Goal: Transaction & Acquisition: Purchase product/service

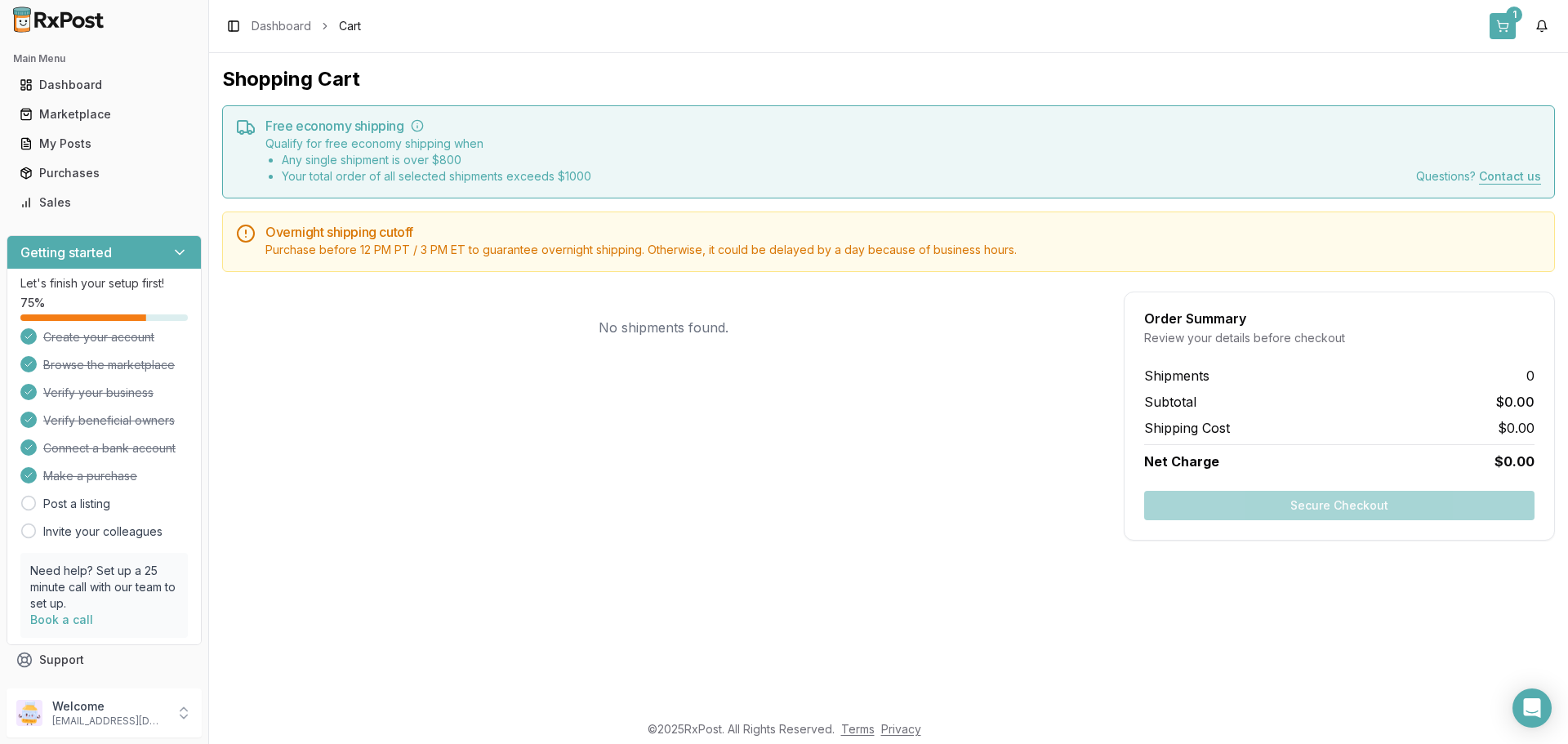
click at [1502, 22] on button "1" at bounding box center [1502, 25] width 26 height 26
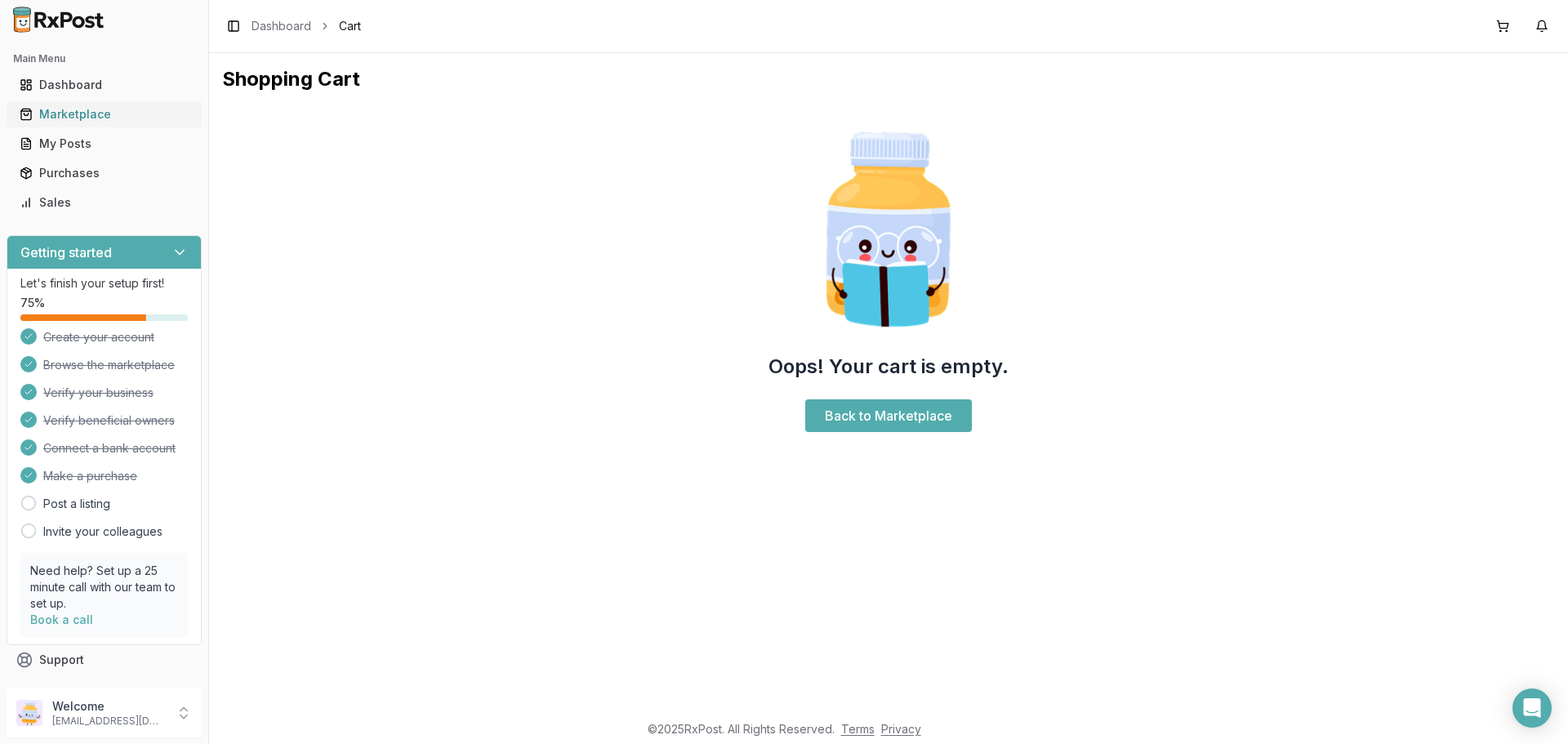
click at [104, 112] on div "Marketplace" at bounding box center [105, 115] width 169 height 16
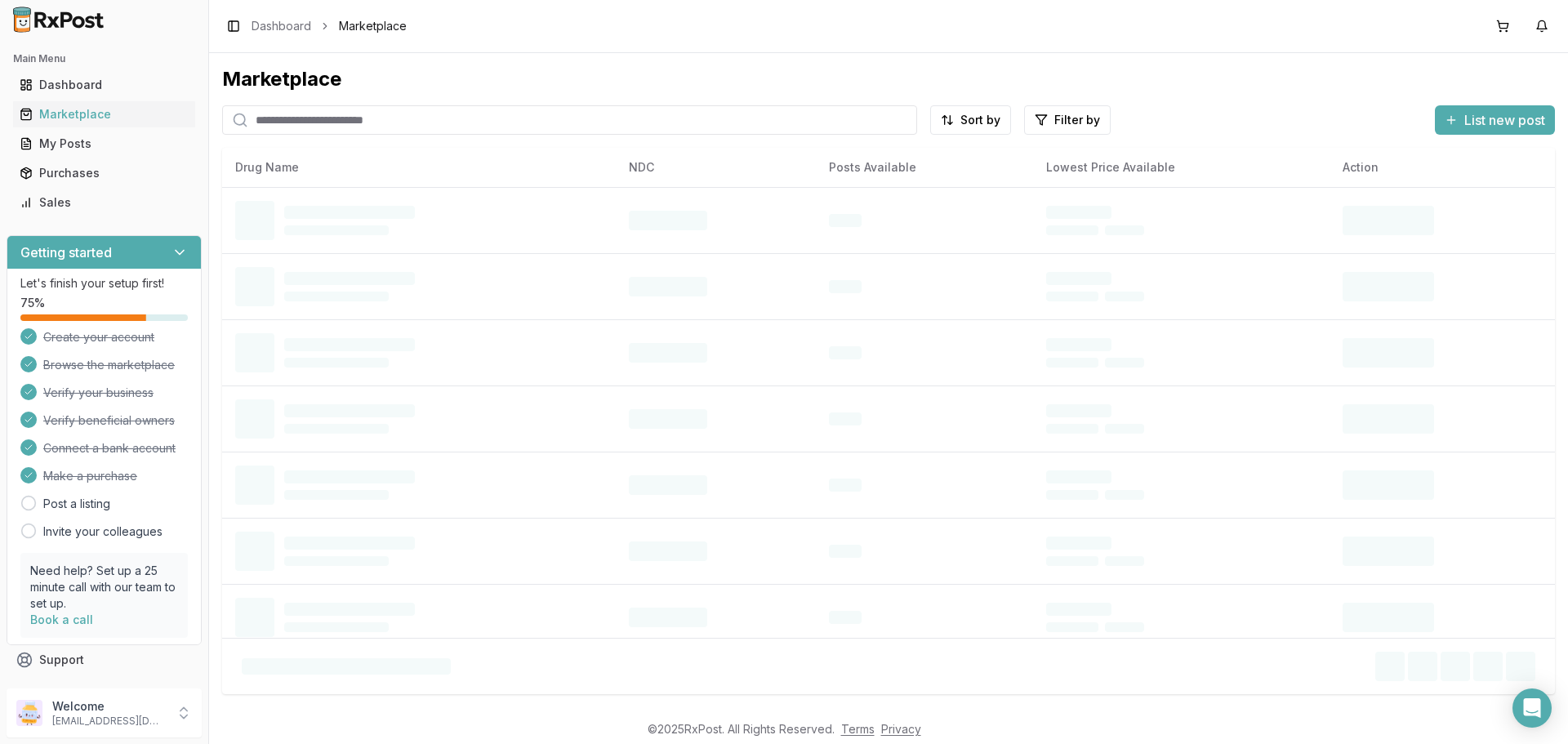
click at [401, 122] on input "search" at bounding box center [570, 120] width 695 height 29
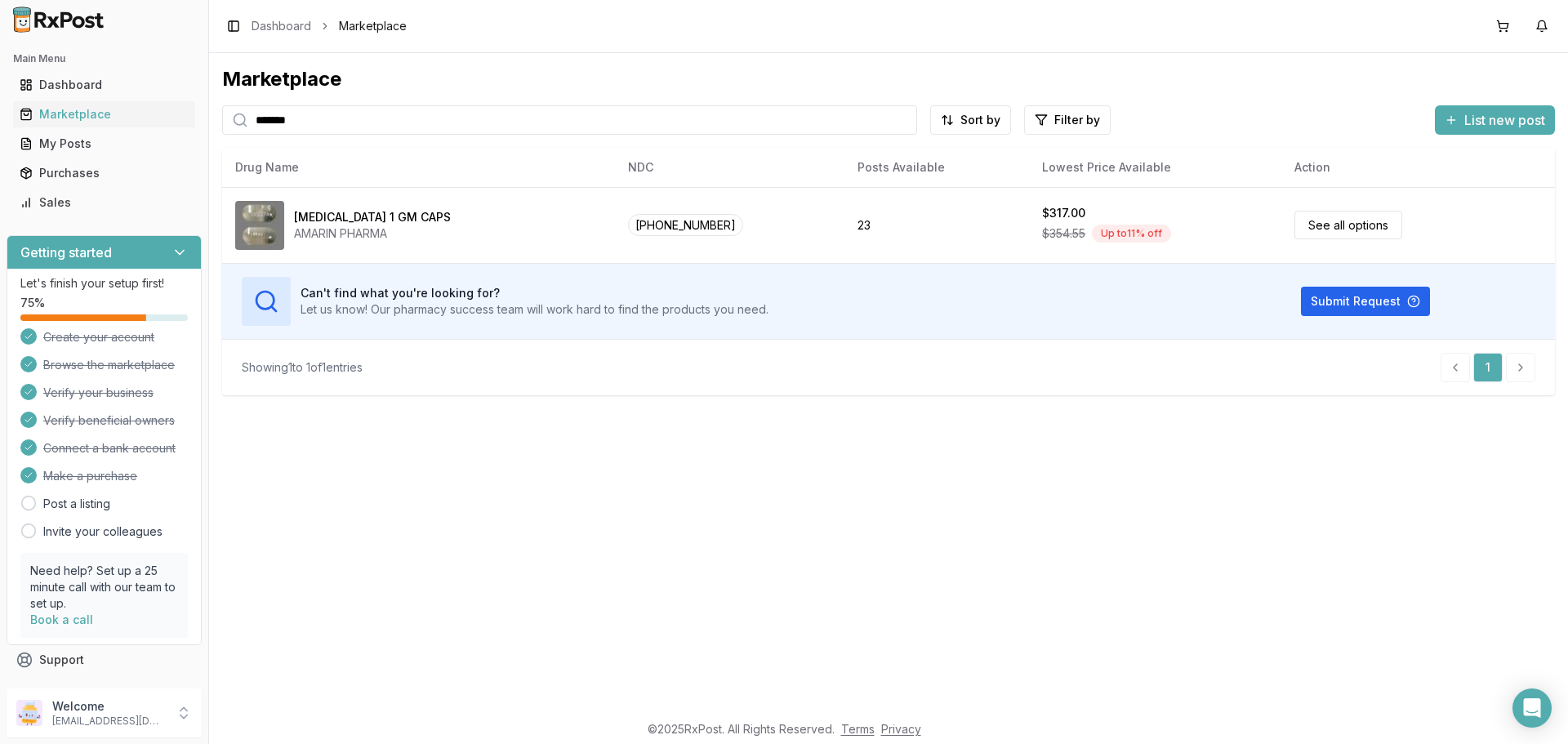
type input "*******"
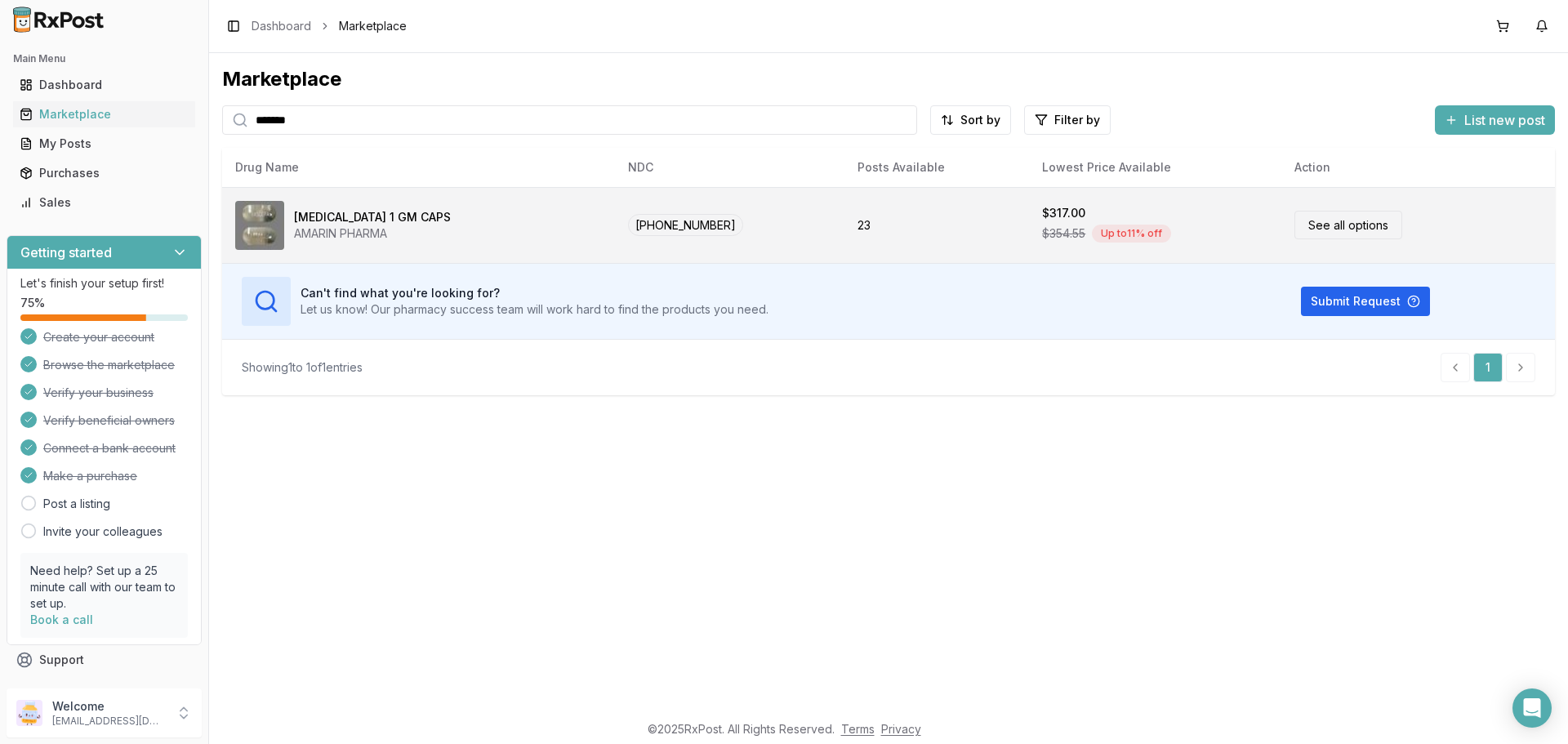
click at [1295, 226] on link "See all options" at bounding box center [1349, 225] width 107 height 28
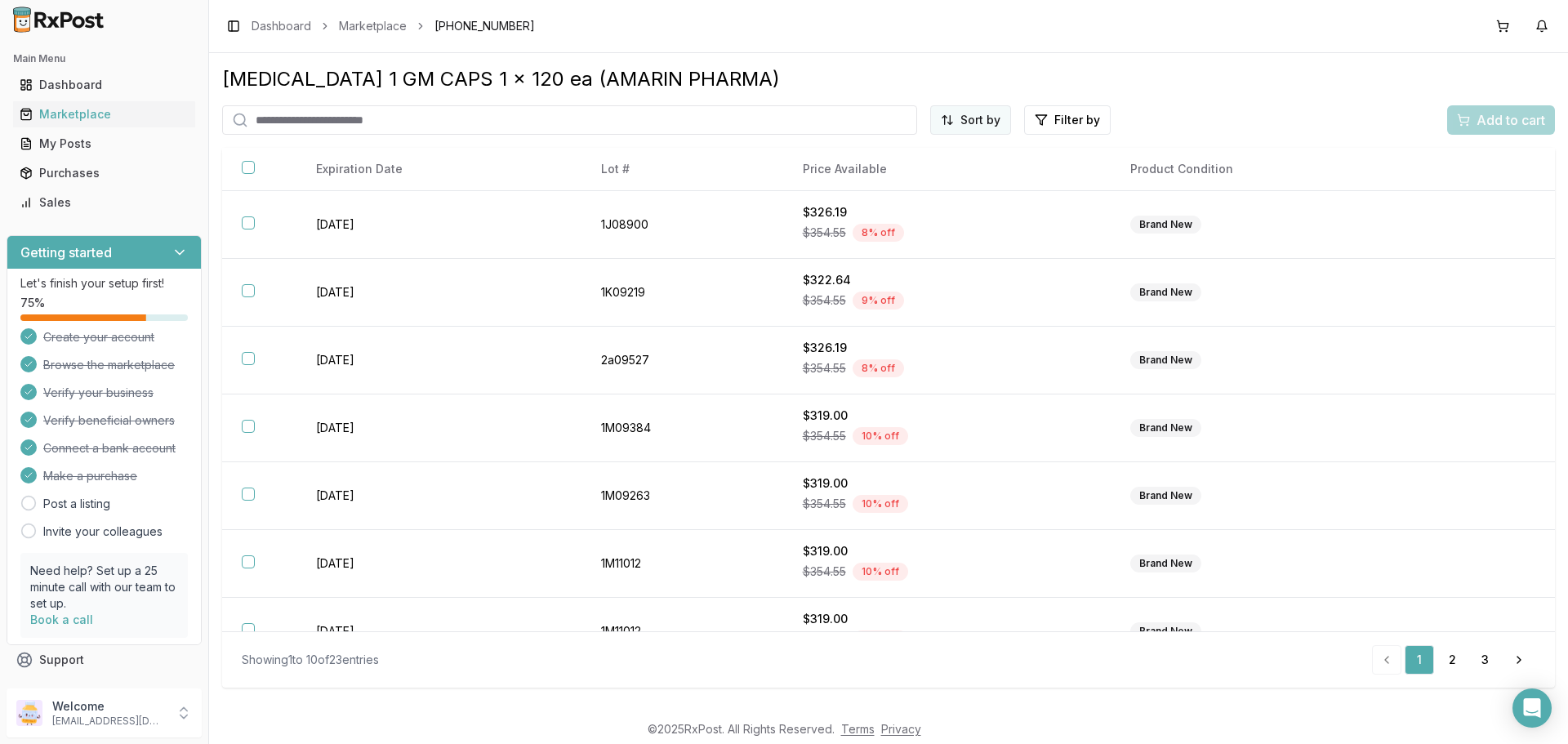
click at [956, 132] on html "Main Menu Dashboard Marketplace My Posts Purchases Sales Getting started Let's …" at bounding box center [784, 372] width 1568 height 744
click at [920, 180] on div "Price (Low to High)" at bounding box center [931, 181] width 156 height 26
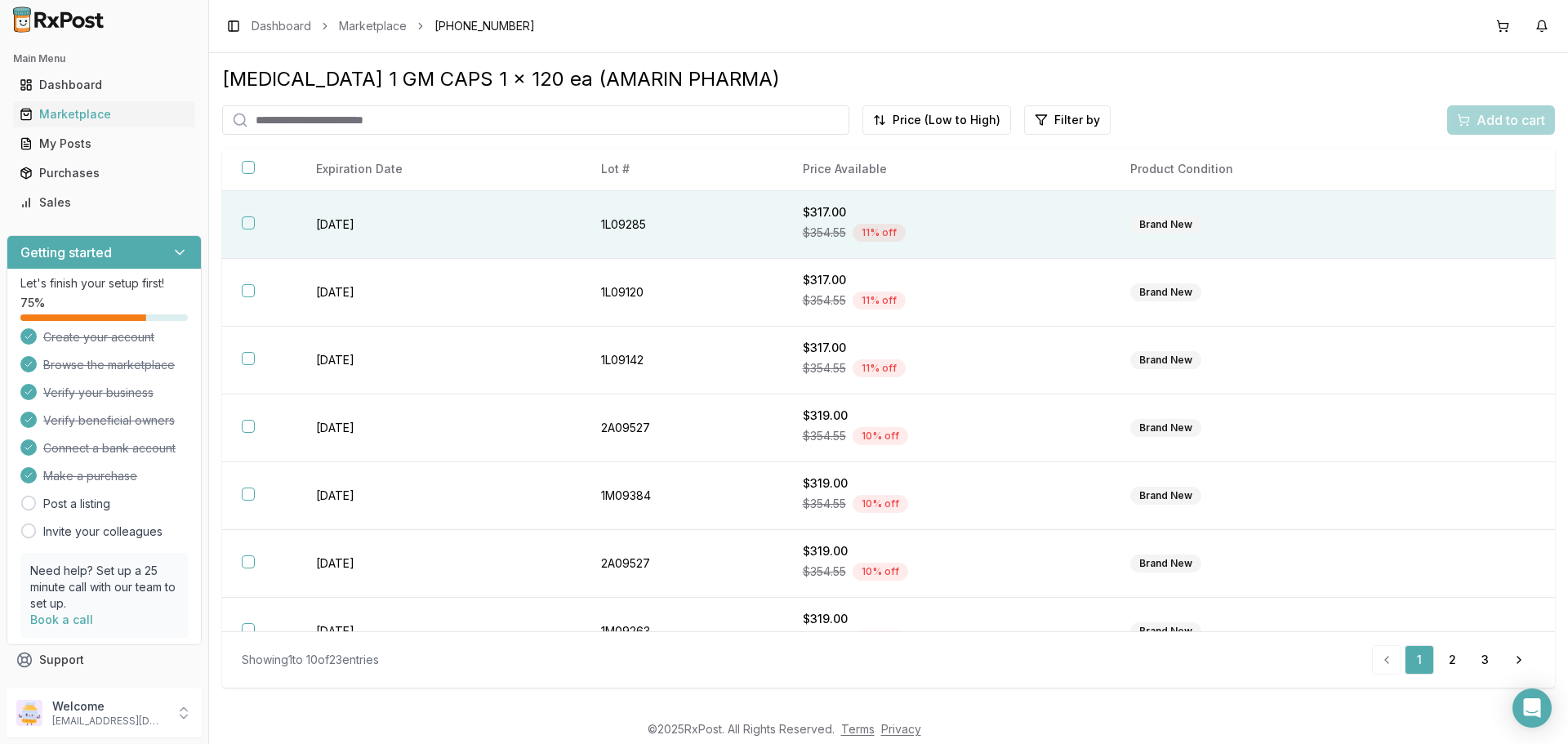
click at [247, 220] on button "button" at bounding box center [248, 223] width 13 height 13
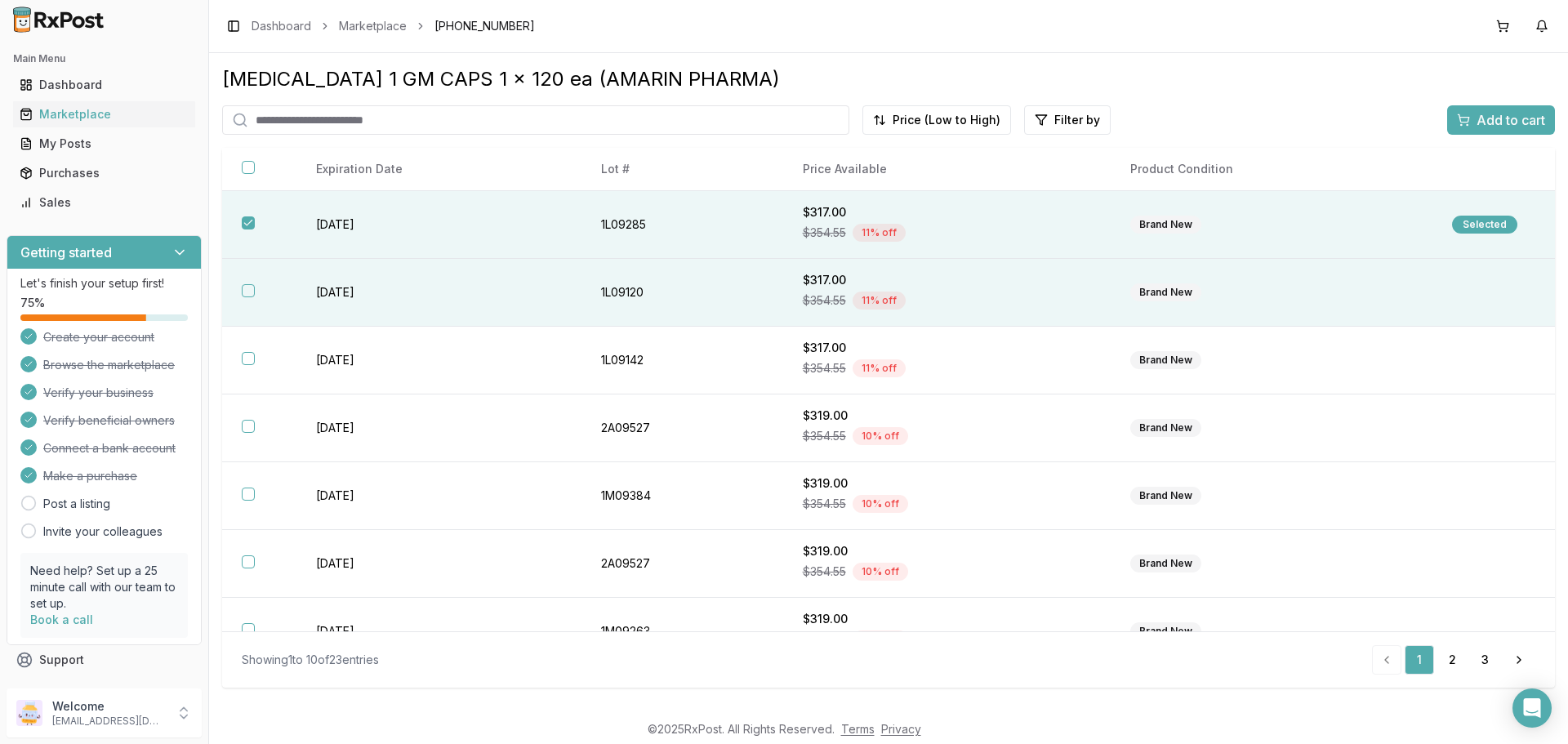
click at [258, 291] on th at bounding box center [259, 293] width 75 height 68
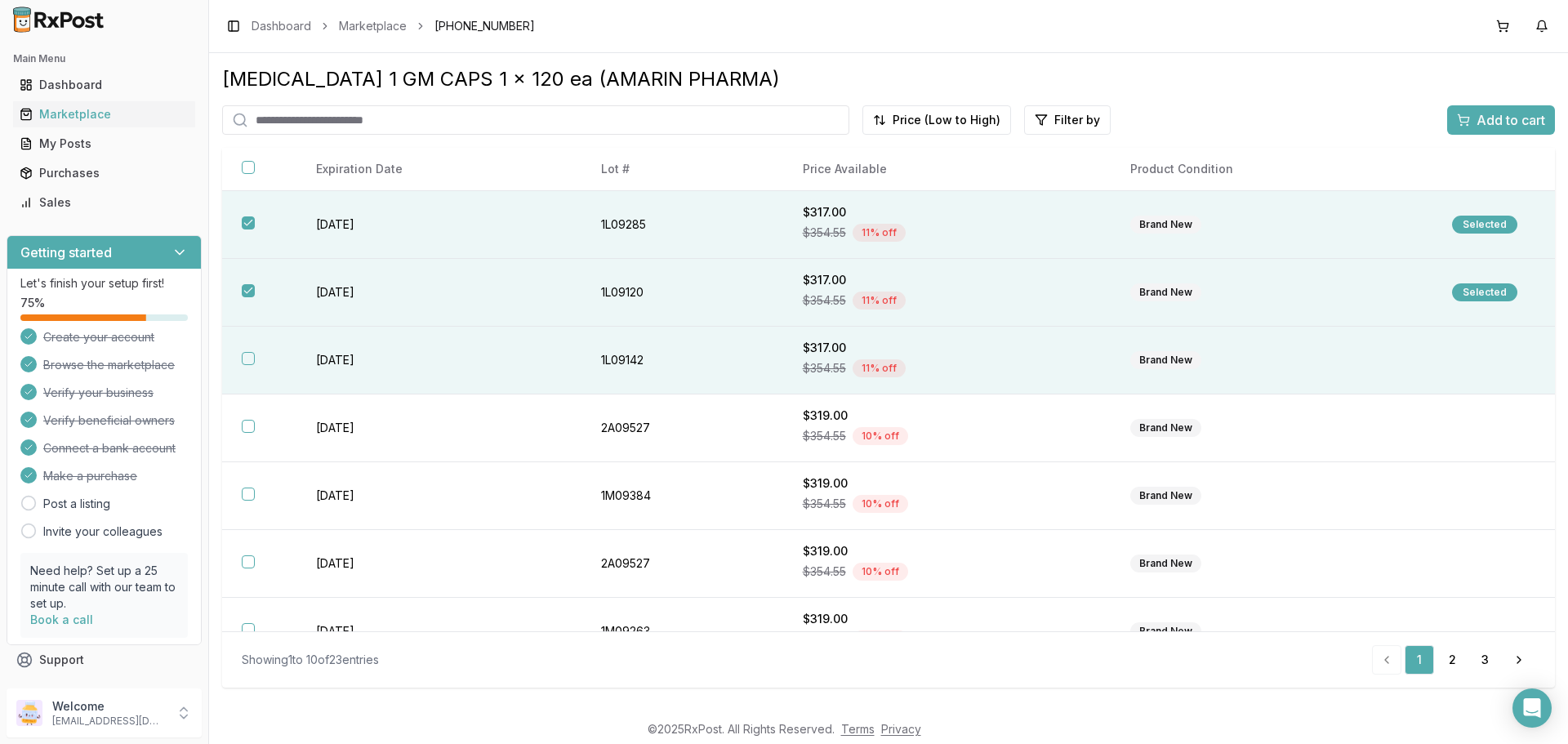
click at [238, 348] on th at bounding box center [259, 360] width 75 height 68
click at [1504, 122] on span "Add to cart" at bounding box center [1511, 120] width 68 height 20
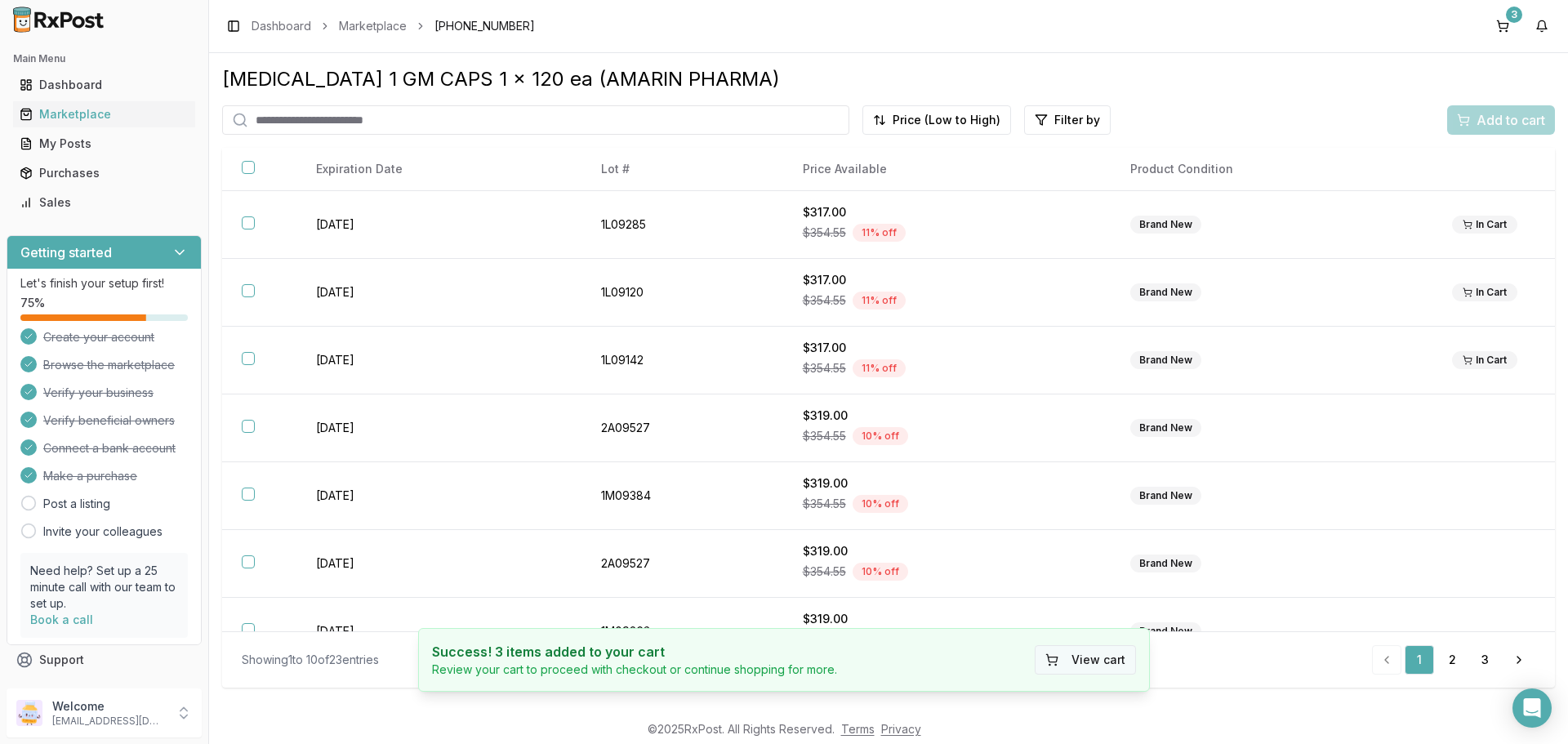
click at [1058, 658] on button "View cart" at bounding box center [1085, 659] width 101 height 29
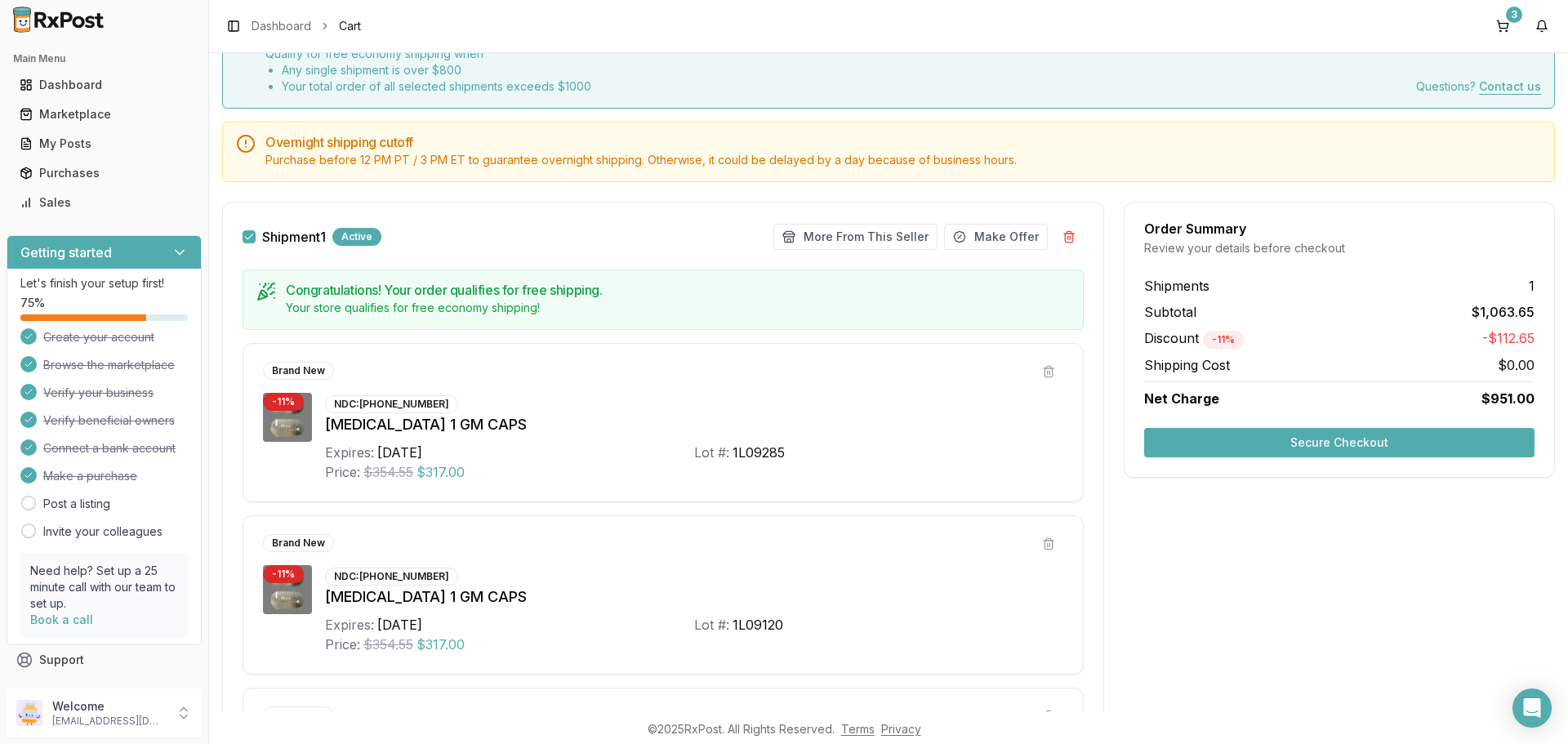
scroll to position [82, 0]
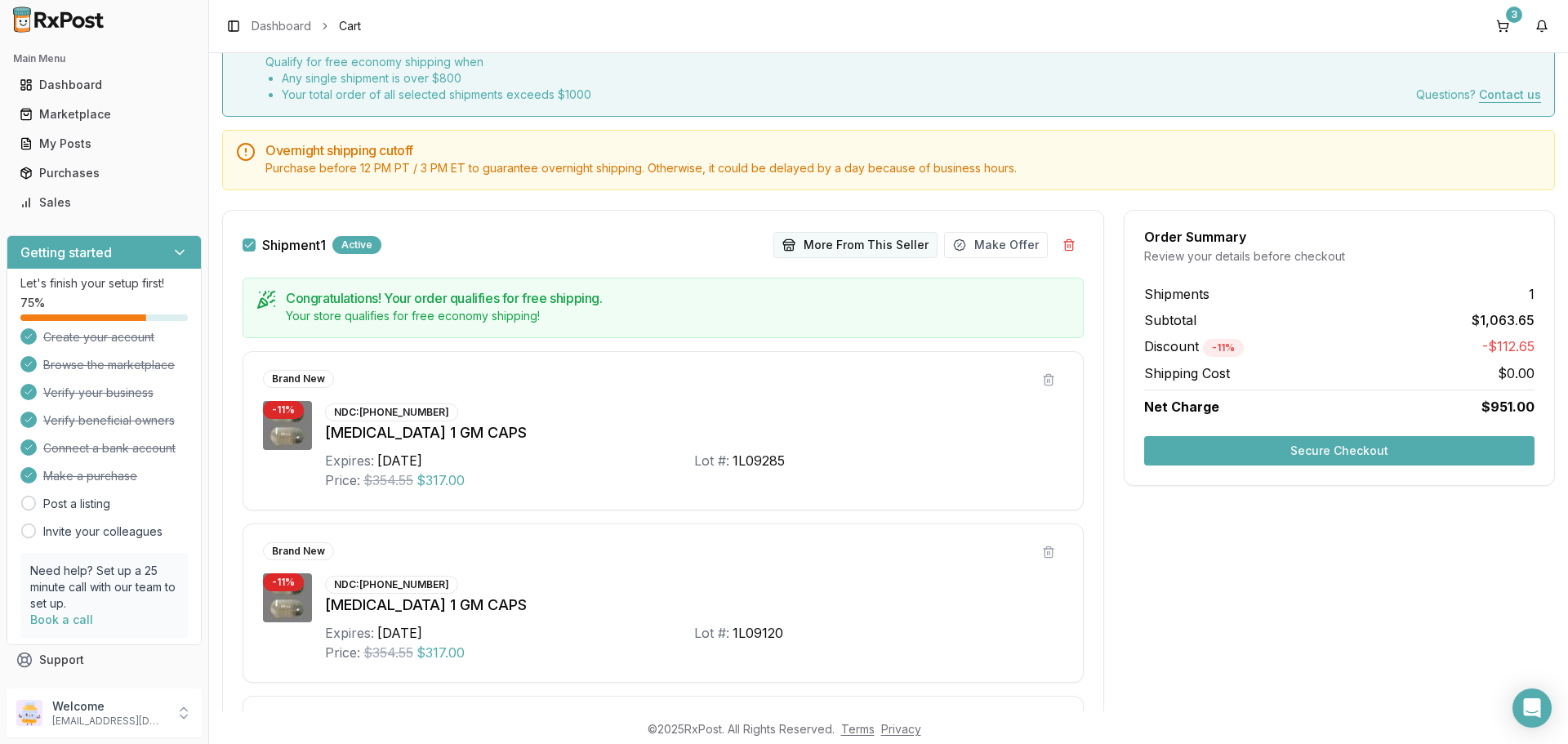
click at [855, 250] on button "More From This Seller" at bounding box center [855, 245] width 164 height 26
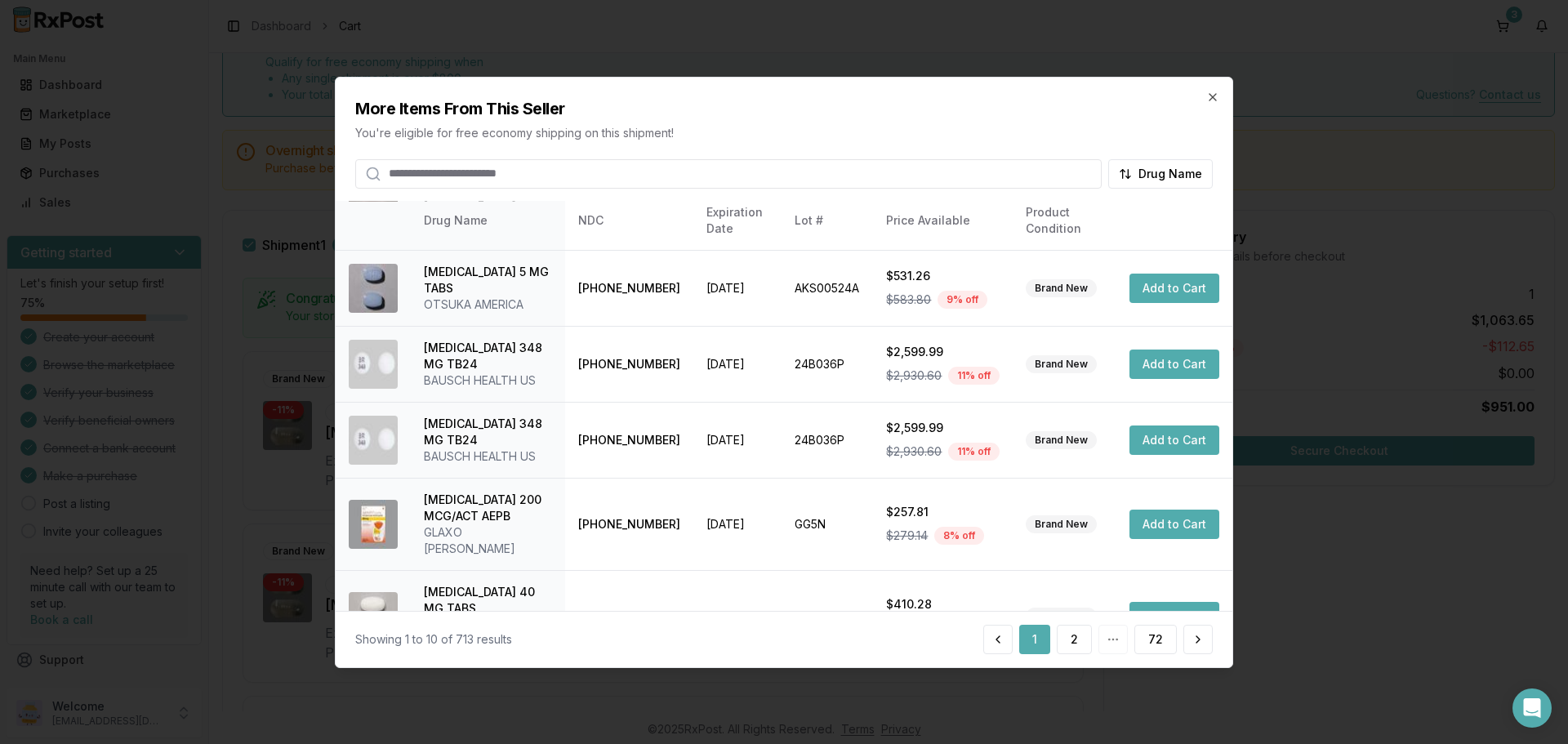
scroll to position [388, 0]
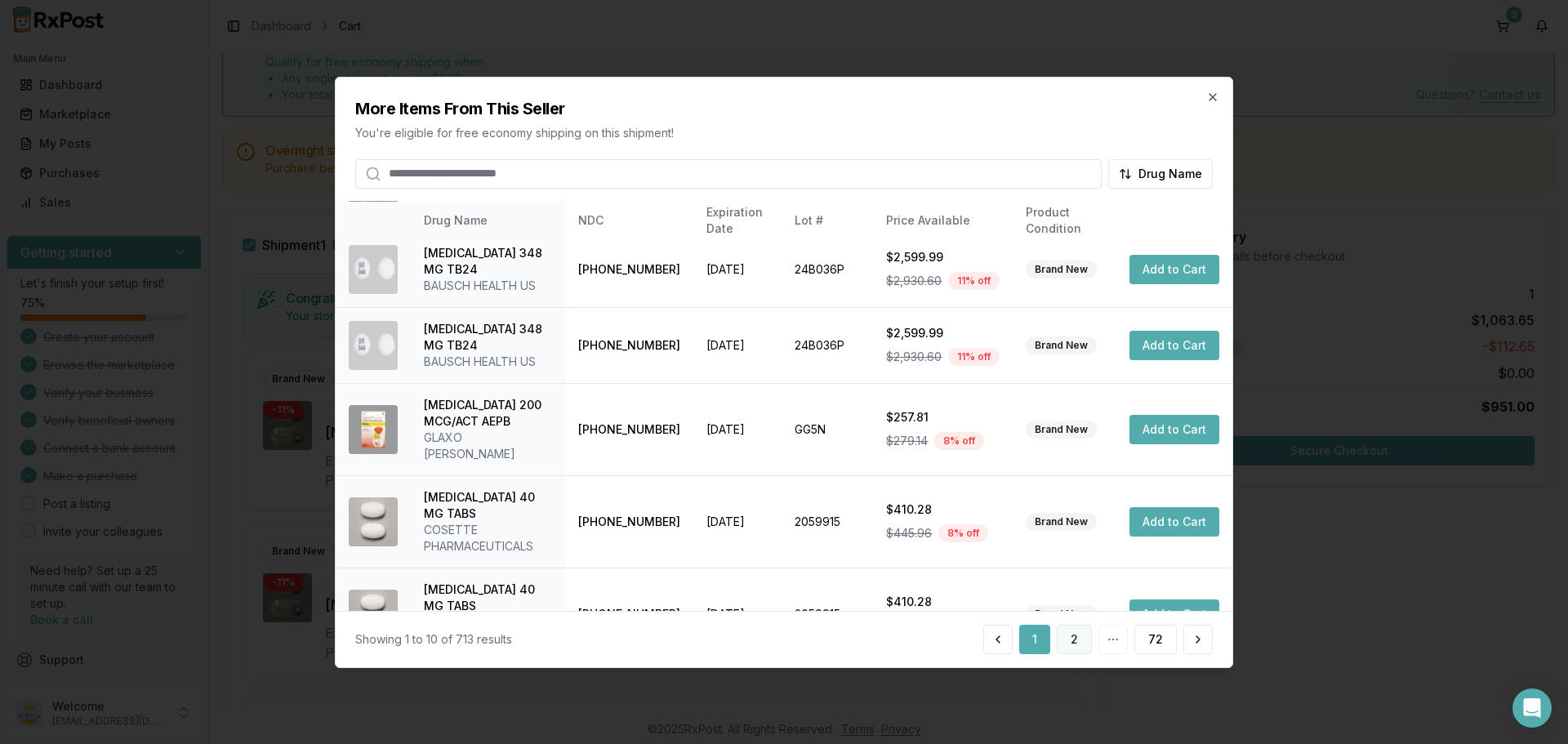
click at [1067, 638] on button "2" at bounding box center [1075, 639] width 35 height 29
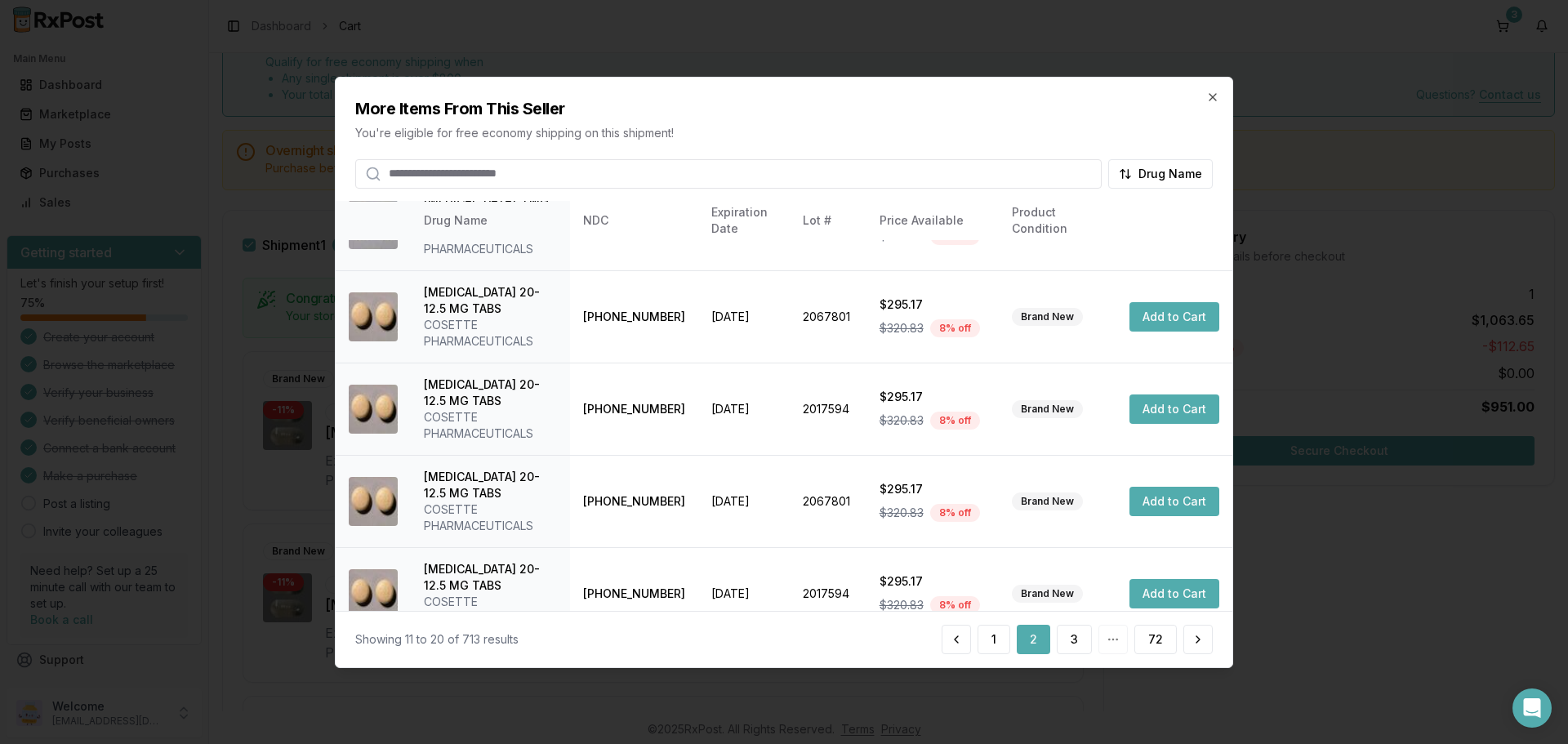
scroll to position [487, 0]
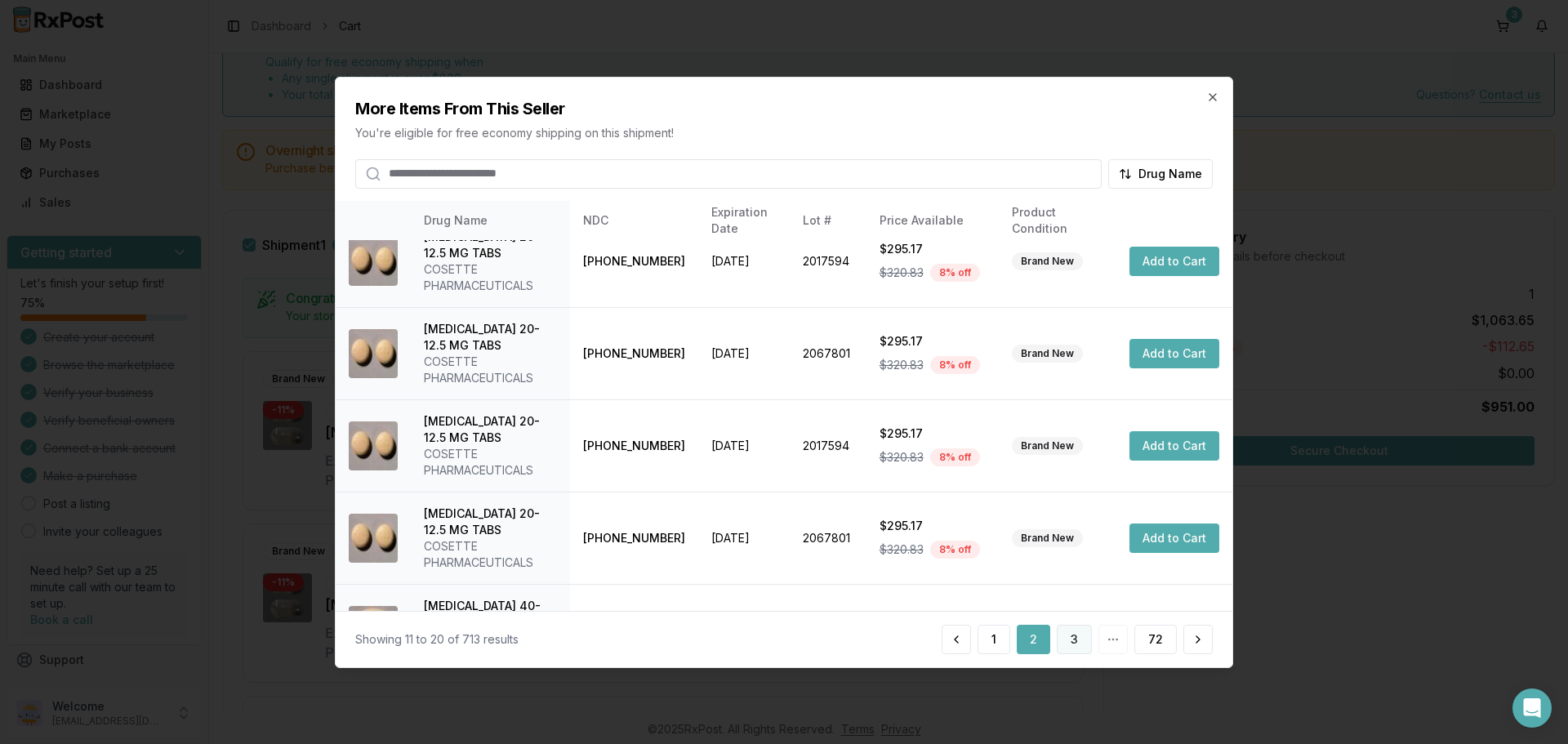
click at [1077, 633] on button "3" at bounding box center [1075, 639] width 35 height 29
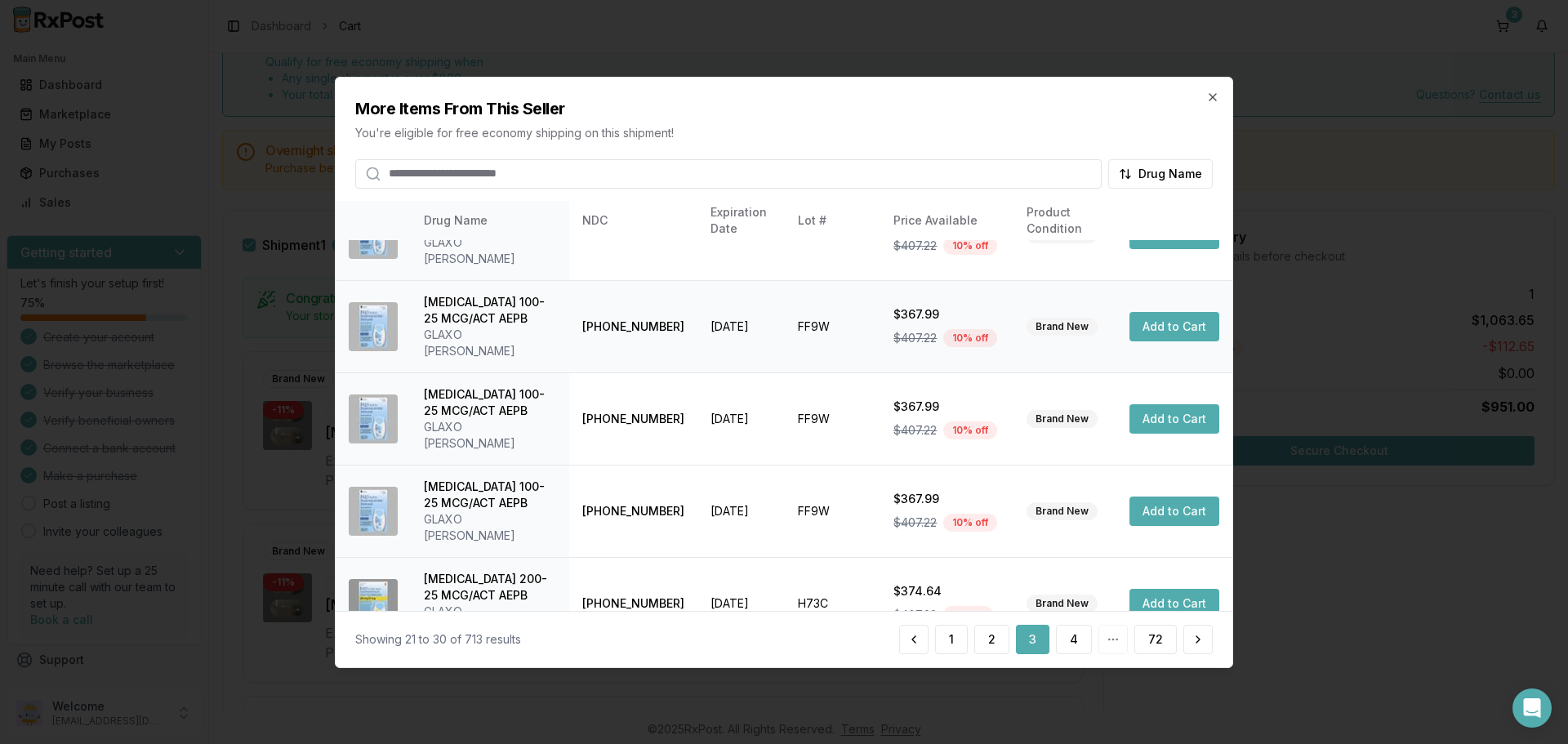
scroll to position [408, 0]
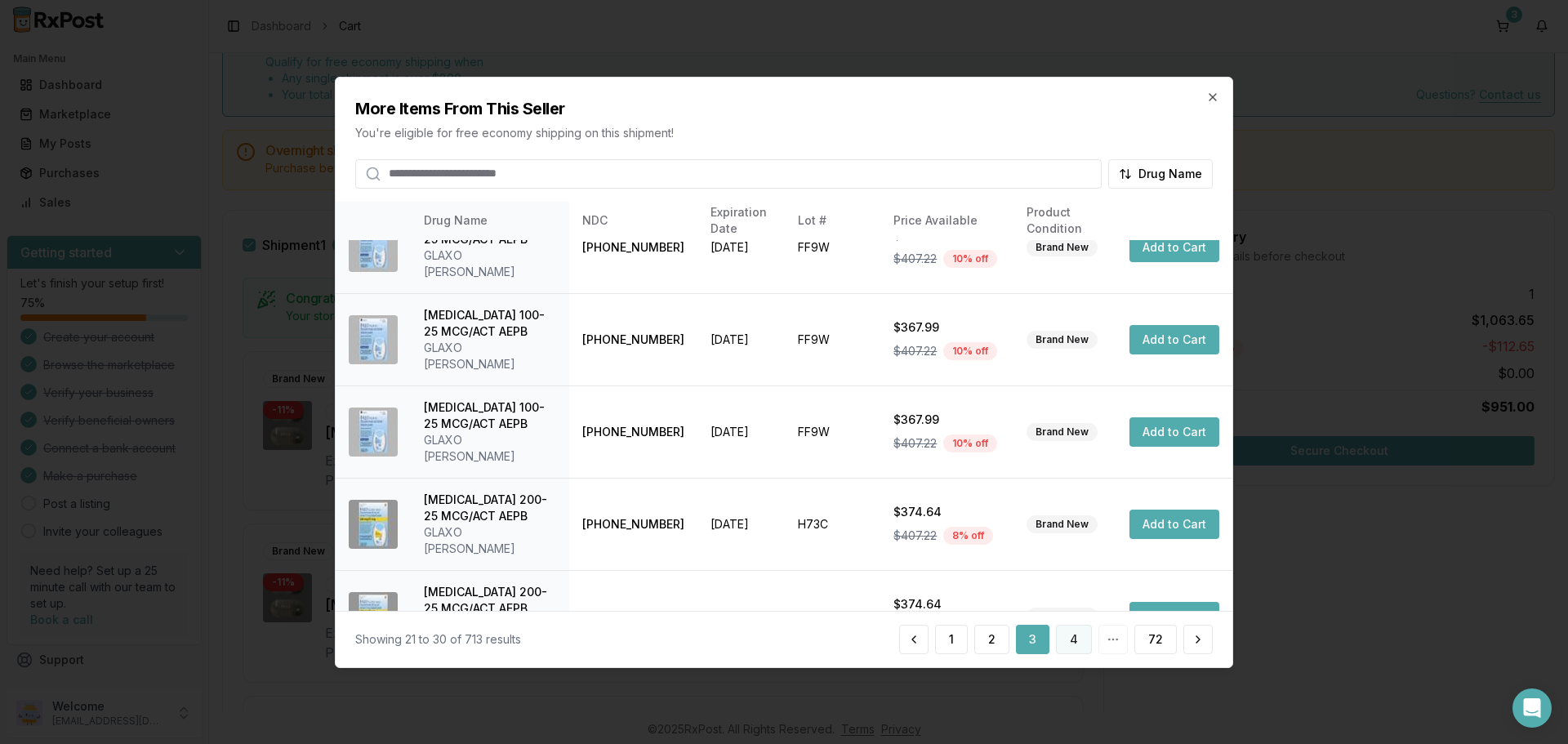
click at [1078, 643] on button "4" at bounding box center [1074, 639] width 35 height 29
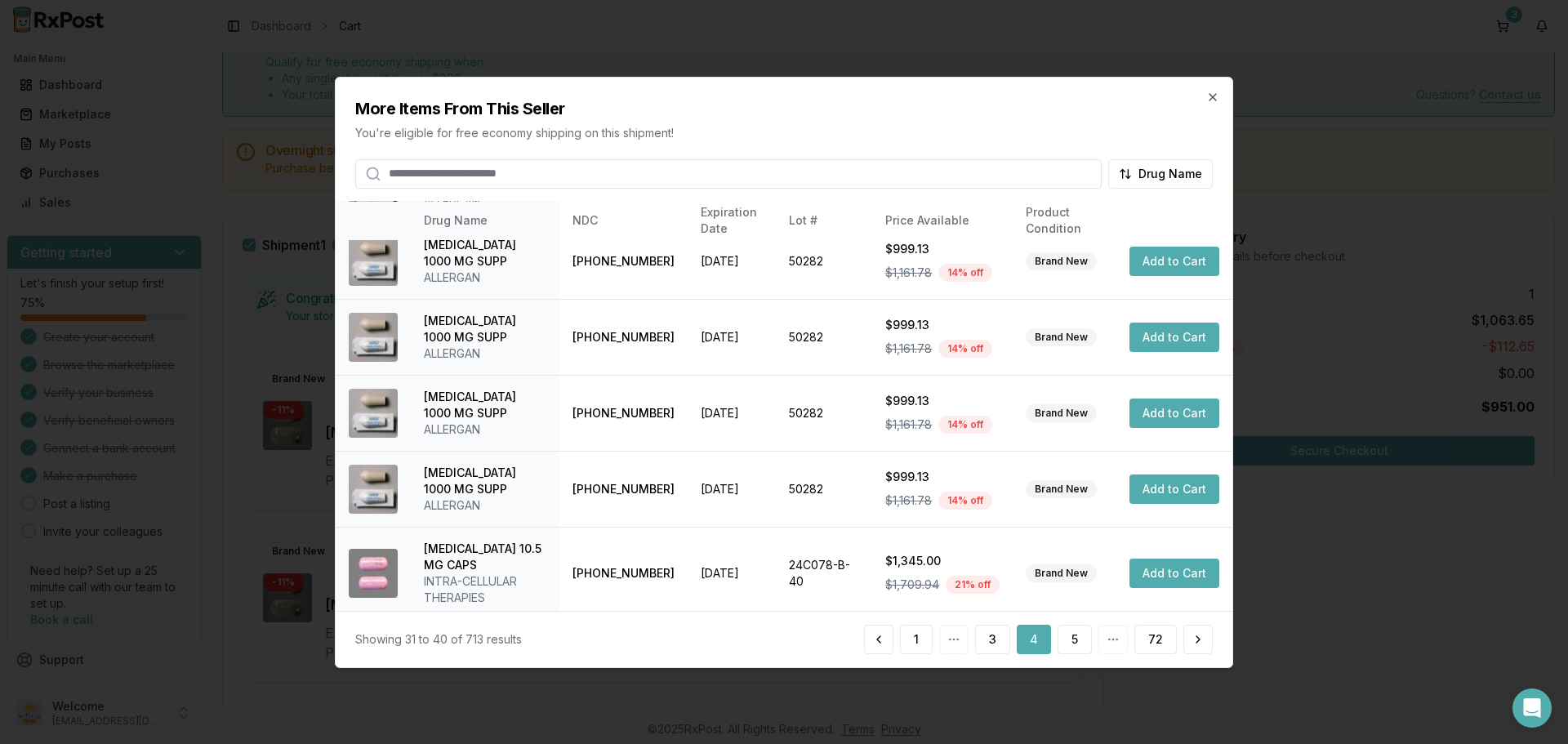
scroll to position [388, 0]
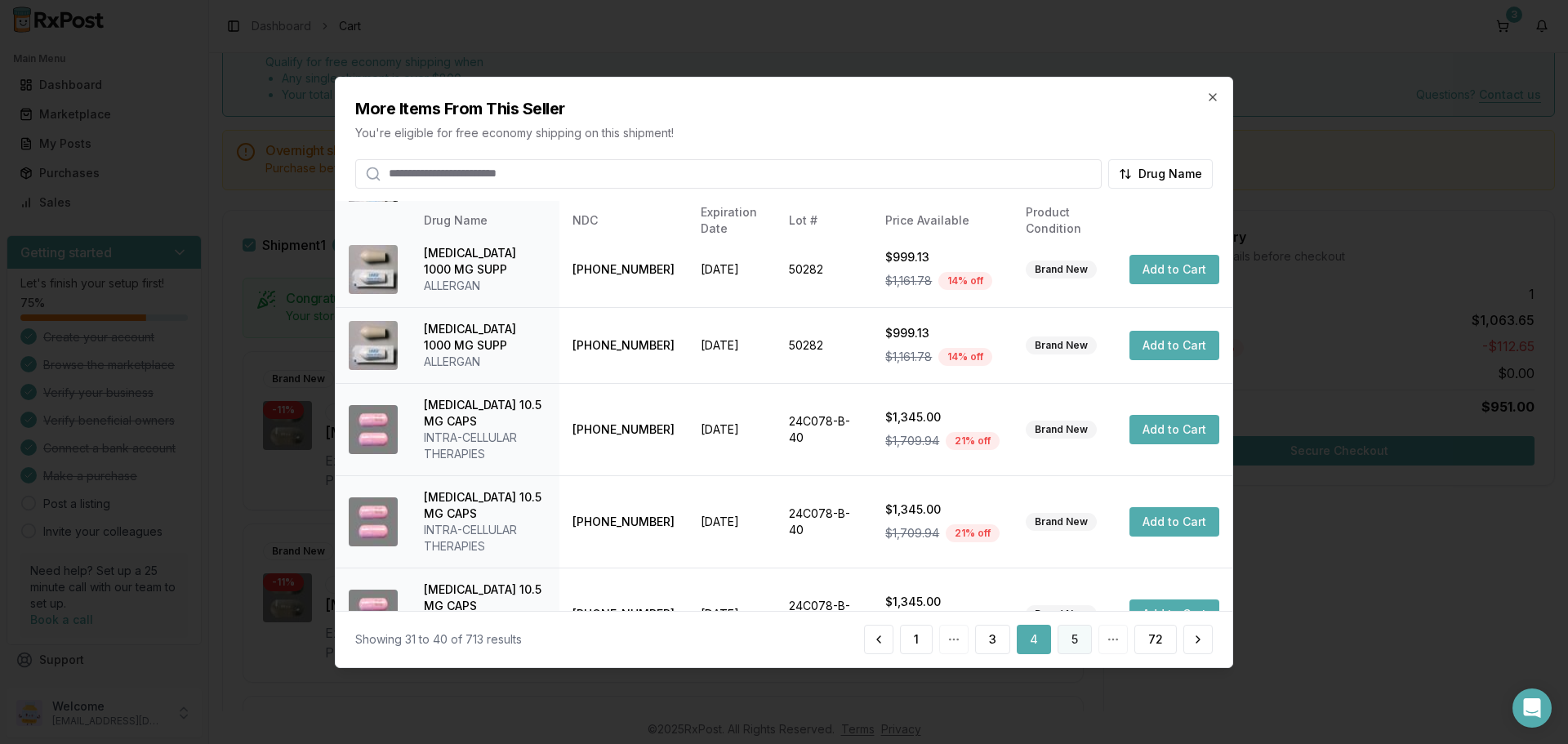
click at [1077, 640] on button "5" at bounding box center [1075, 639] width 35 height 29
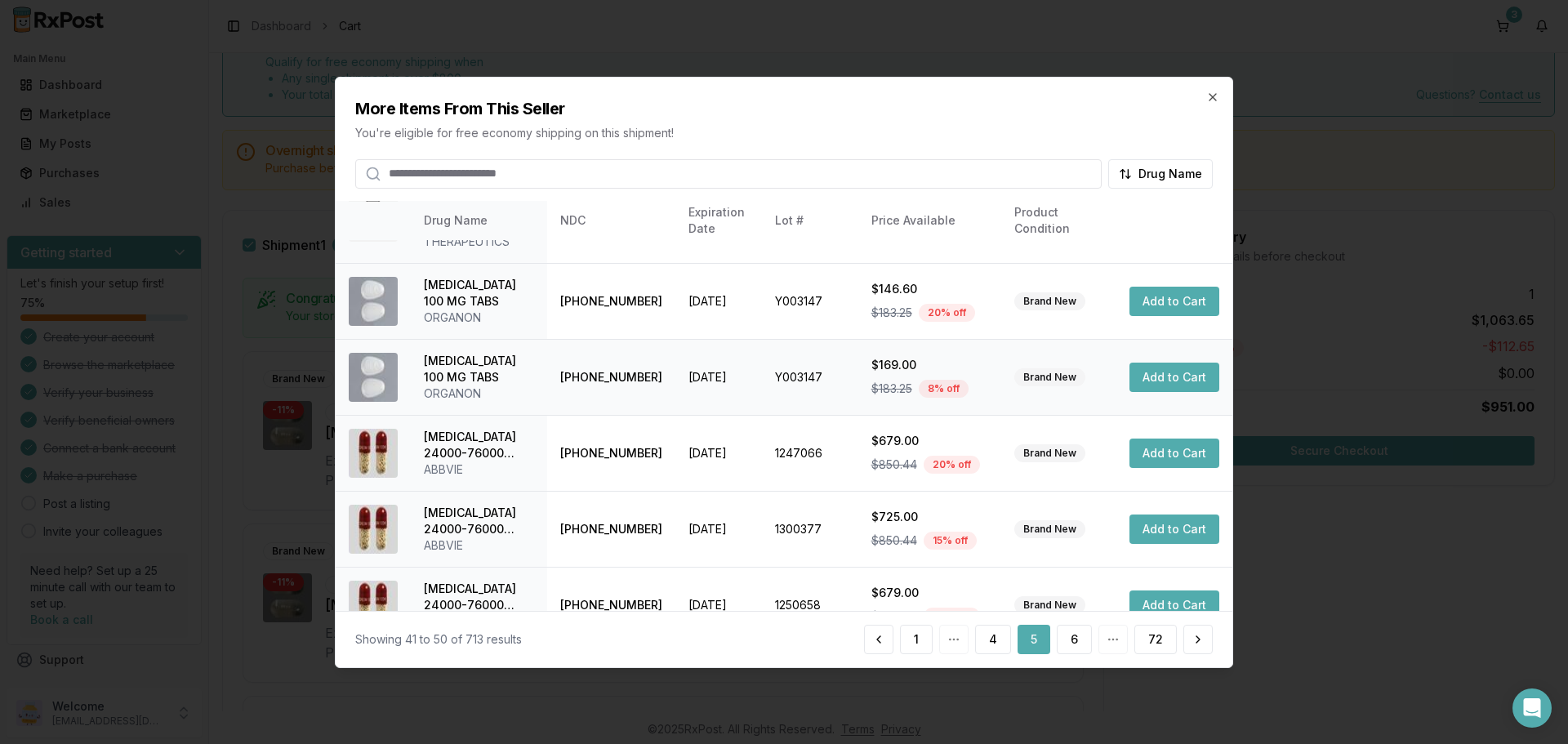
scroll to position [454, 0]
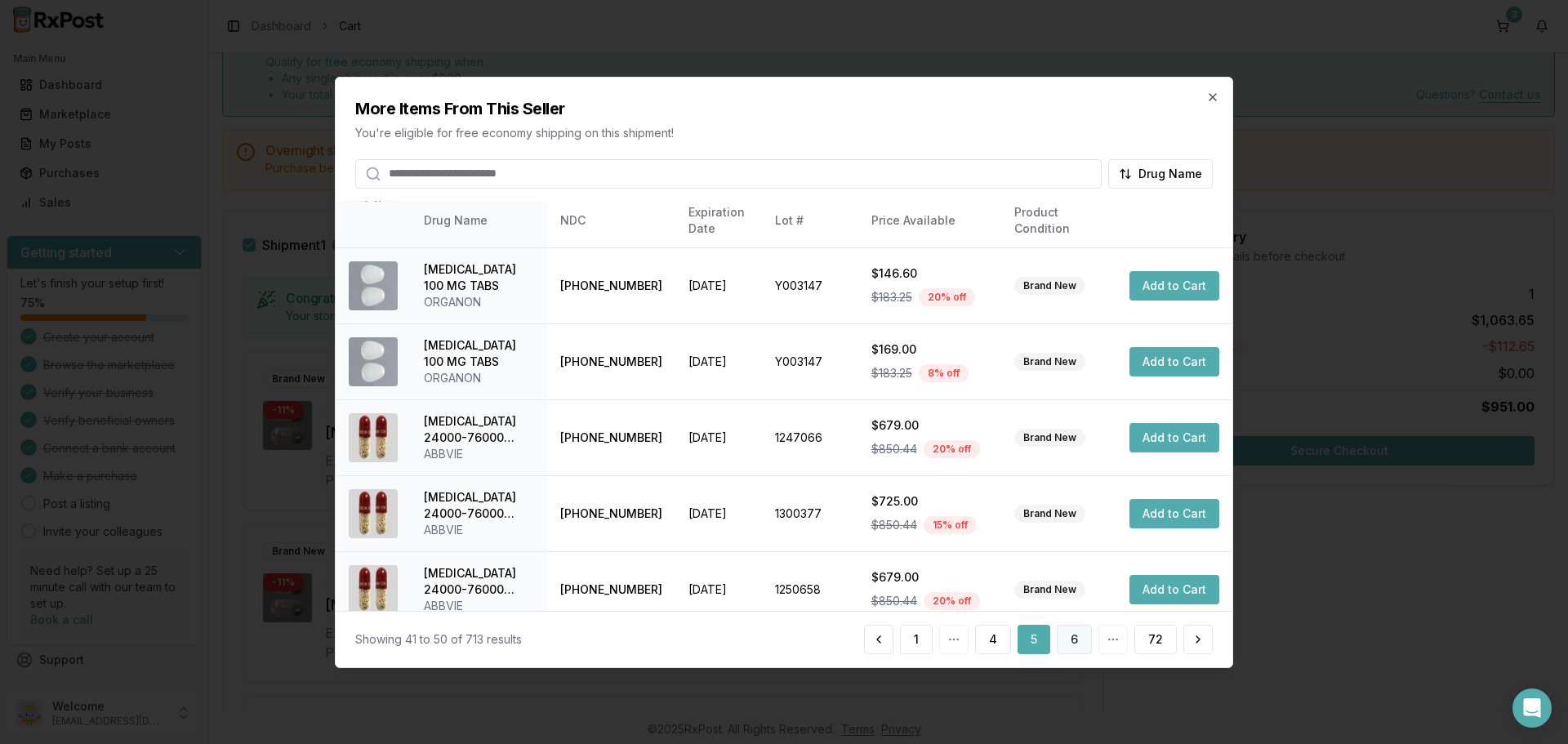
click at [1066, 640] on button "6" at bounding box center [1075, 639] width 35 height 29
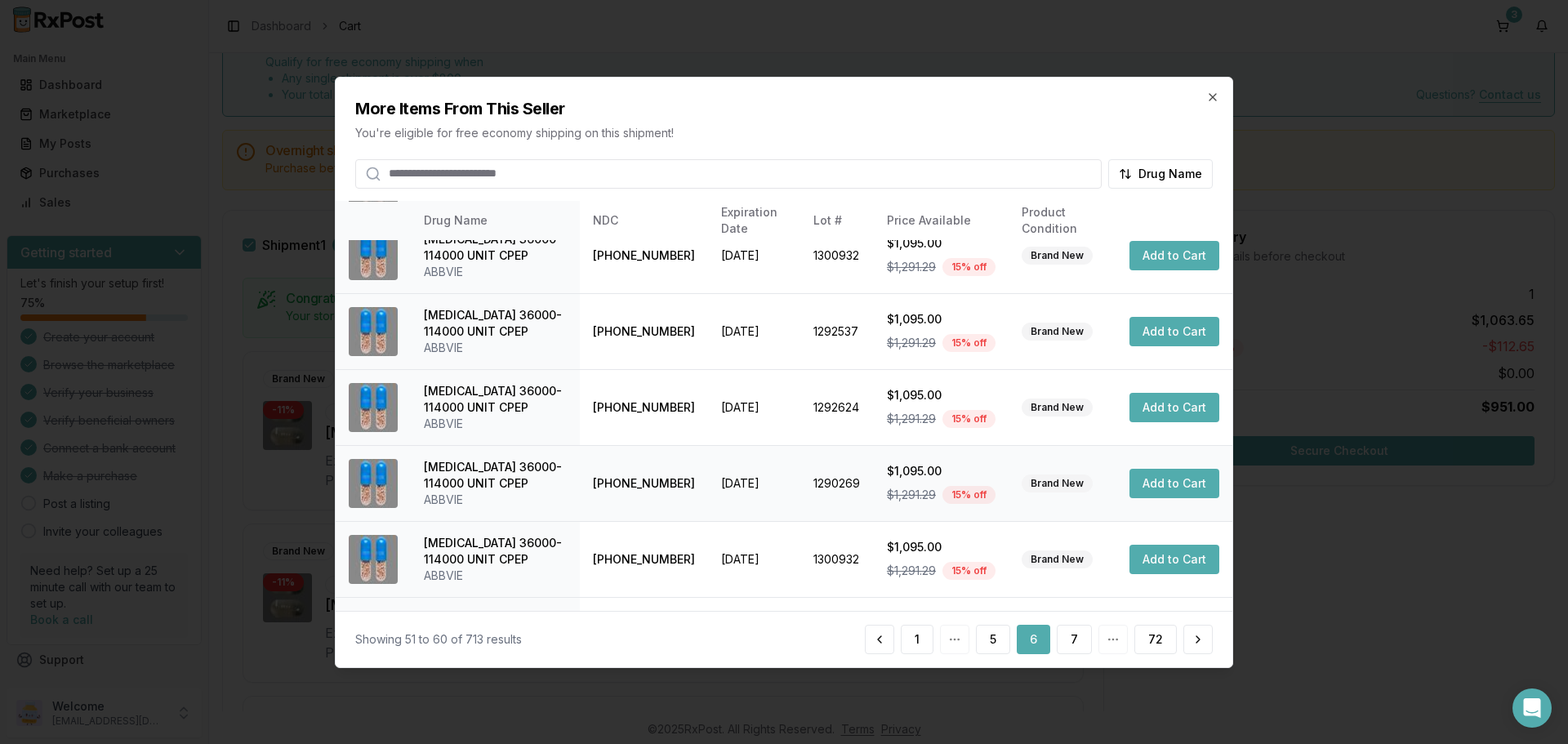
scroll to position [388, 0]
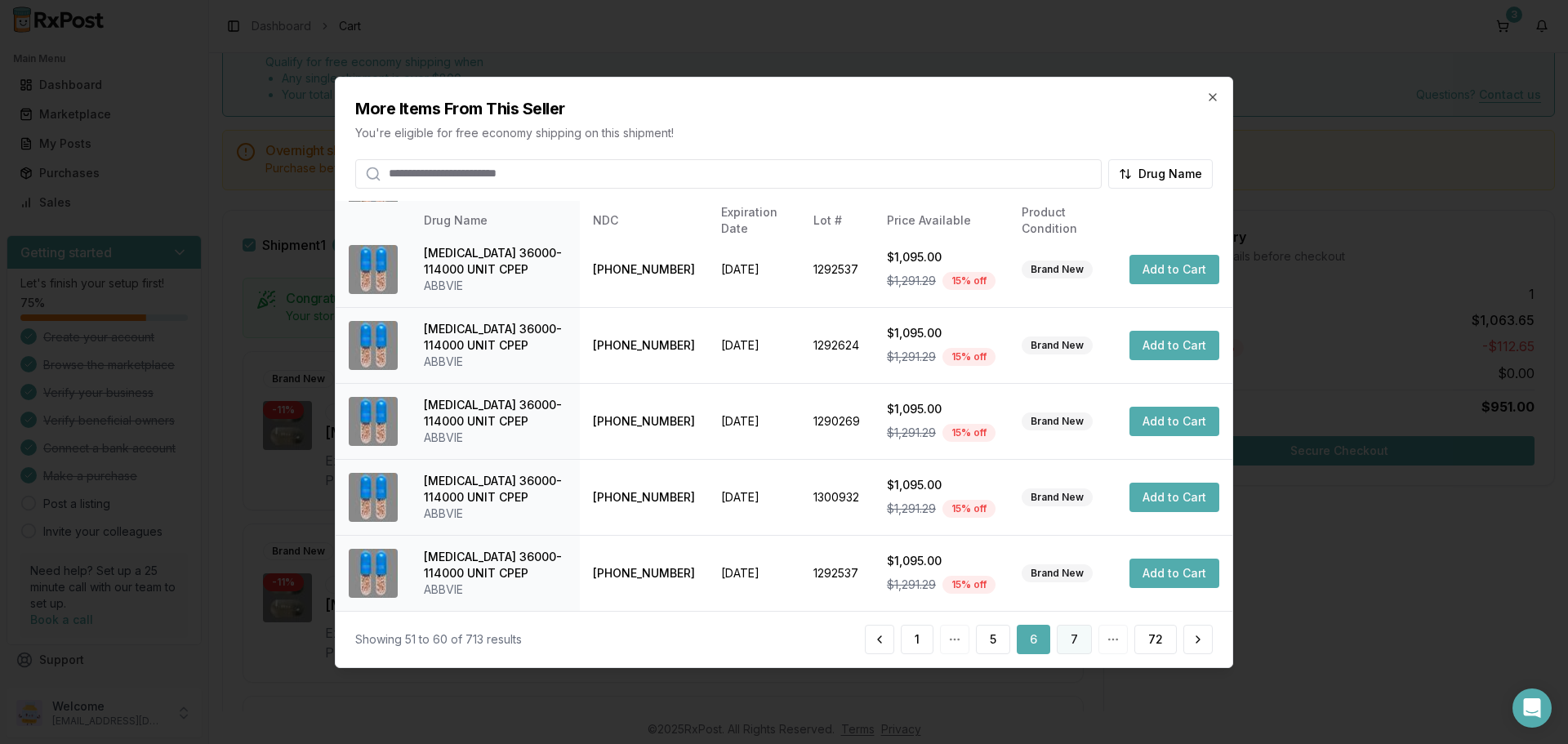
click at [1080, 645] on button "7" at bounding box center [1075, 639] width 35 height 29
click at [1077, 635] on button "8" at bounding box center [1075, 639] width 35 height 29
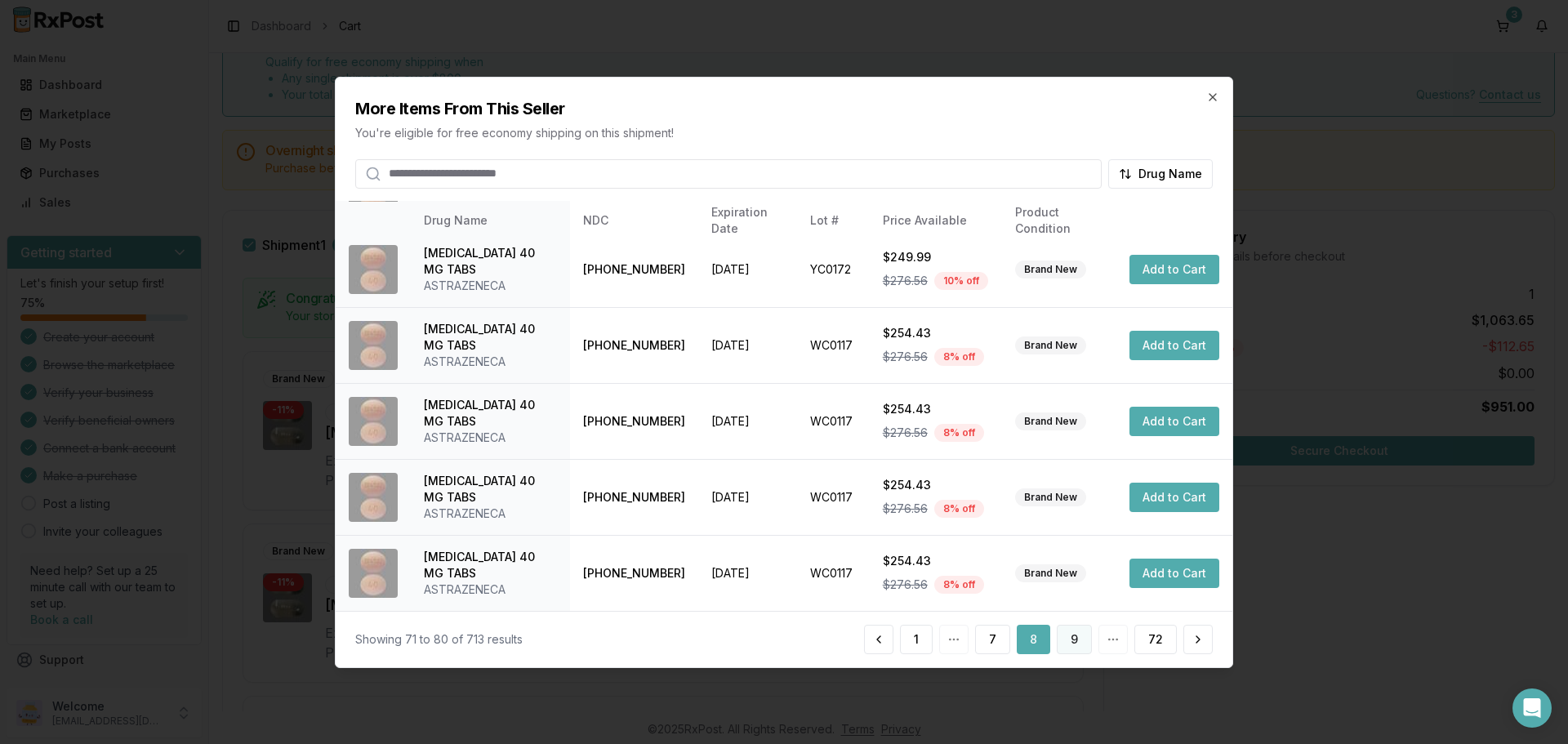
click at [1078, 649] on button "9" at bounding box center [1075, 639] width 35 height 29
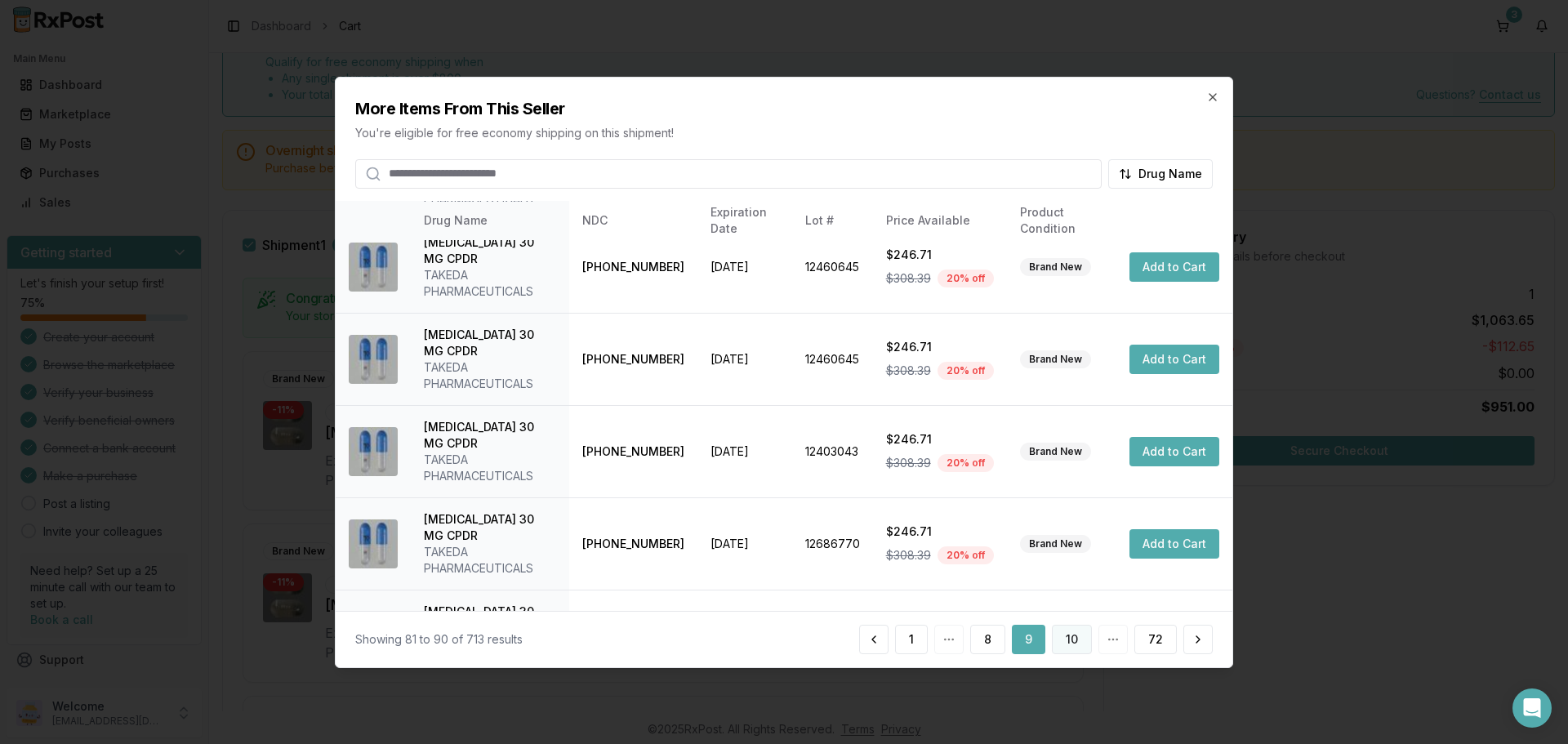
click at [1074, 638] on button "10" at bounding box center [1072, 639] width 40 height 29
click at [1067, 634] on button "11" at bounding box center [1073, 639] width 37 height 29
click at [1075, 637] on button "12" at bounding box center [1072, 639] width 40 height 29
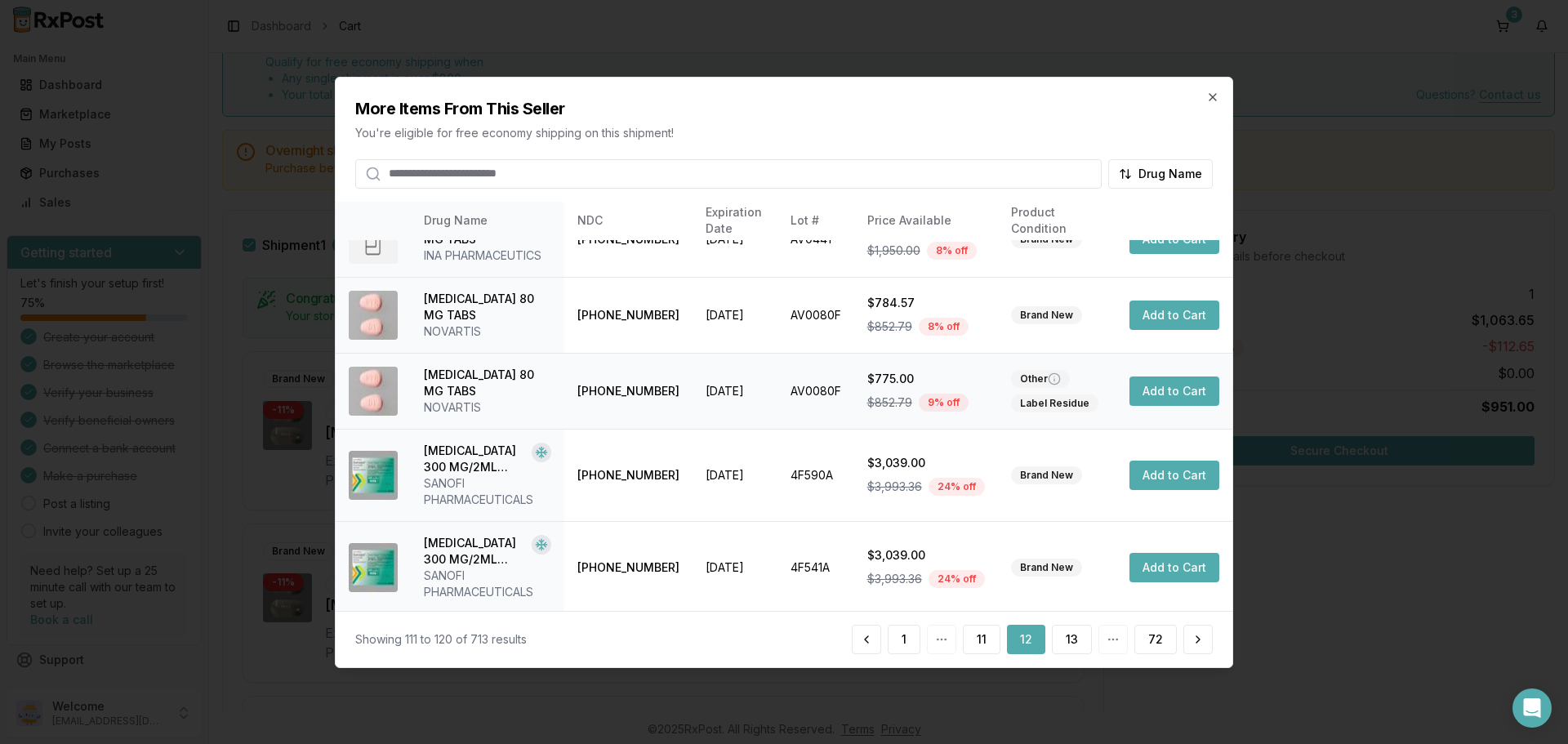
scroll to position [421, 0]
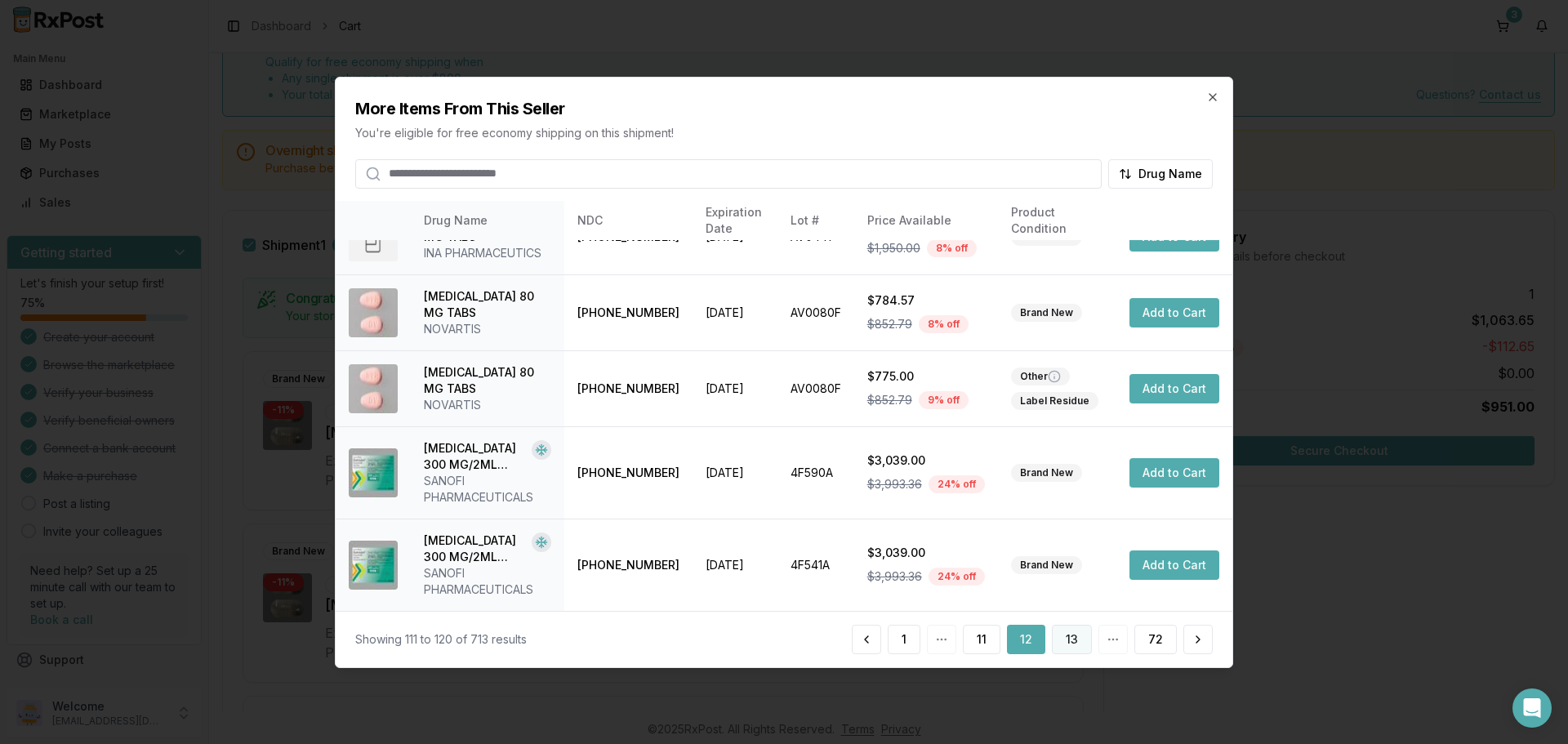
click at [1066, 638] on button "13" at bounding box center [1072, 639] width 40 height 29
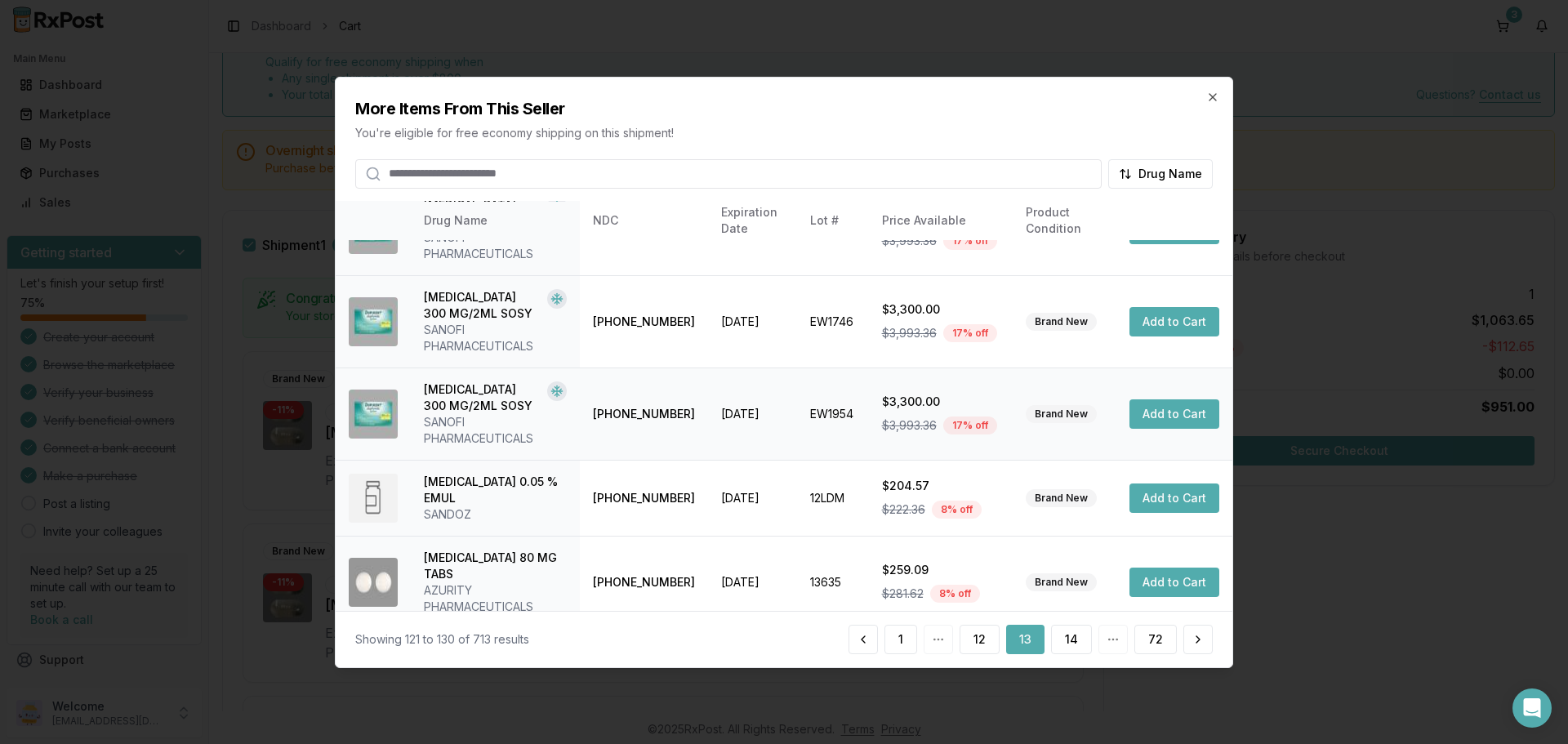
scroll to position [519, 0]
click at [1080, 640] on button "14" at bounding box center [1071, 639] width 41 height 29
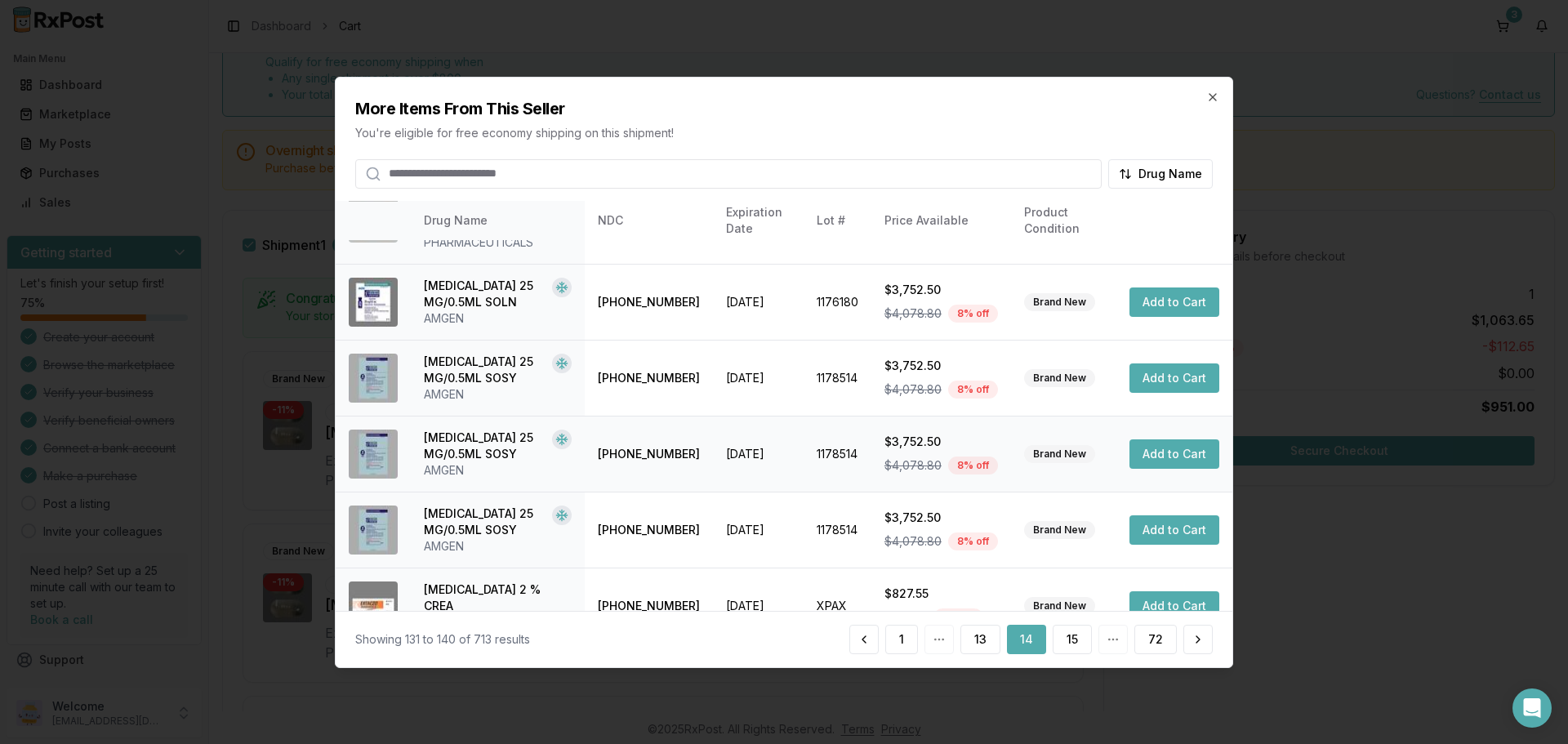
scroll to position [454, 0]
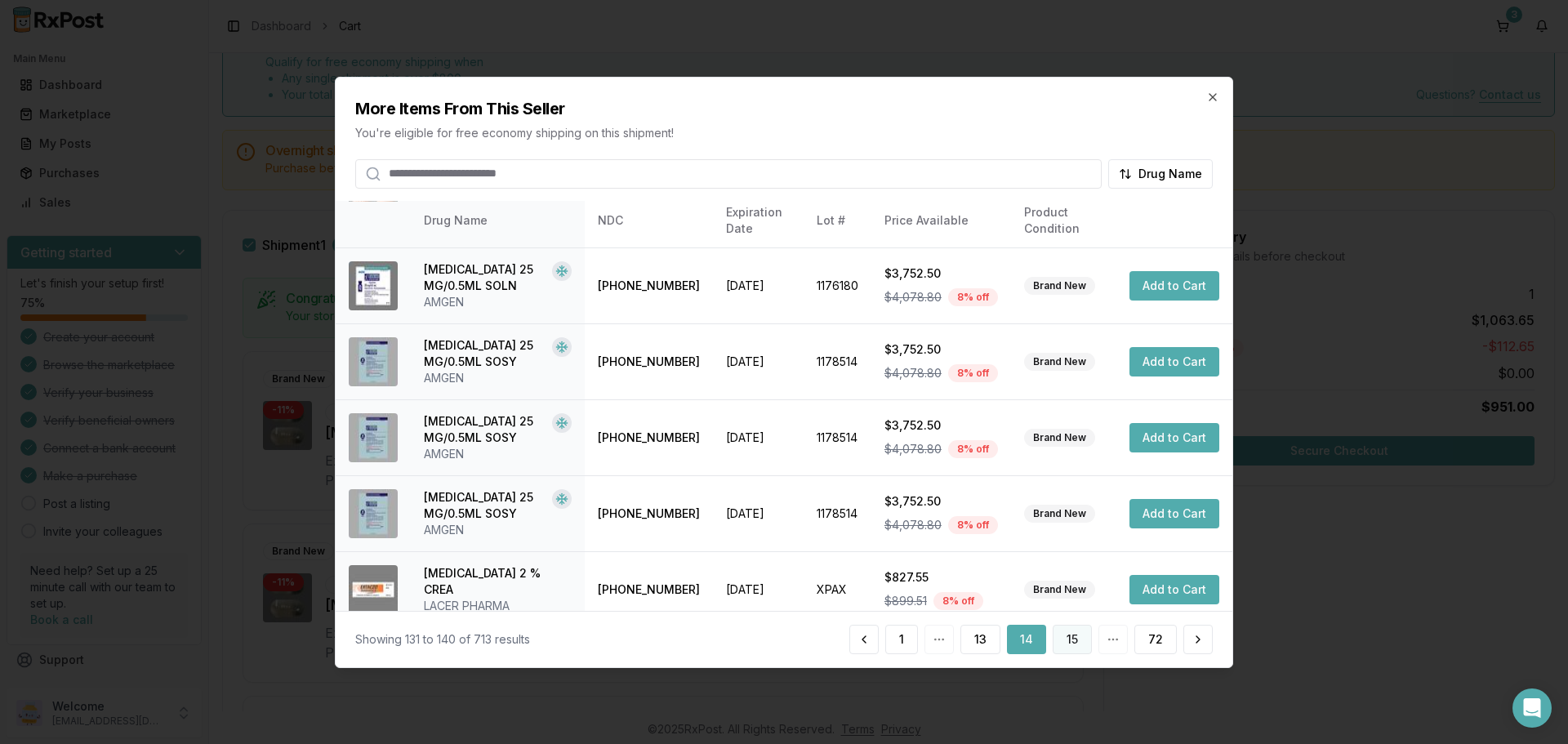
click at [1072, 642] on button "15" at bounding box center [1072, 639] width 39 height 29
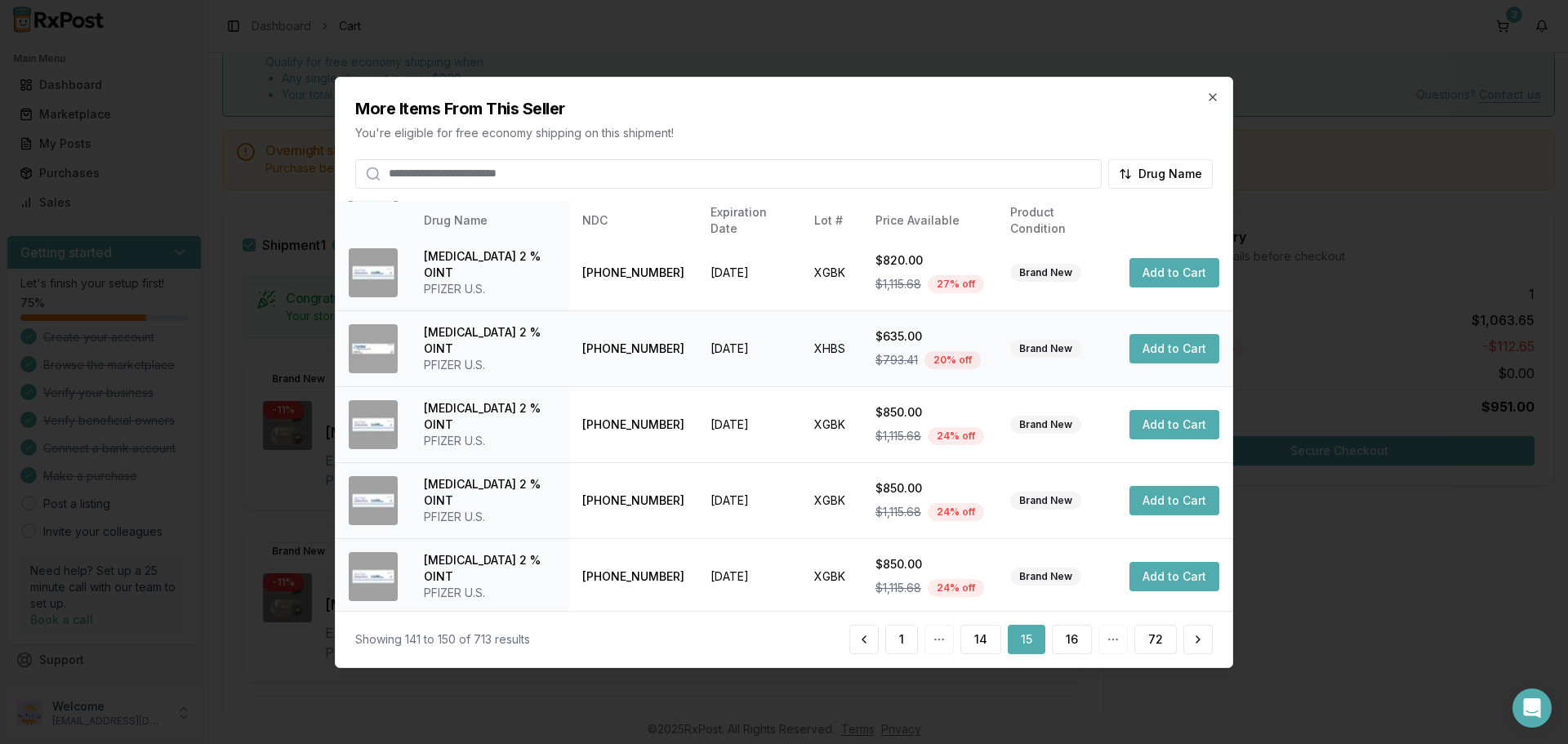
scroll to position [388, 0]
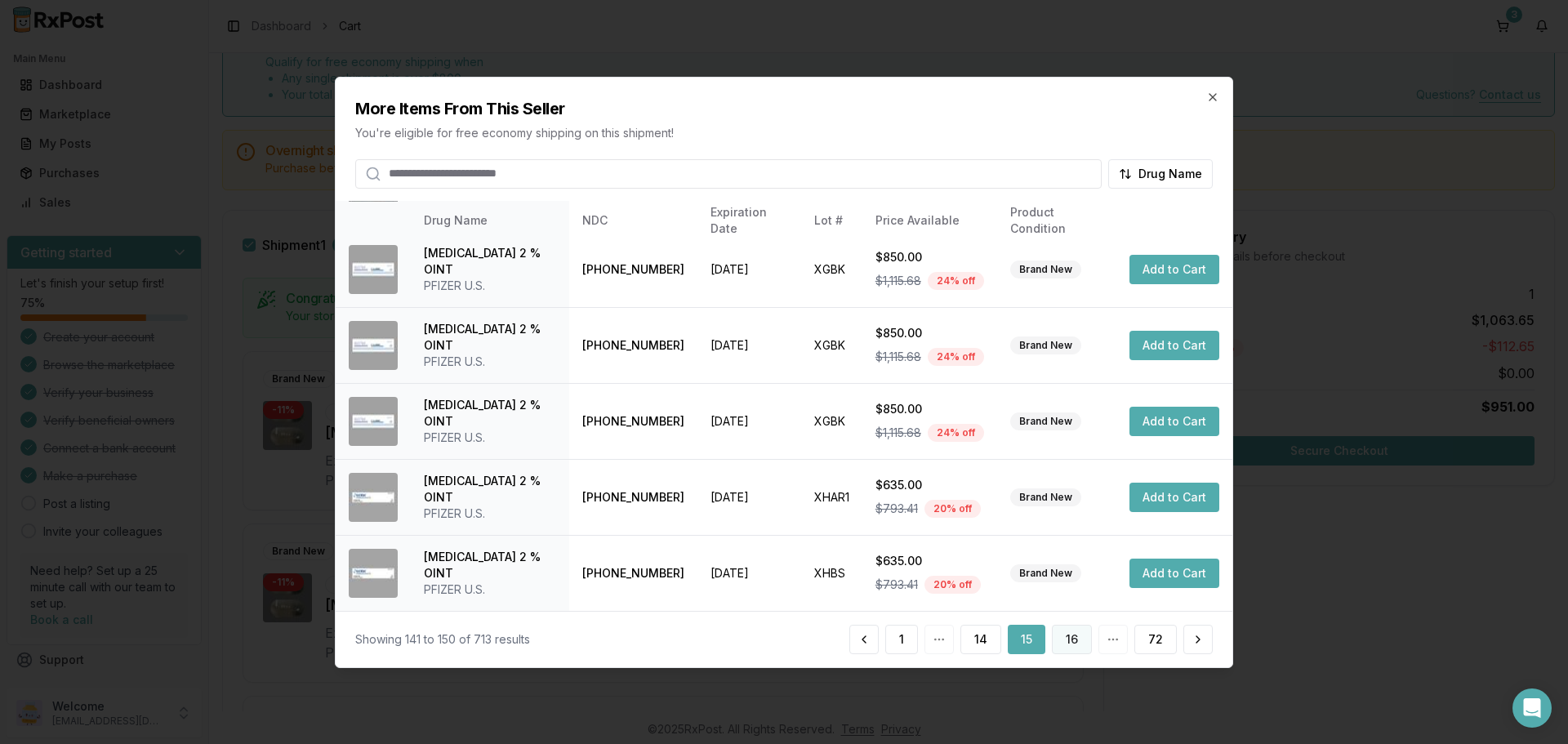
click at [1080, 650] on button "16" at bounding box center [1072, 639] width 40 height 29
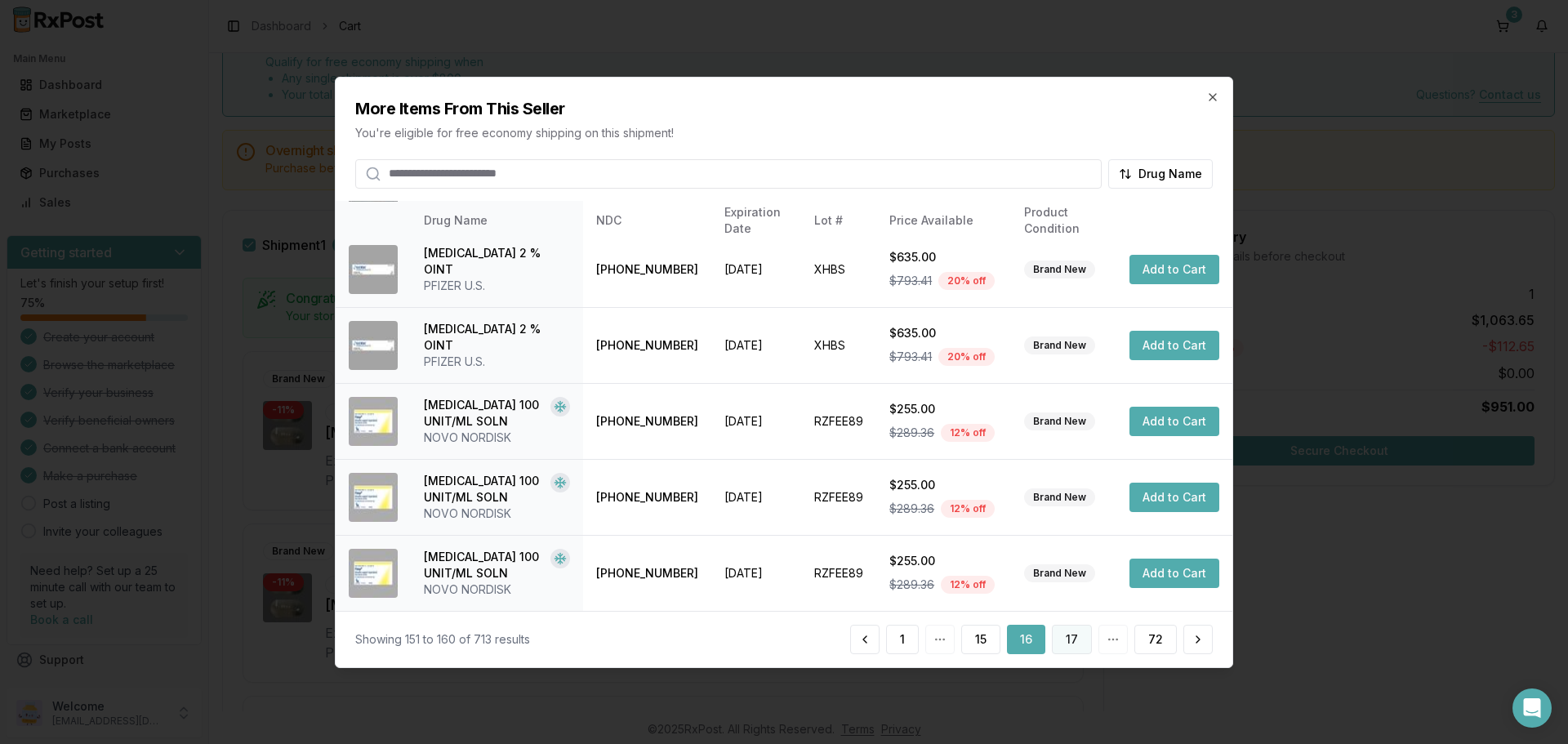
click at [1082, 640] on button "17" at bounding box center [1072, 639] width 40 height 29
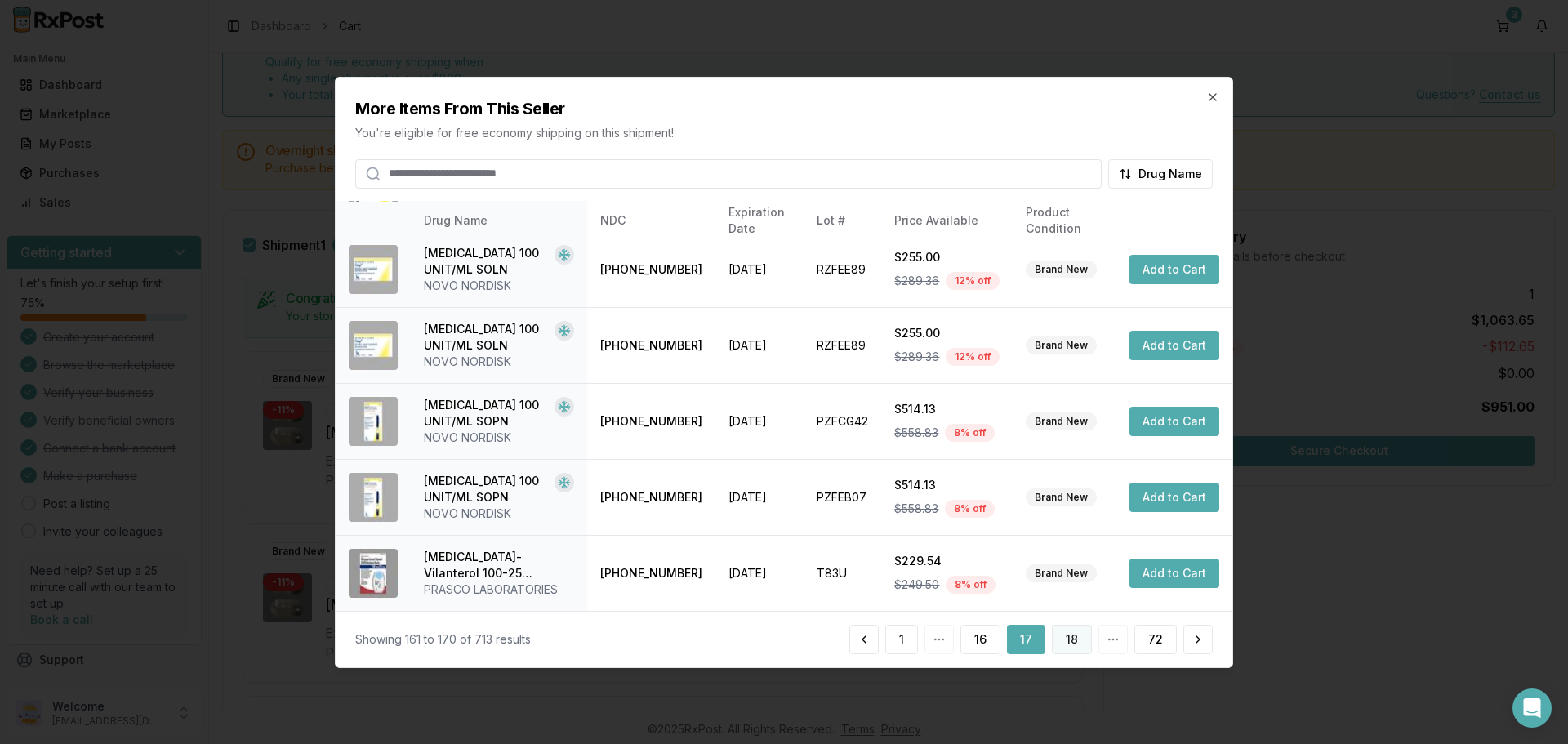
click at [1072, 634] on button "18" at bounding box center [1072, 639] width 40 height 29
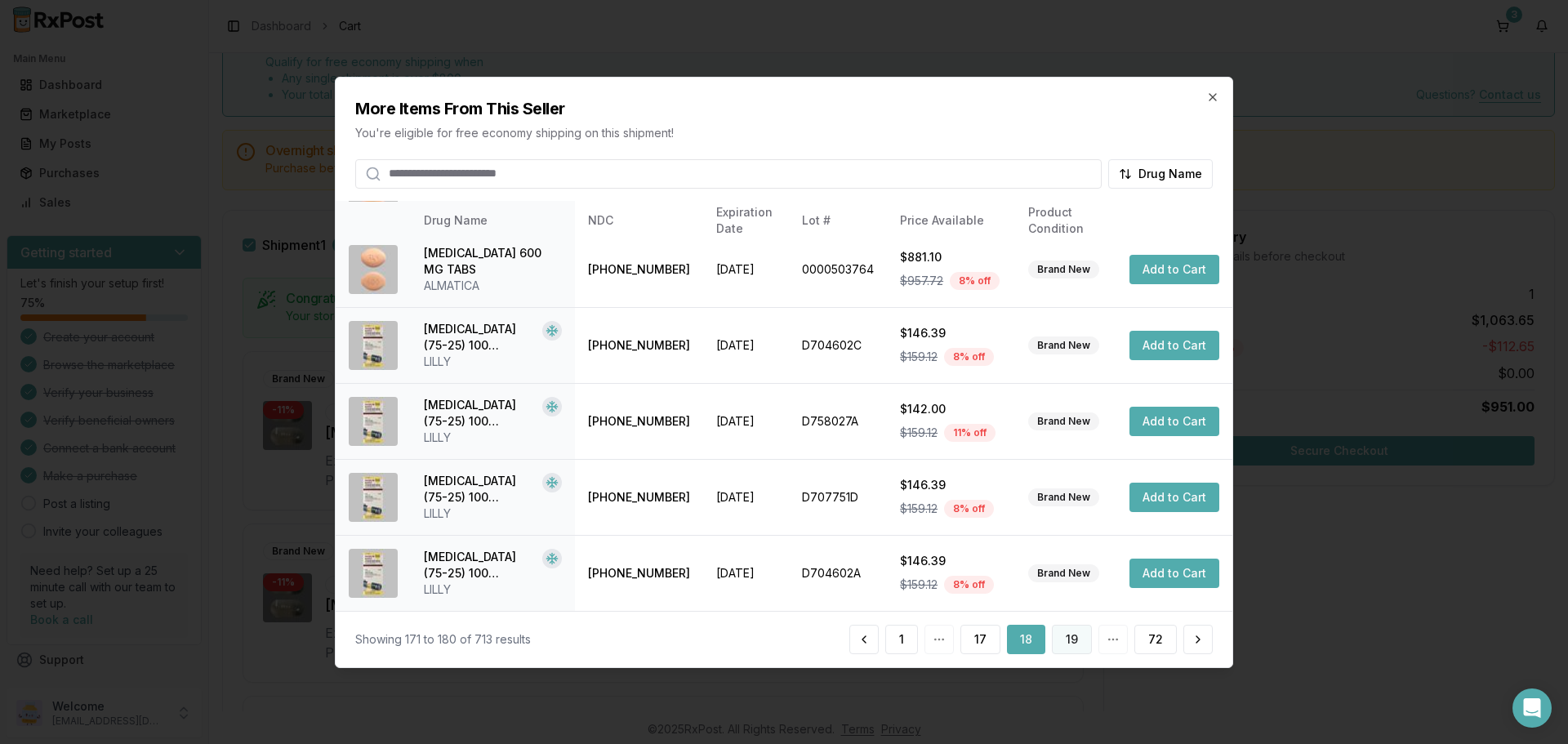
click at [1073, 632] on button "19" at bounding box center [1072, 639] width 40 height 29
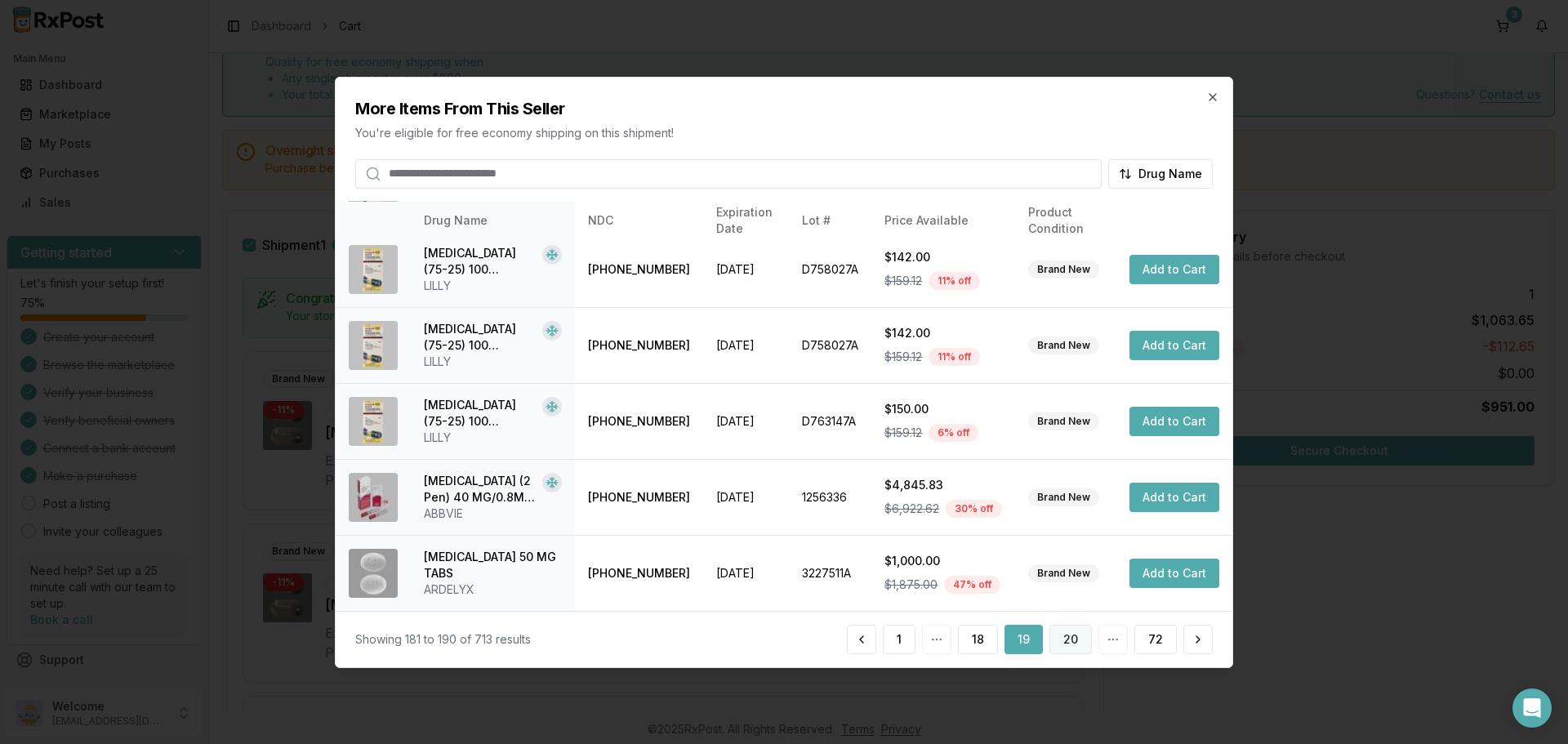
click at [1069, 642] on button "20" at bounding box center [1070, 639] width 43 height 29
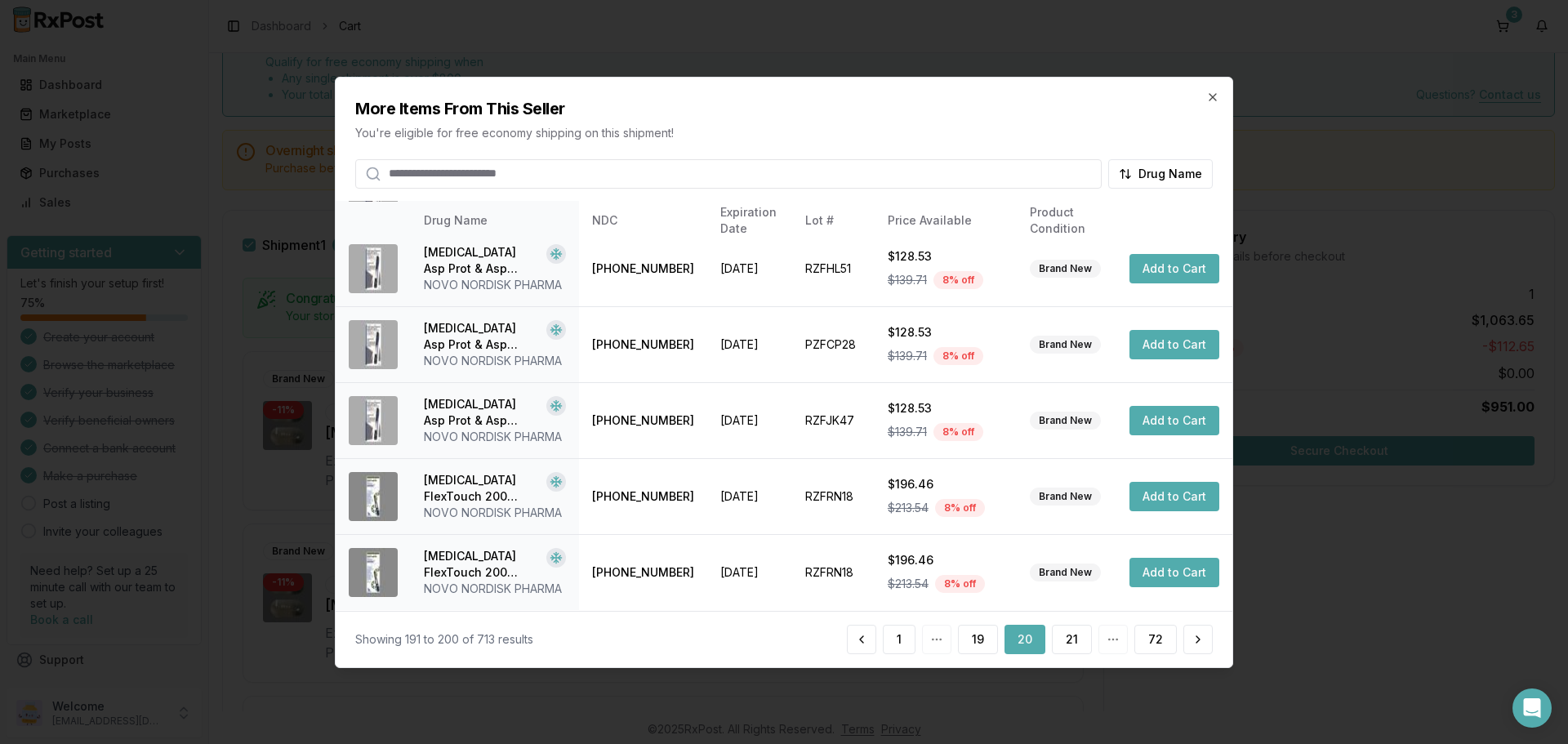
scroll to position [519, 0]
click at [1069, 630] on button "21" at bounding box center [1072, 639] width 40 height 29
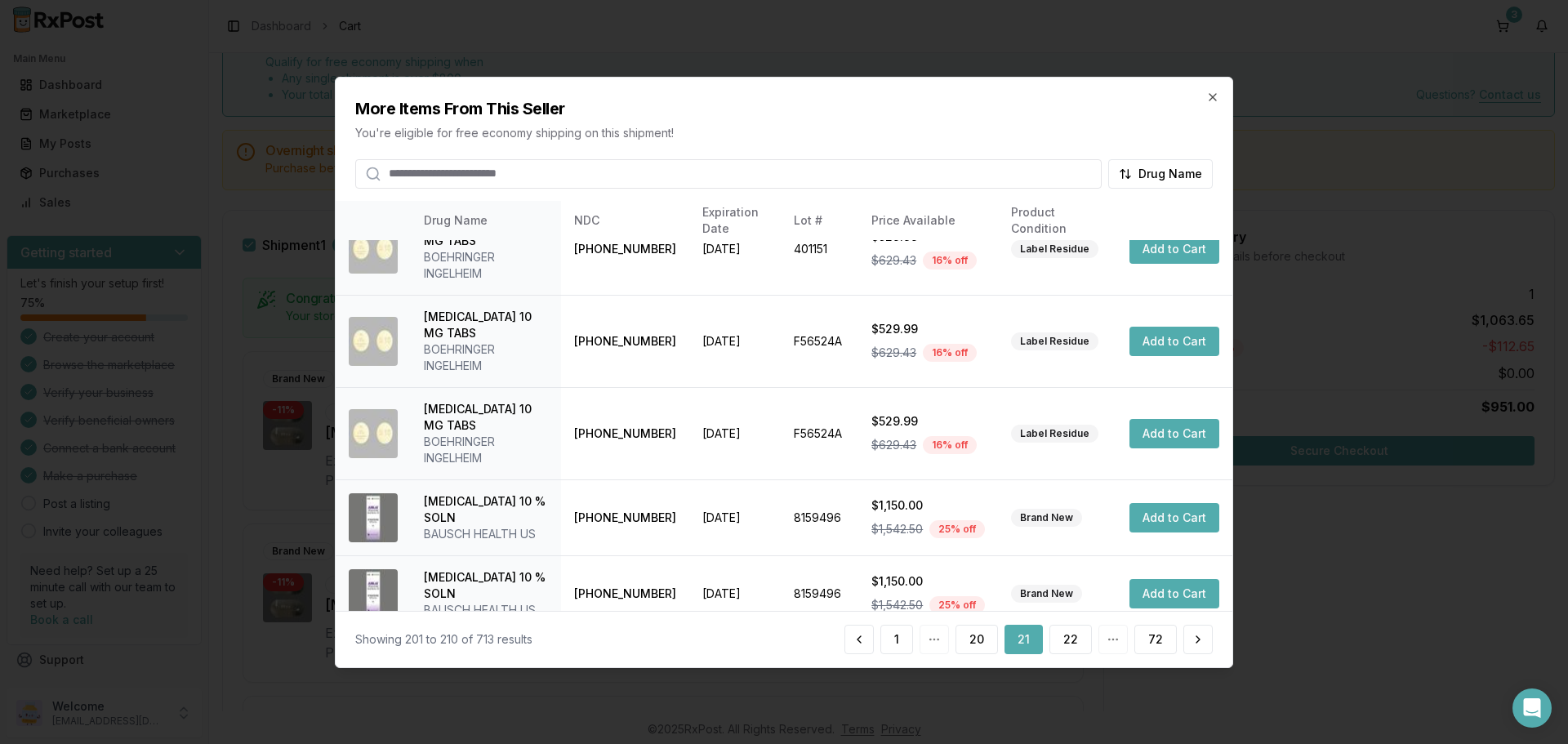
scroll to position [470, 0]
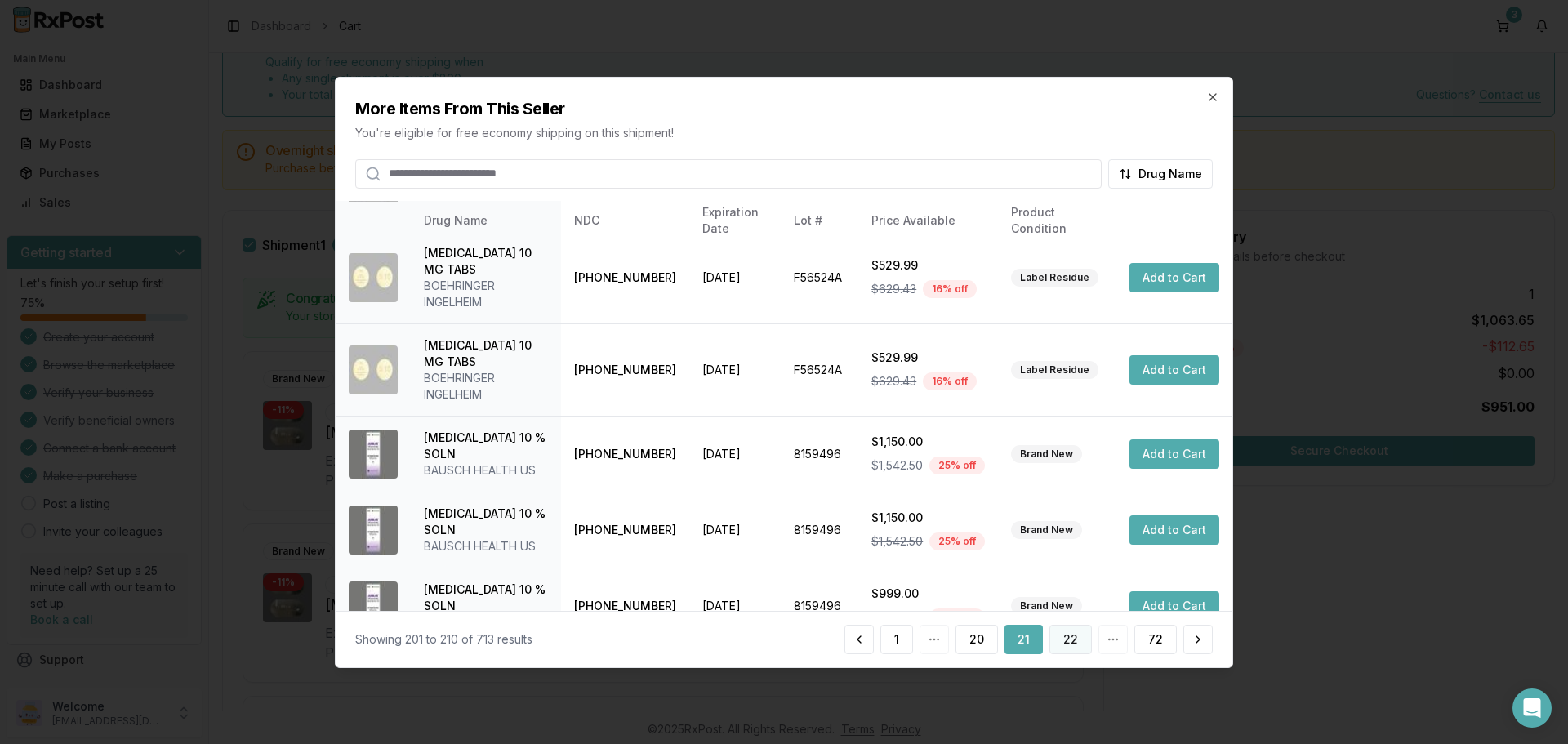
click at [1070, 641] on button "22" at bounding box center [1070, 639] width 43 height 29
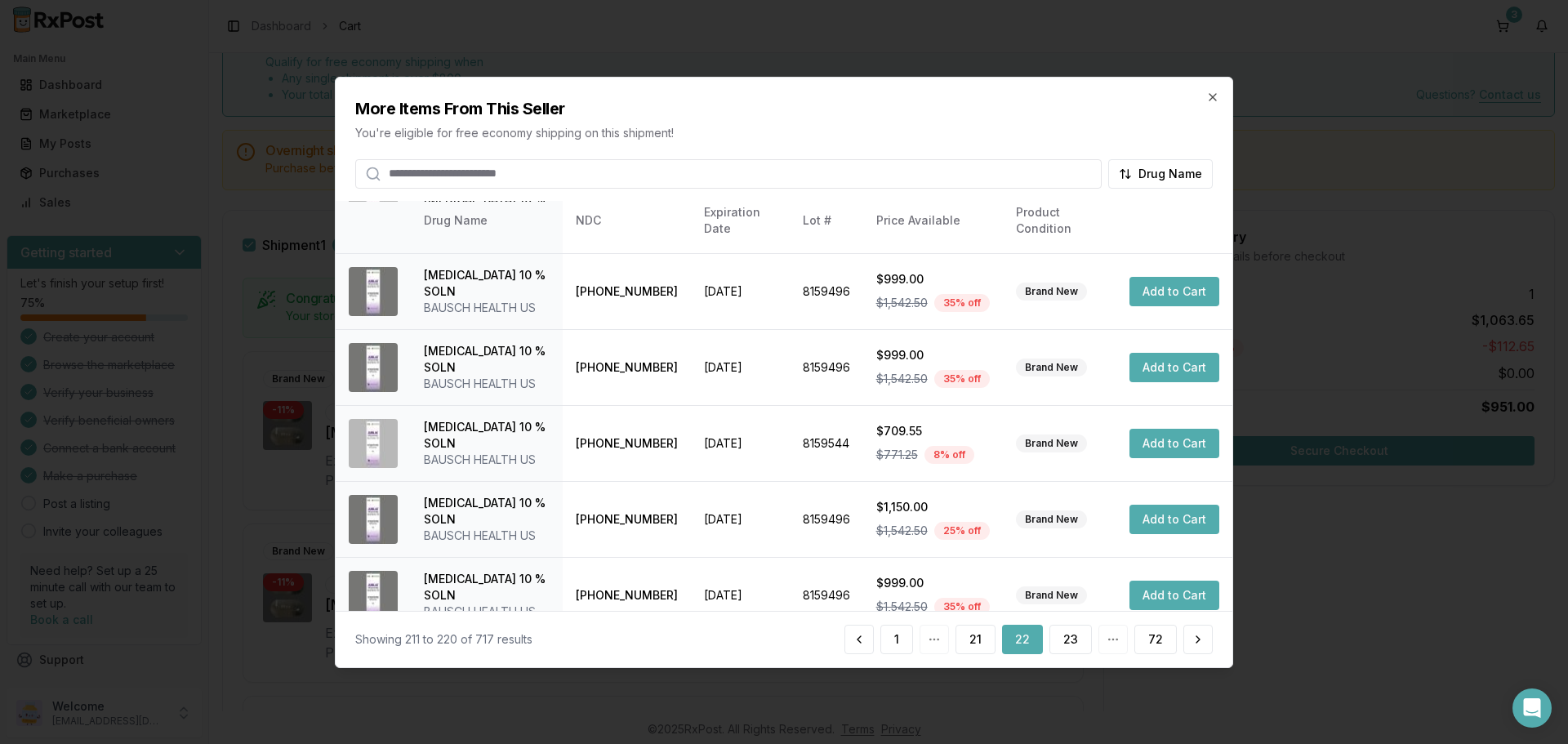
scroll to position [388, 0]
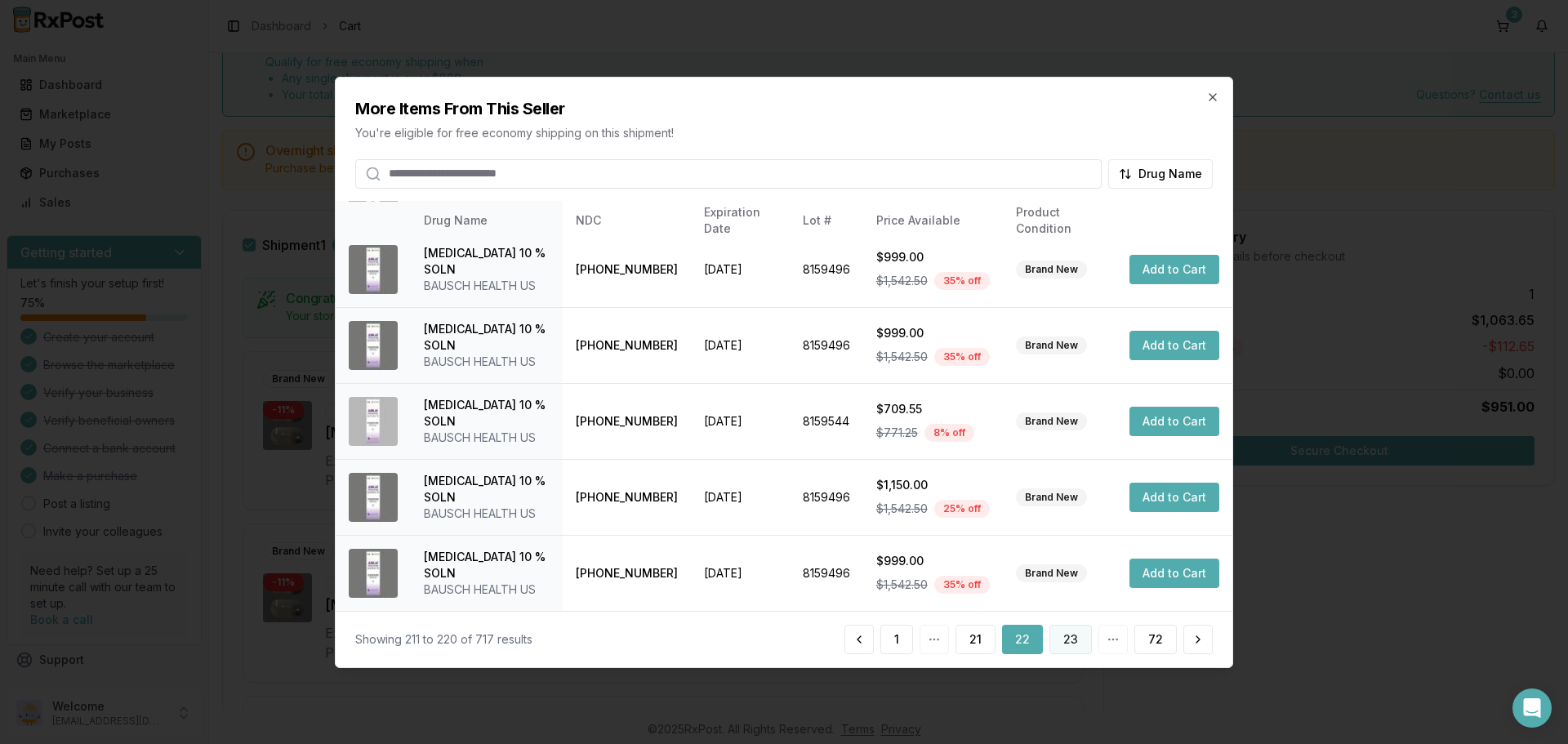
click at [1074, 641] on button "23" at bounding box center [1070, 639] width 43 height 29
click at [1065, 643] on button "24" at bounding box center [1071, 639] width 44 height 29
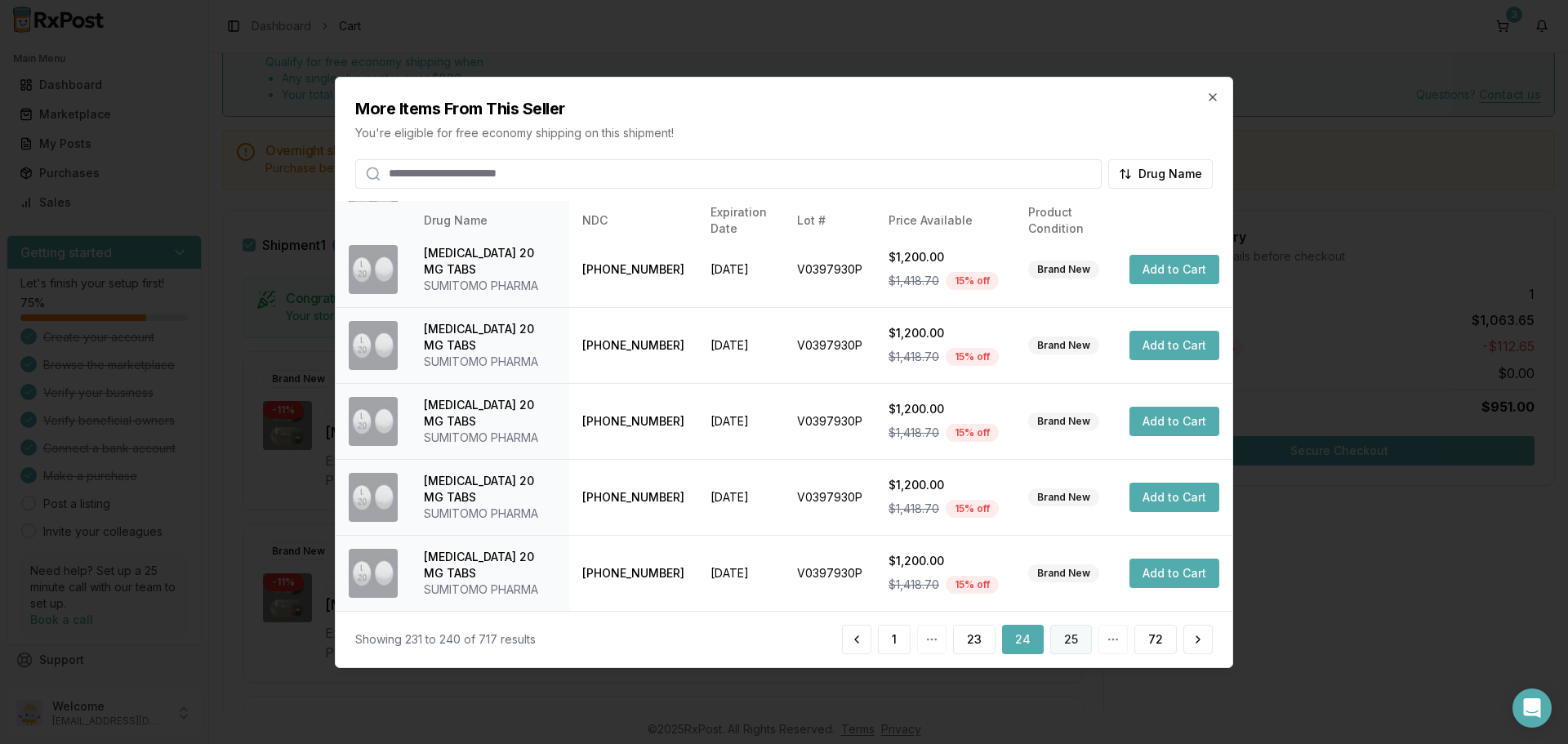
click at [1074, 632] on button "25" at bounding box center [1071, 639] width 42 height 29
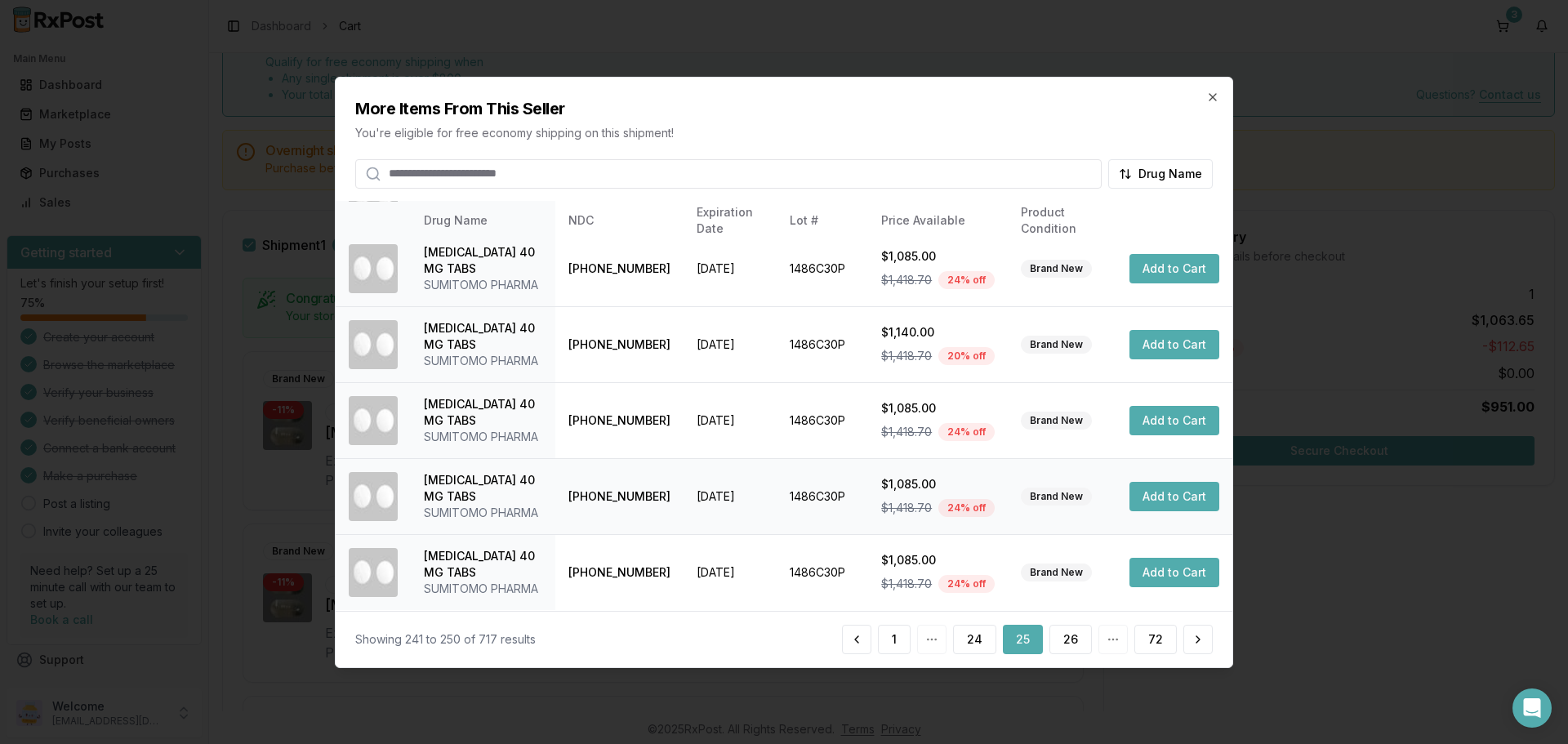
scroll to position [552, 0]
click at [1076, 636] on button "26" at bounding box center [1070, 639] width 43 height 29
click at [1085, 642] on button "27" at bounding box center [1070, 639] width 43 height 29
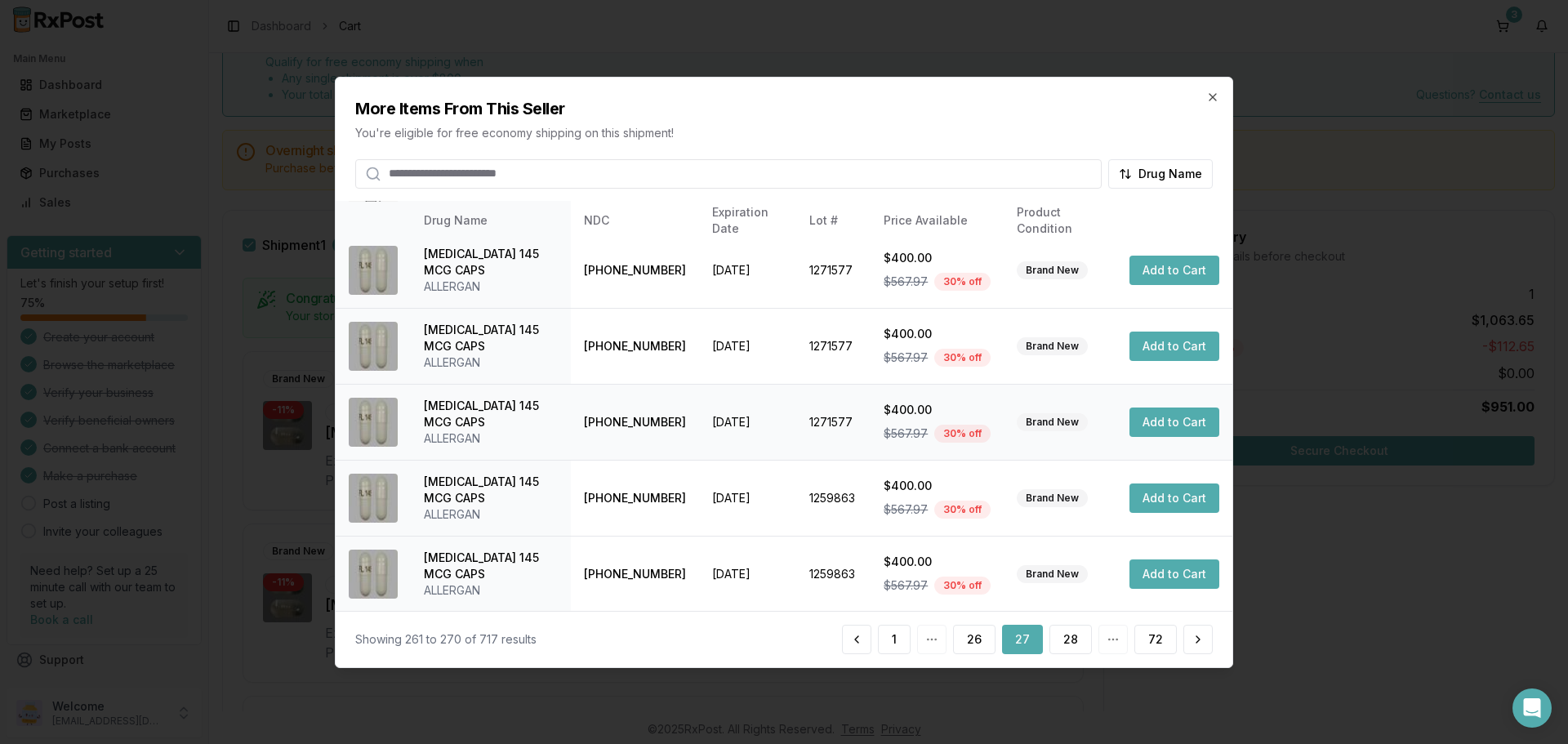
scroll to position [388, 0]
click at [1069, 638] on button "28" at bounding box center [1070, 639] width 43 height 29
click at [1069, 643] on button "29" at bounding box center [1070, 639] width 43 height 29
click at [1066, 631] on button "30" at bounding box center [1070, 639] width 43 height 29
click at [1076, 642] on button "31" at bounding box center [1072, 639] width 40 height 29
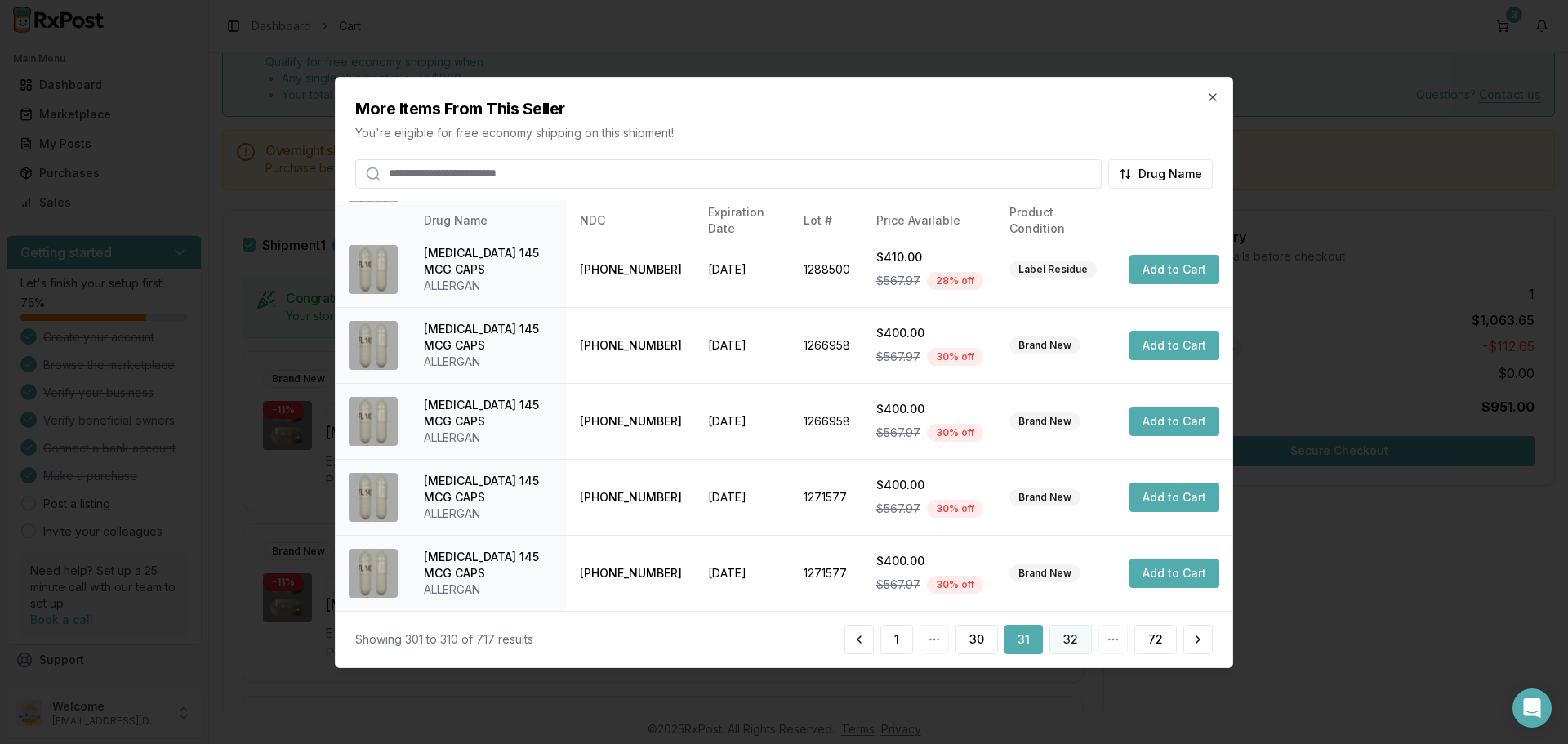
click at [1068, 639] on button "32" at bounding box center [1070, 639] width 43 height 29
click at [1081, 640] on button "33" at bounding box center [1070, 639] width 43 height 29
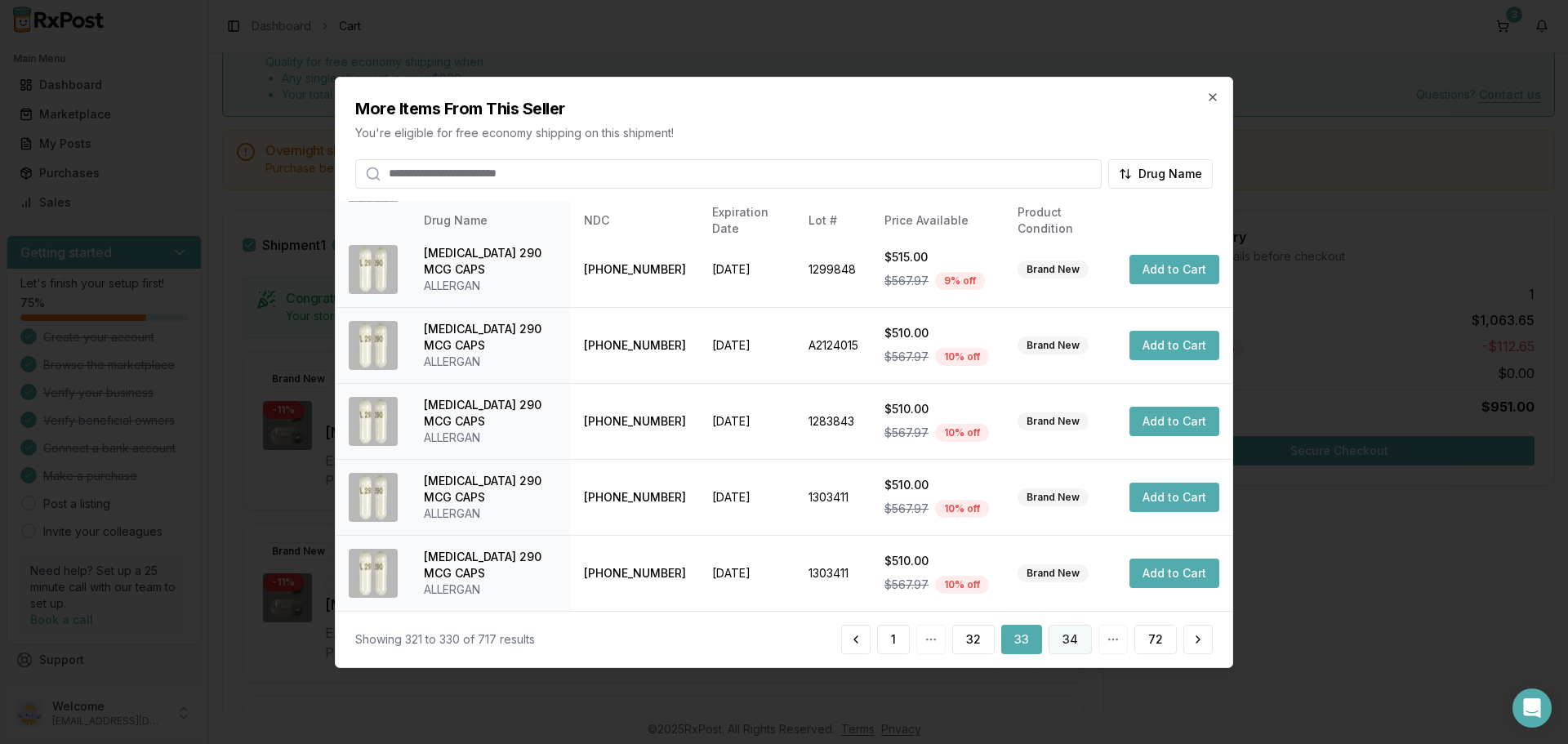
click at [1073, 627] on button "34" at bounding box center [1071, 639] width 44 height 29
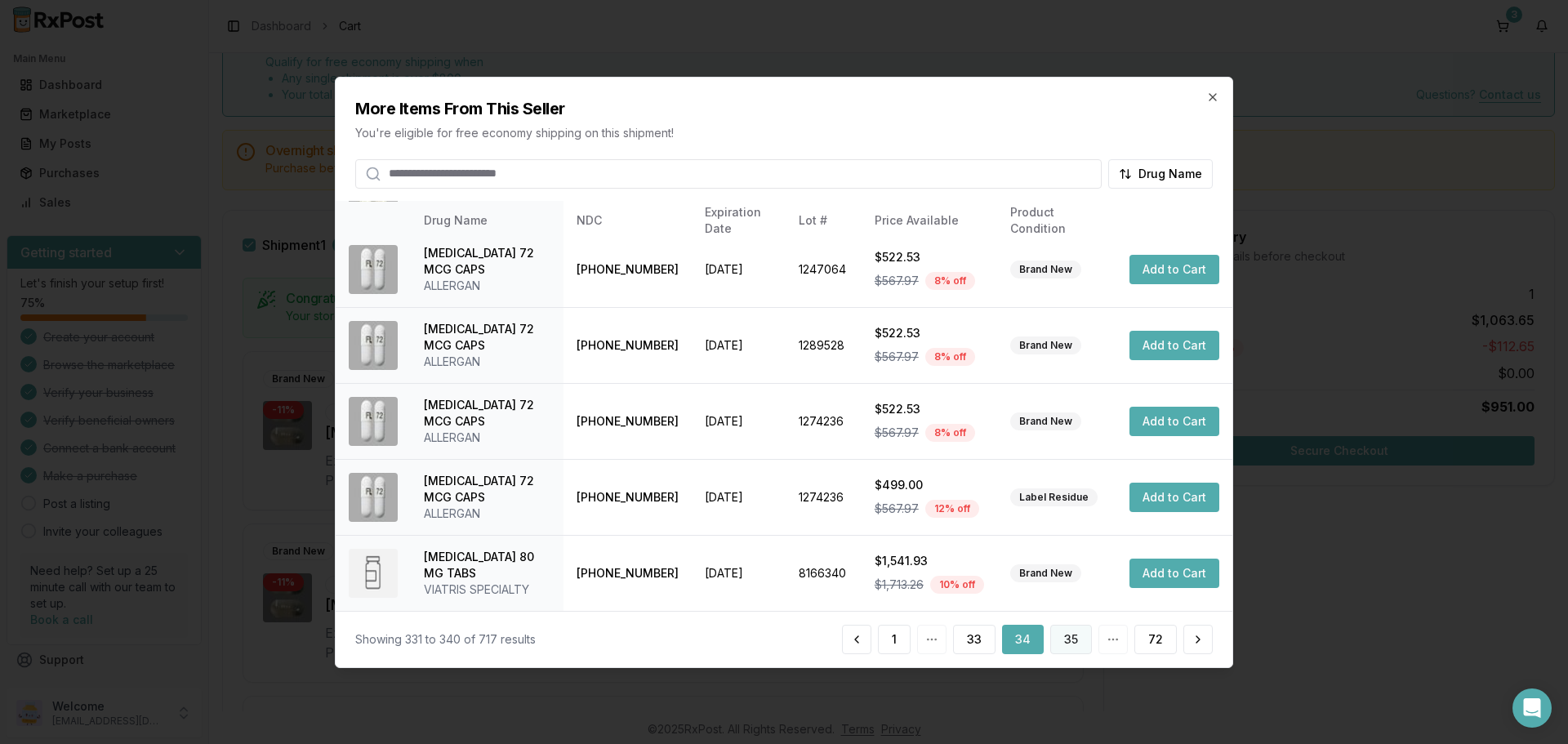
click at [1067, 639] on button "35" at bounding box center [1071, 639] width 42 height 29
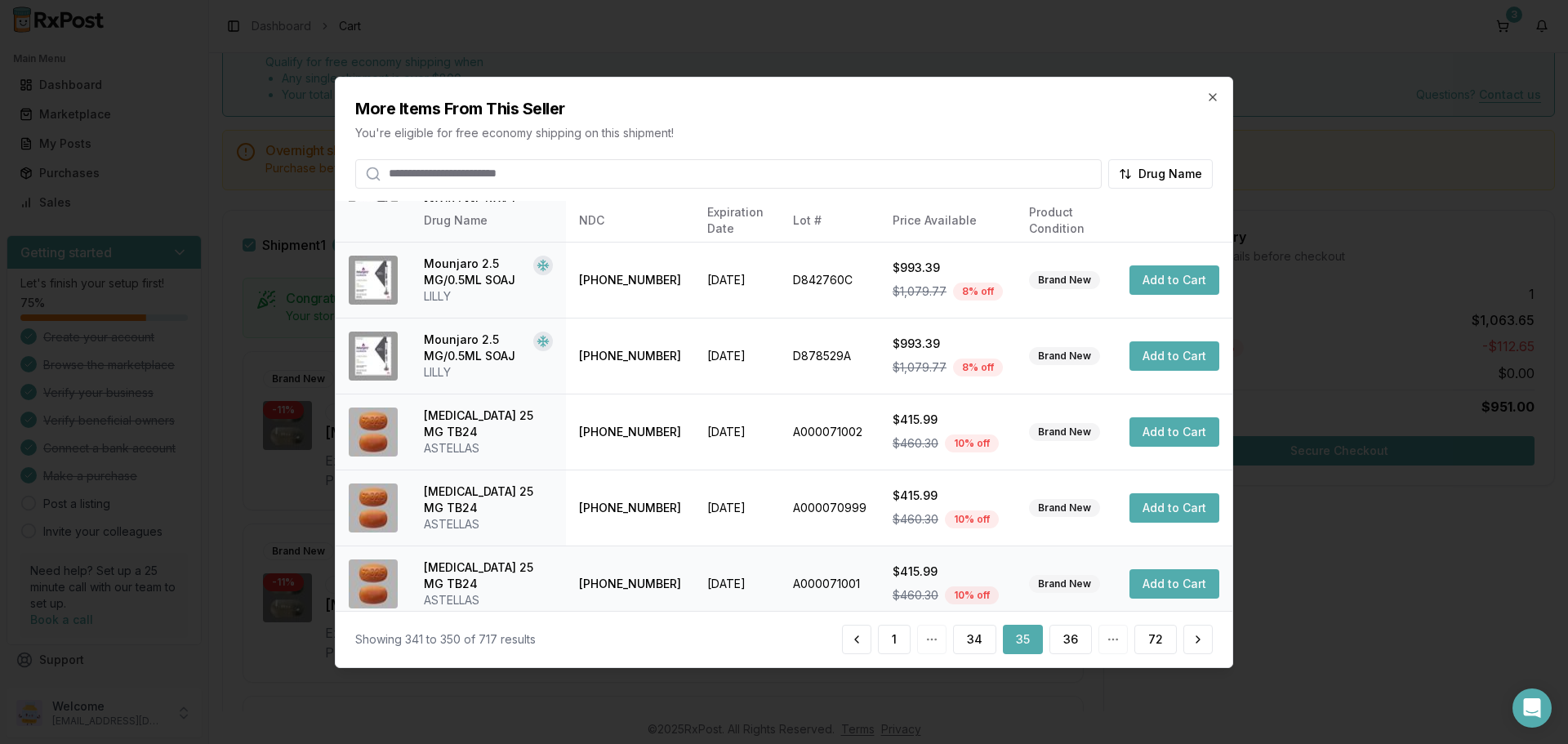
scroll to position [405, 0]
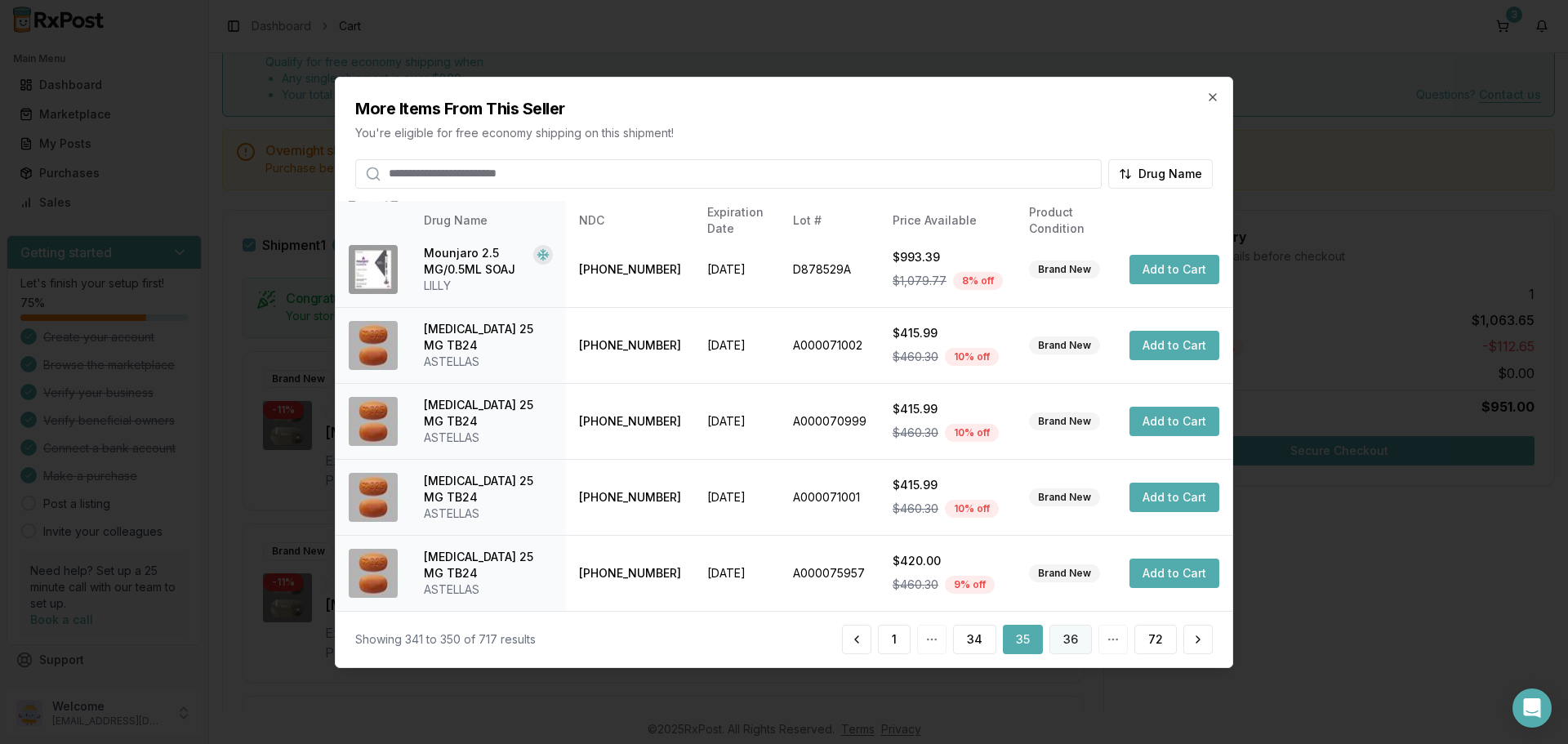
click at [1067, 636] on button "36" at bounding box center [1070, 639] width 43 height 29
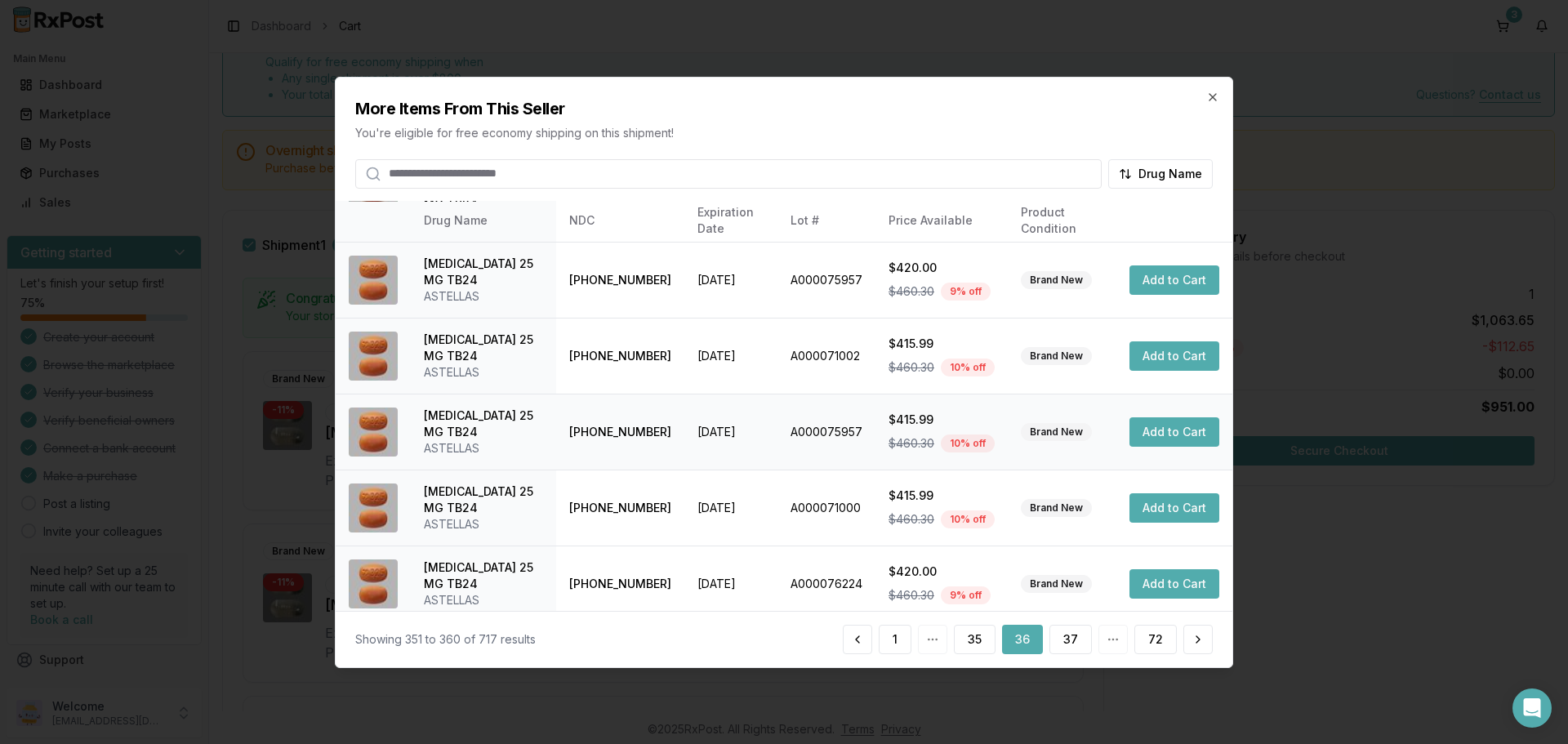
scroll to position [388, 0]
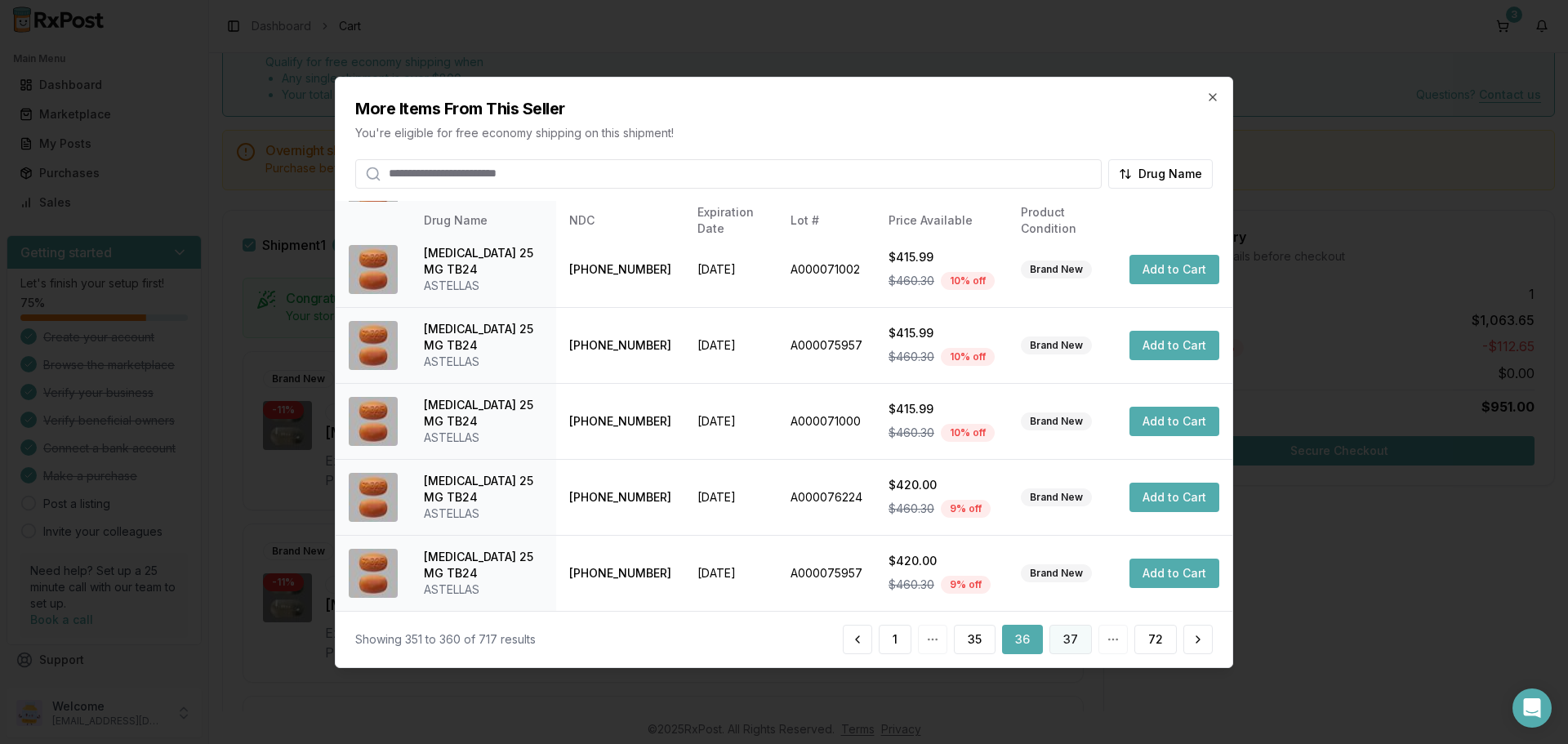
click at [1084, 642] on button "37" at bounding box center [1070, 639] width 43 height 29
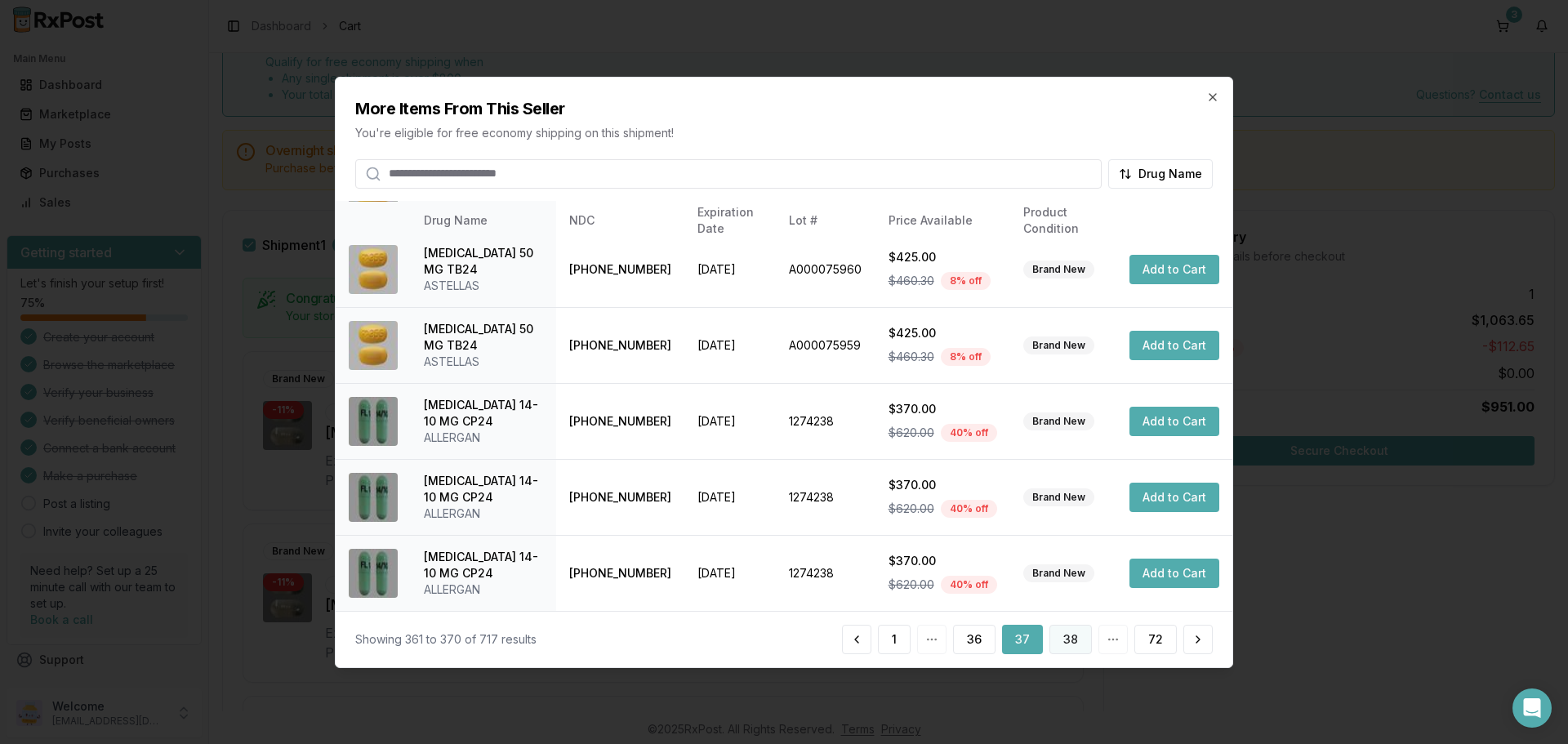
click at [1072, 640] on button "38" at bounding box center [1070, 639] width 43 height 29
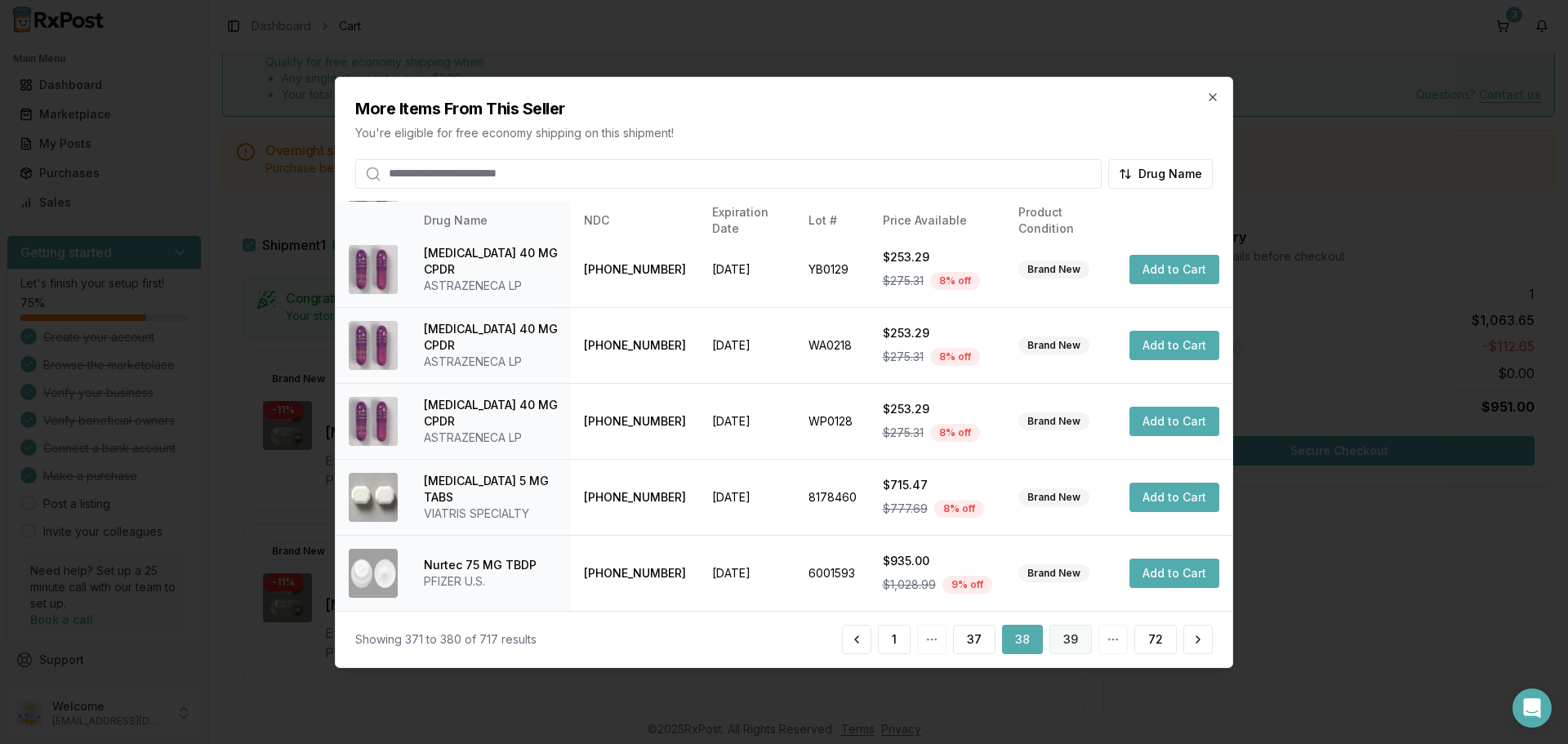
click at [1071, 638] on button "39" at bounding box center [1070, 639] width 43 height 29
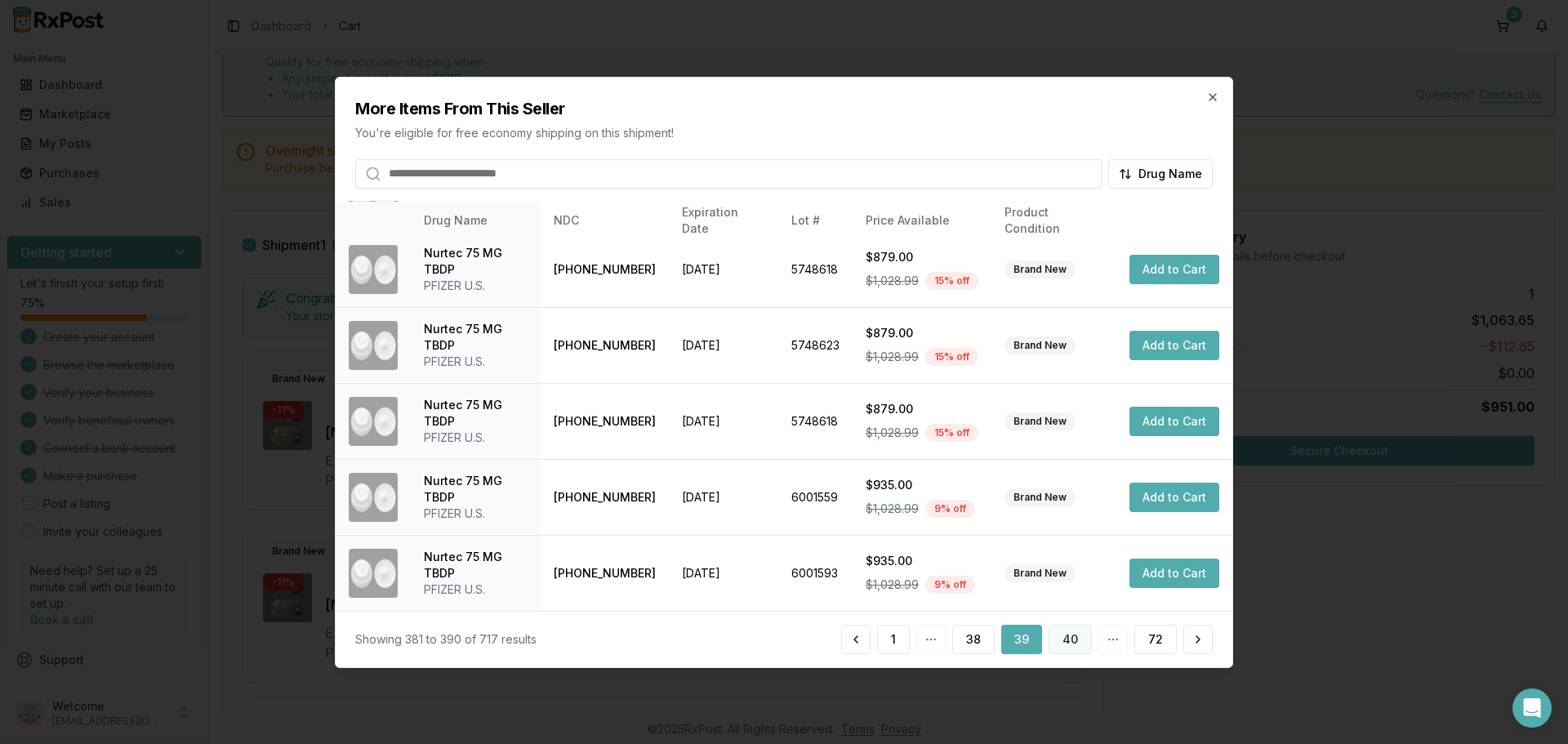
click at [1073, 638] on button "40" at bounding box center [1071, 639] width 44 height 29
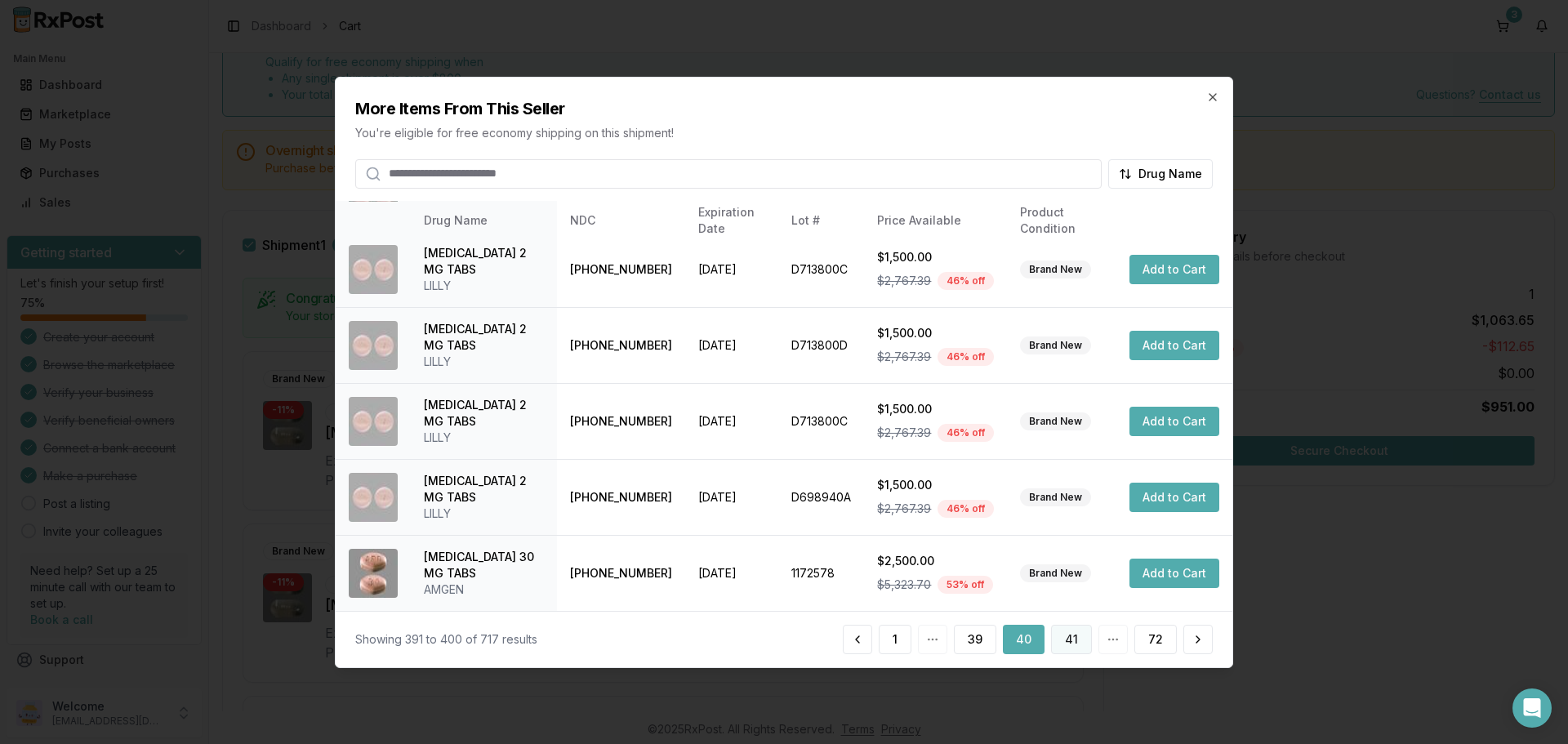
click at [1073, 638] on button "41" at bounding box center [1071, 639] width 41 height 29
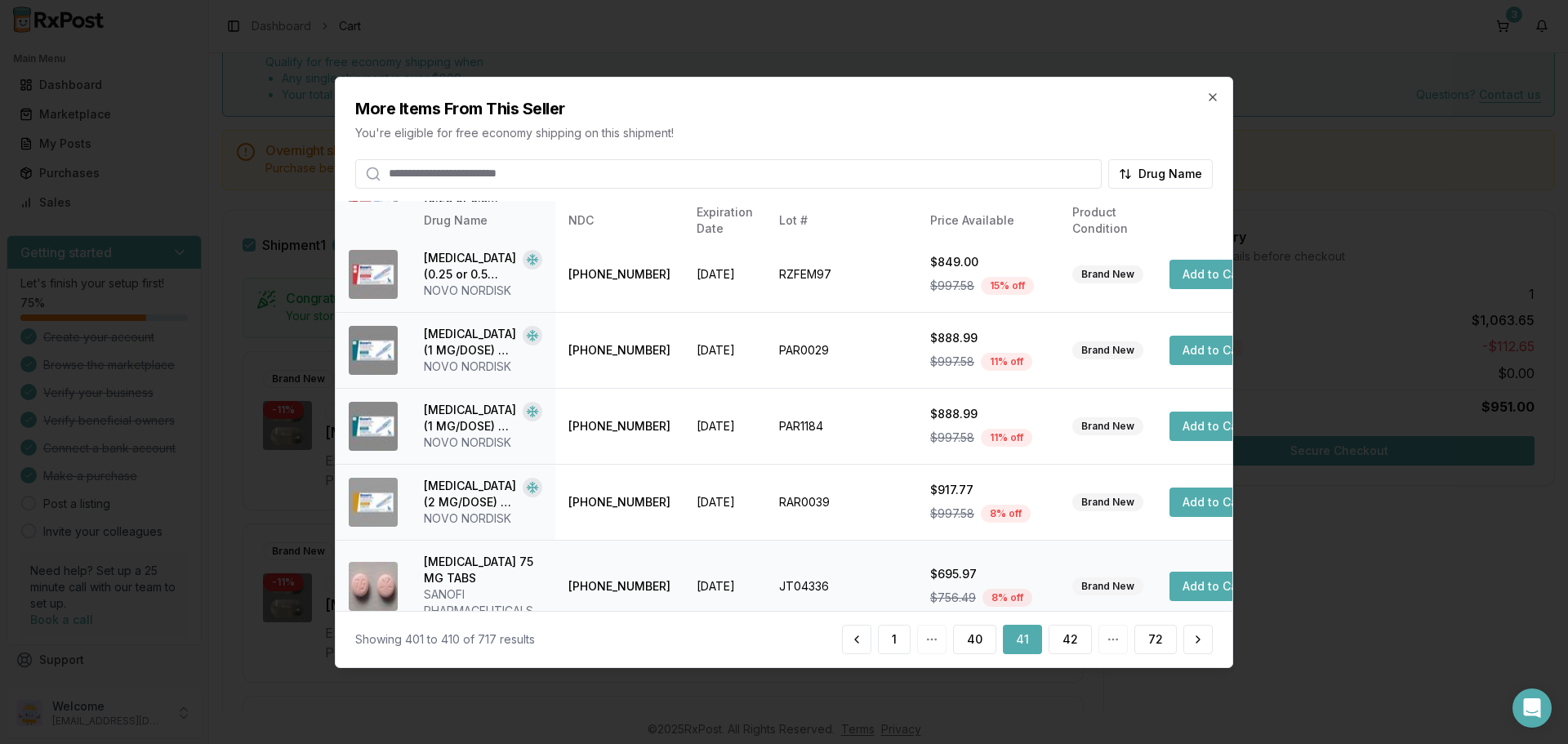
scroll to position [405, 0]
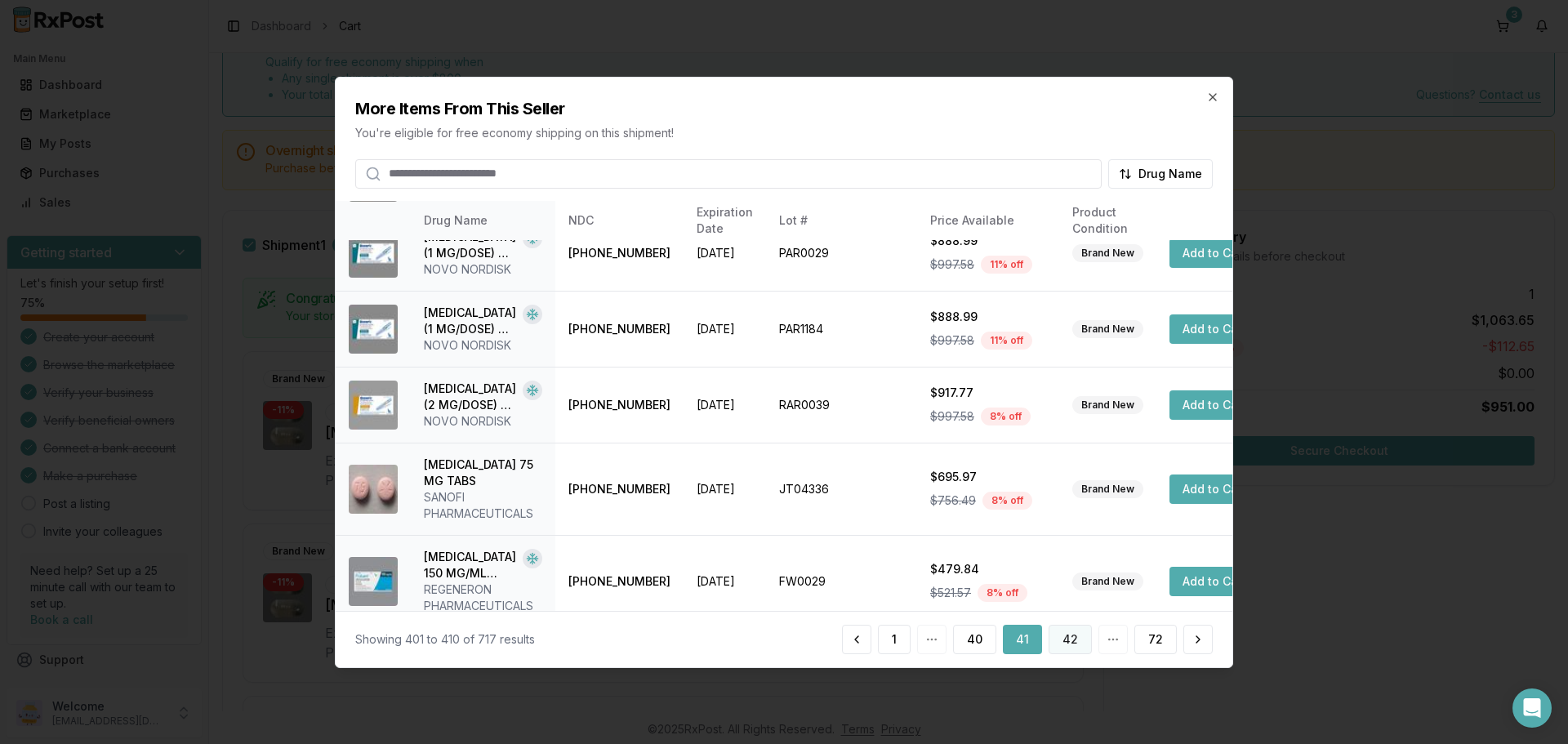
click at [1070, 640] on button "42" at bounding box center [1071, 639] width 44 height 29
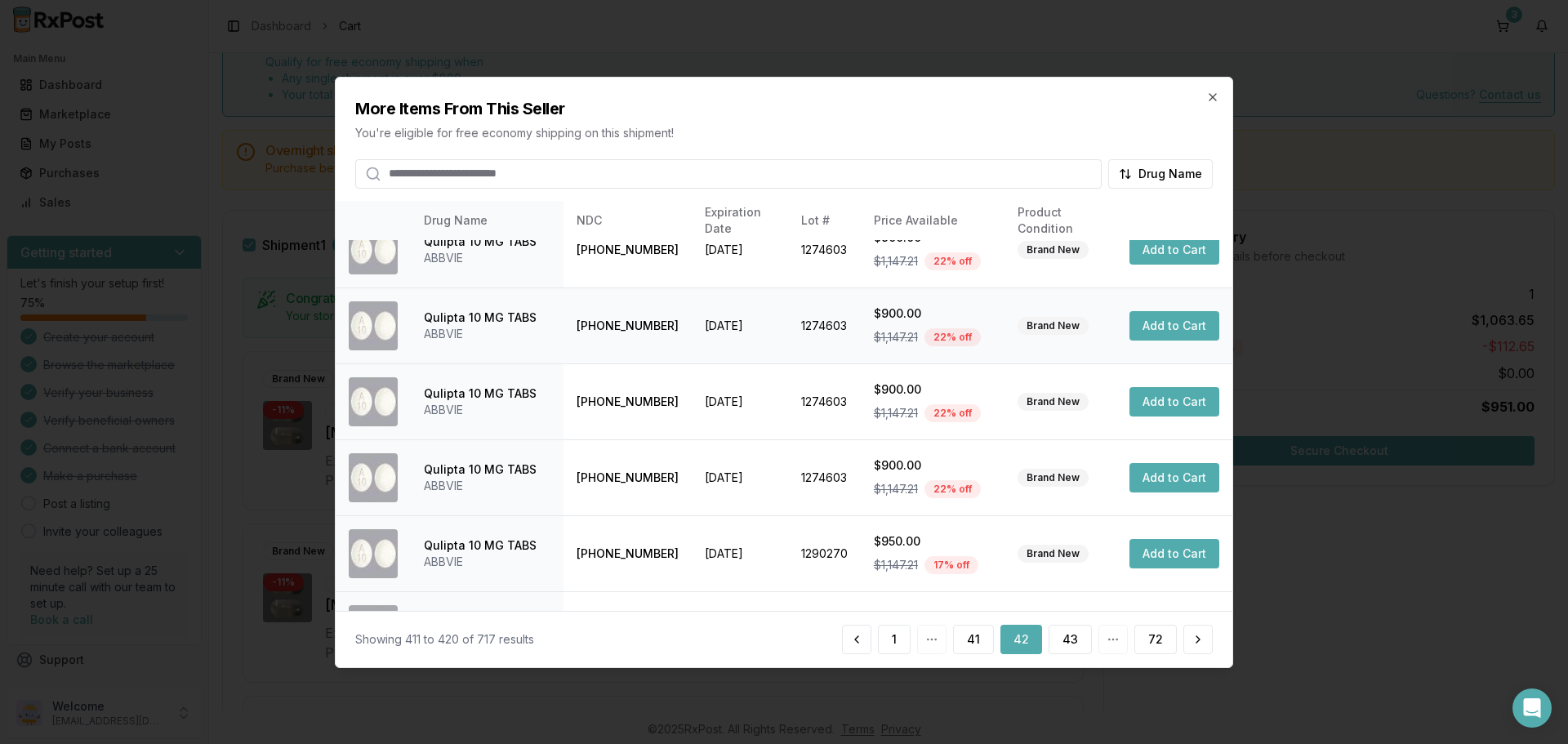
scroll to position [388, 0]
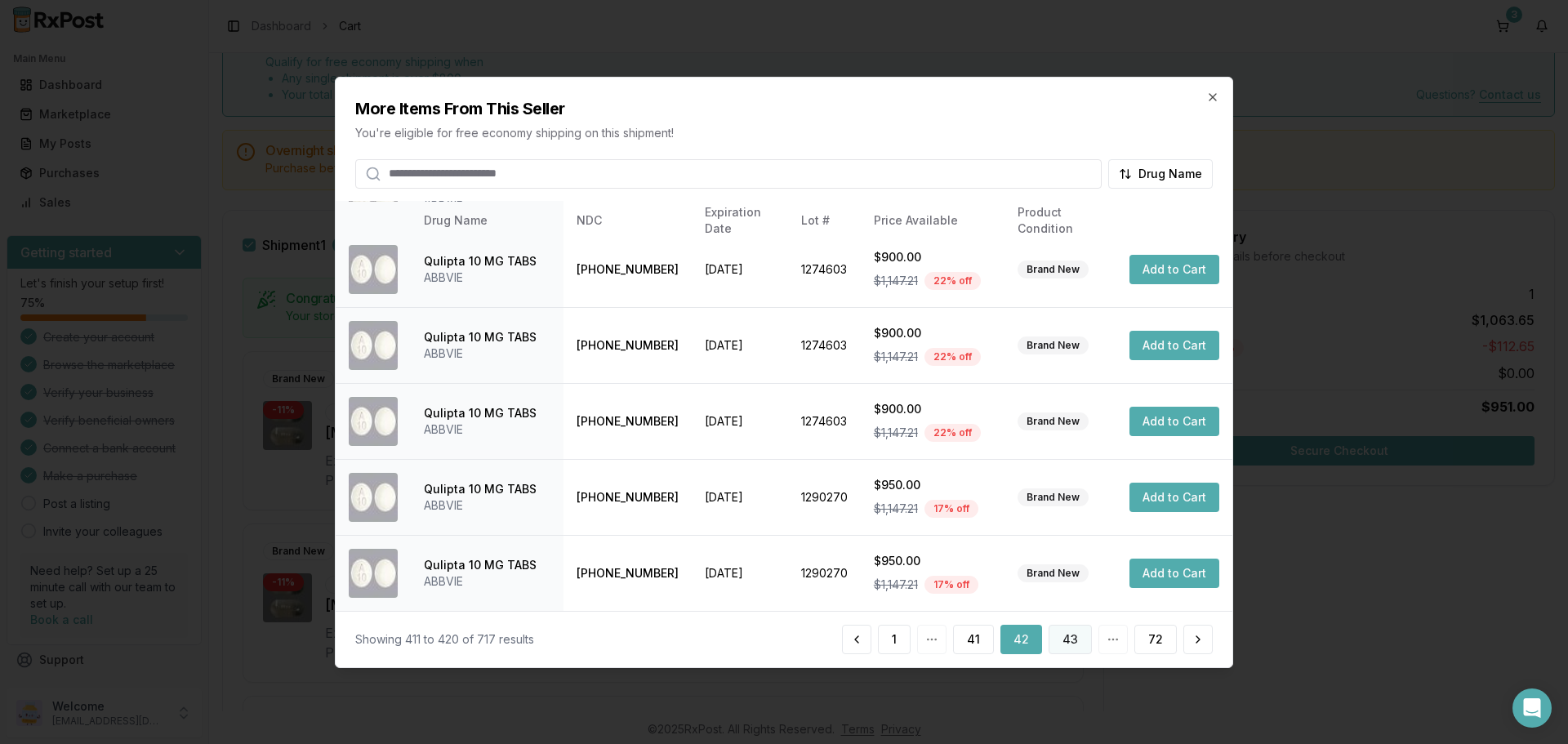
click at [1063, 635] on button "43" at bounding box center [1071, 639] width 44 height 29
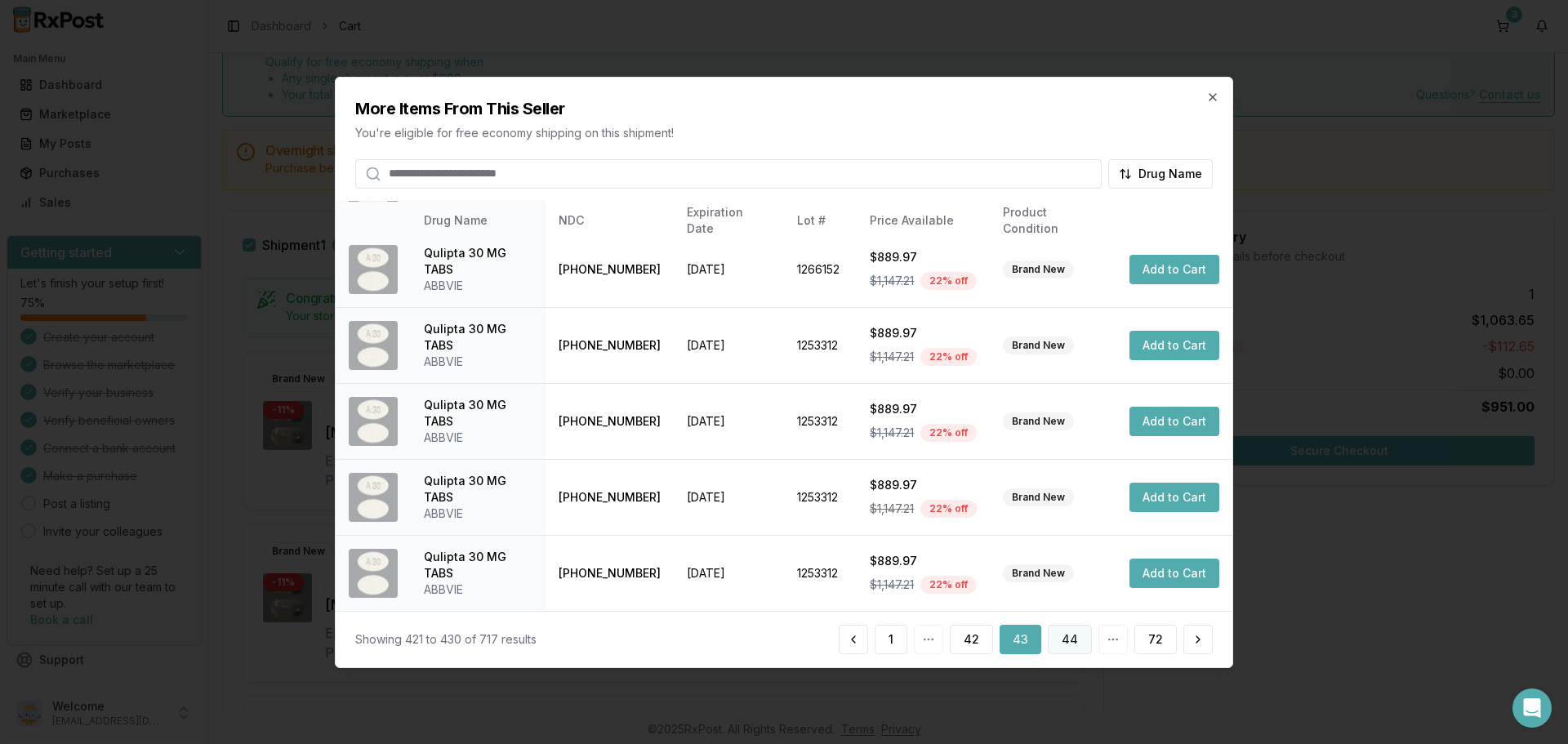
click at [1064, 642] on button "44" at bounding box center [1070, 639] width 44 height 29
click at [1070, 641] on button "45" at bounding box center [1070, 639] width 43 height 29
click at [1083, 633] on button "46" at bounding box center [1071, 639] width 44 height 29
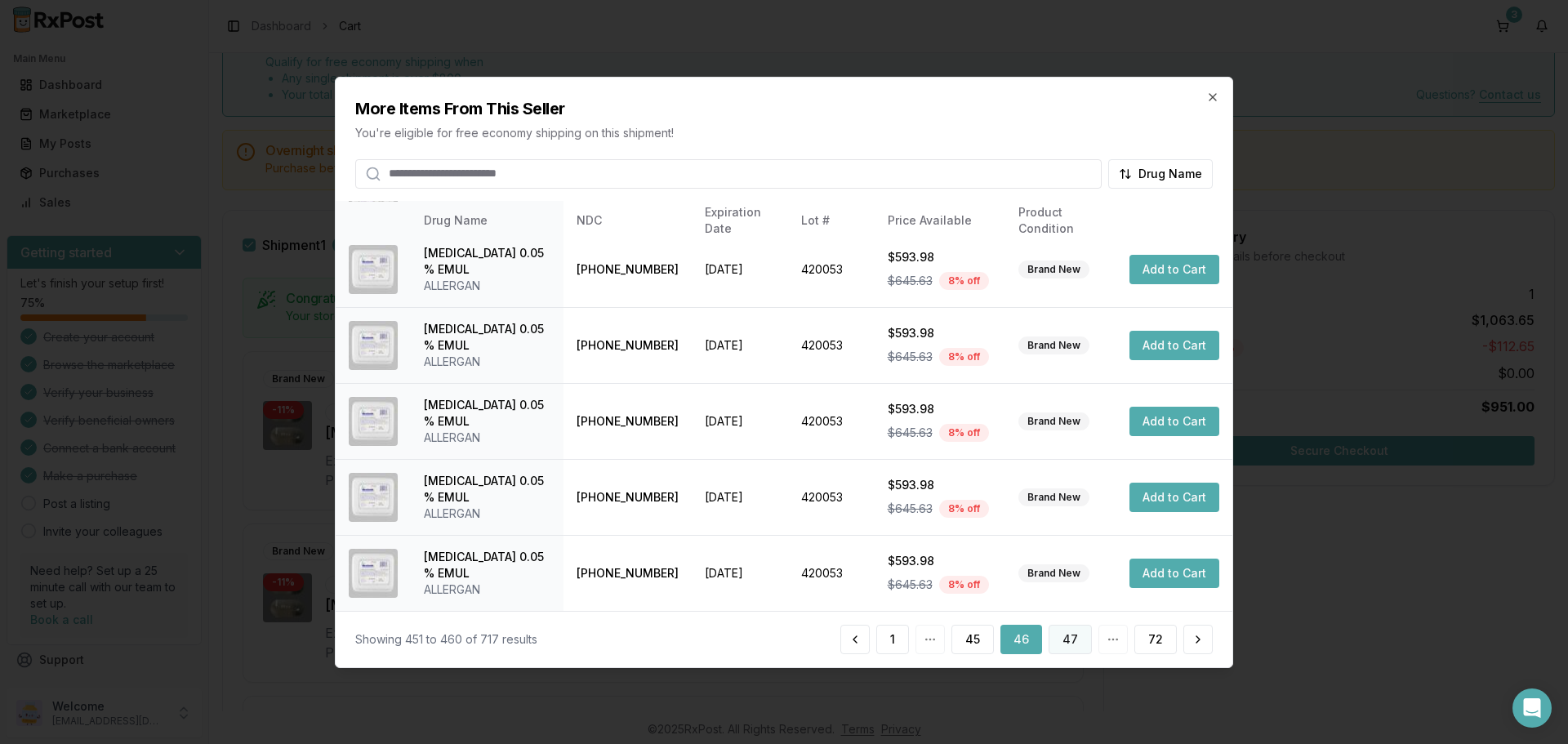
click at [1072, 642] on button "47" at bounding box center [1071, 639] width 44 height 29
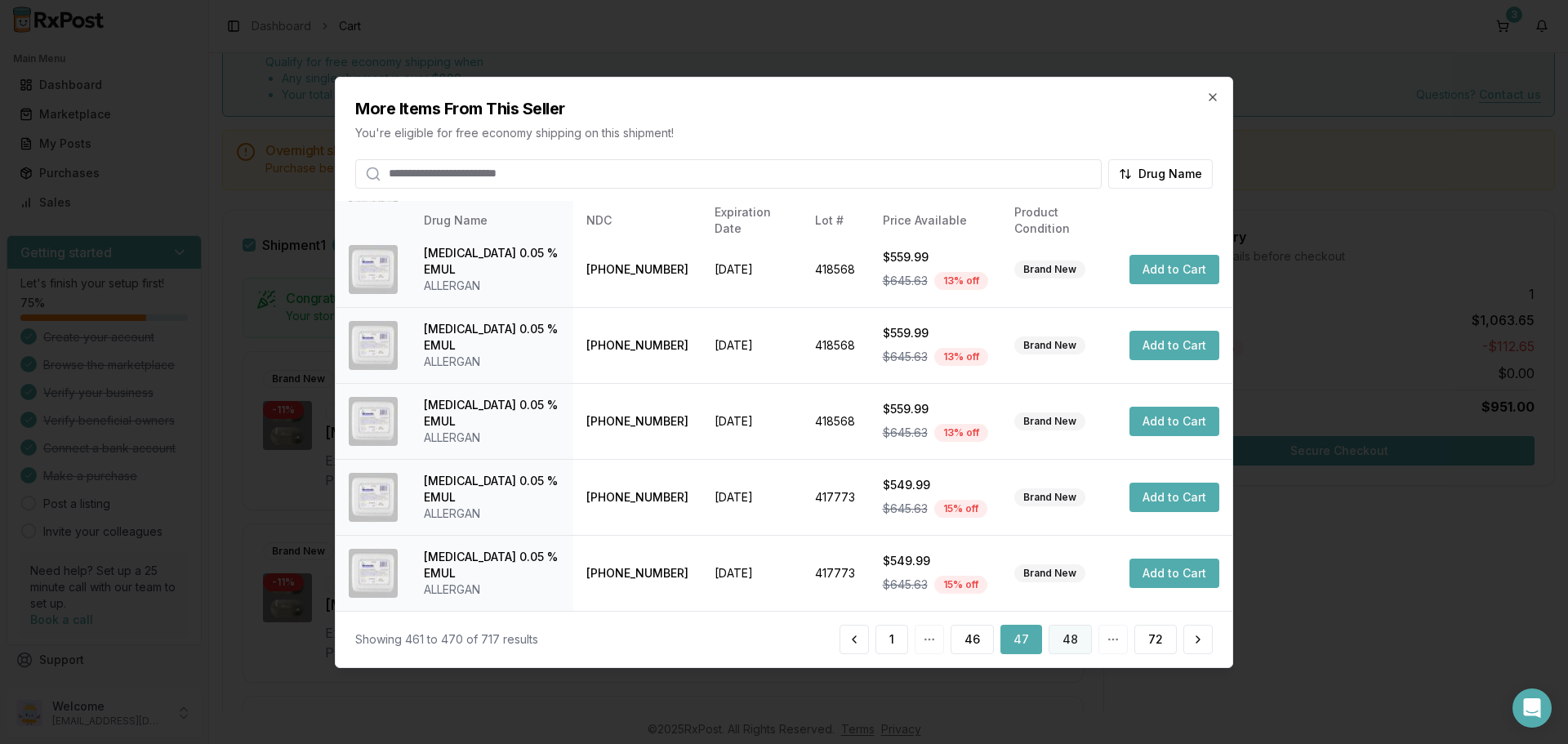
click at [1077, 642] on button "48" at bounding box center [1071, 639] width 44 height 29
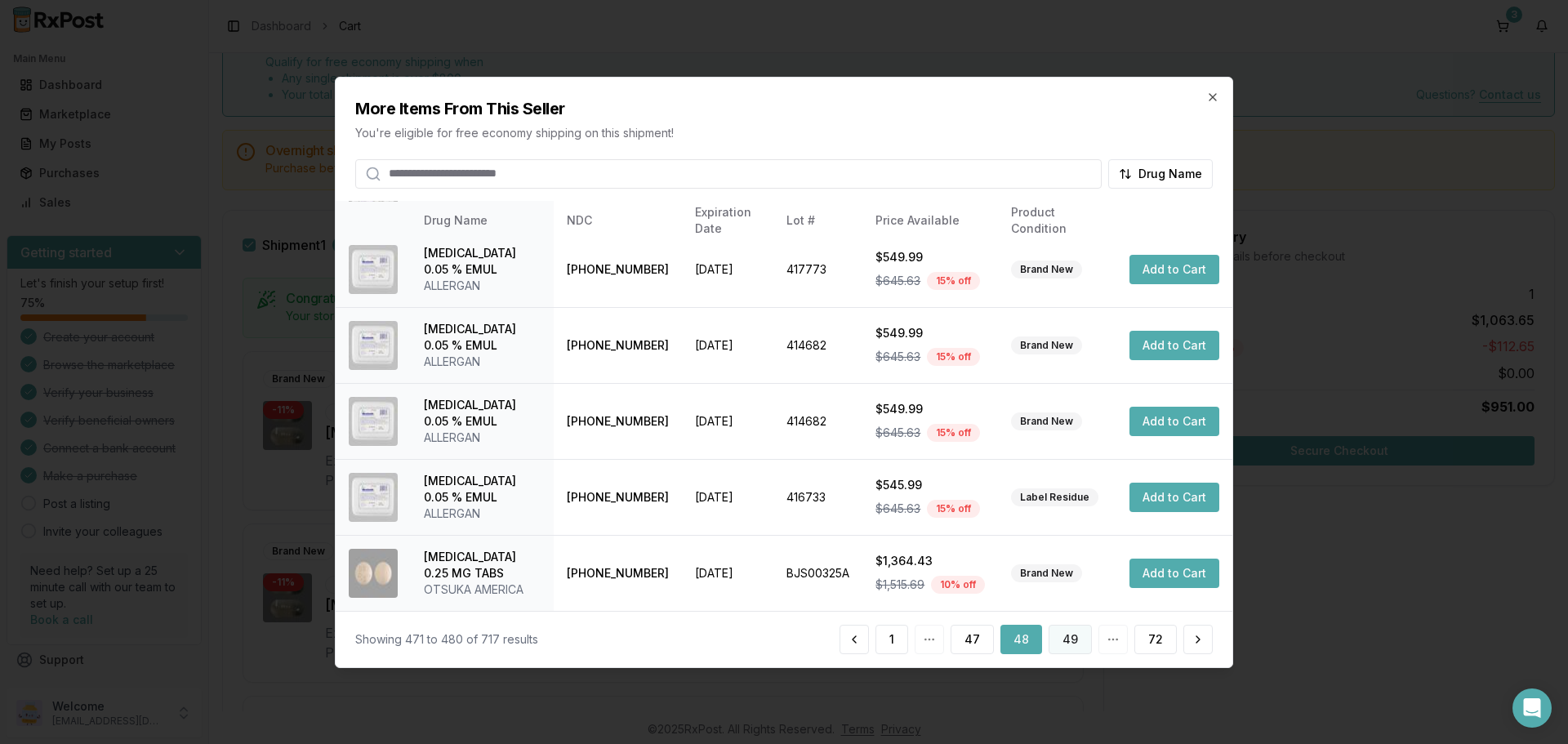
click at [1066, 638] on button "49" at bounding box center [1071, 639] width 44 height 29
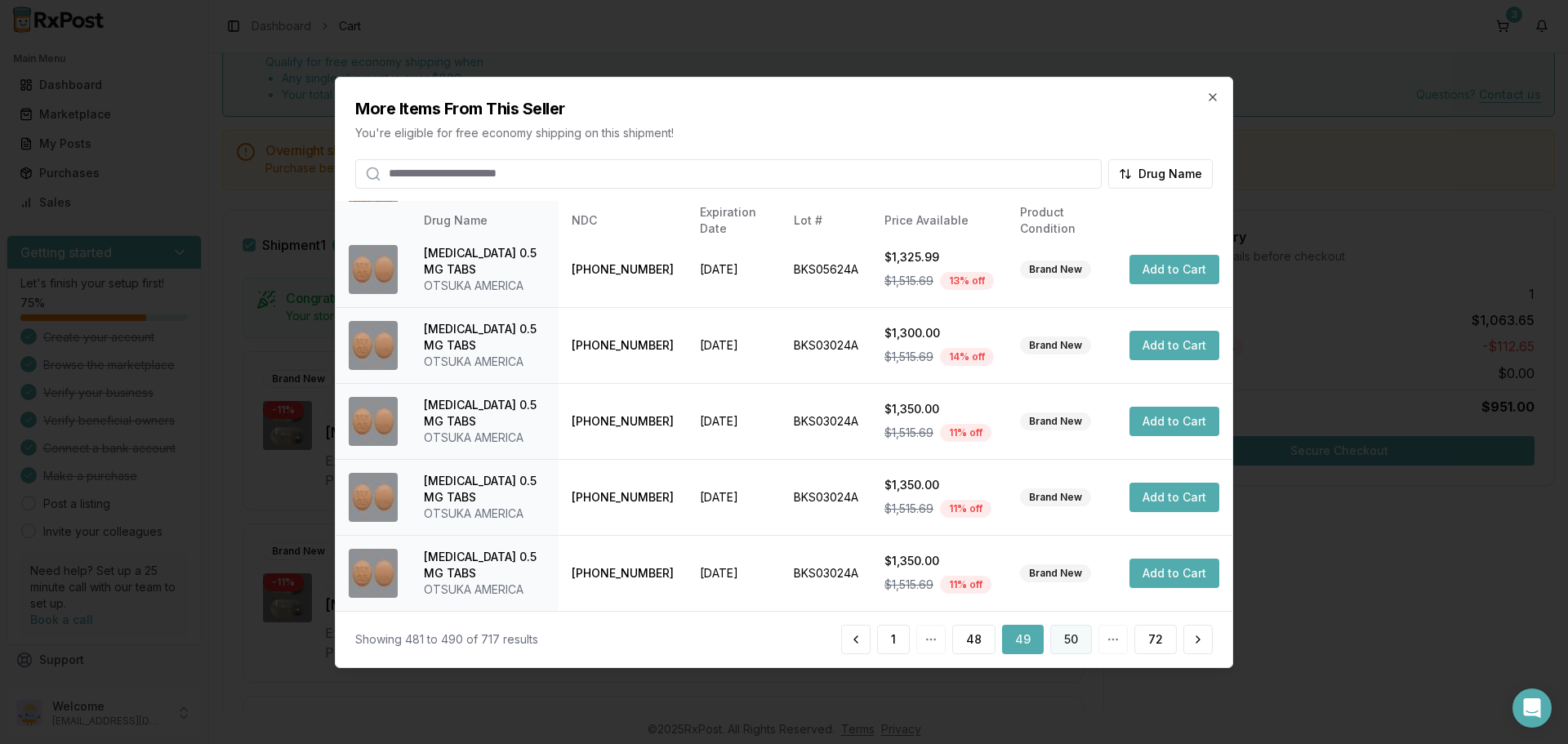
drag, startPoint x: 1073, startPoint y: 638, endPoint x: 1064, endPoint y: 634, distance: 9.8
click at [1064, 634] on button "50" at bounding box center [1071, 639] width 42 height 29
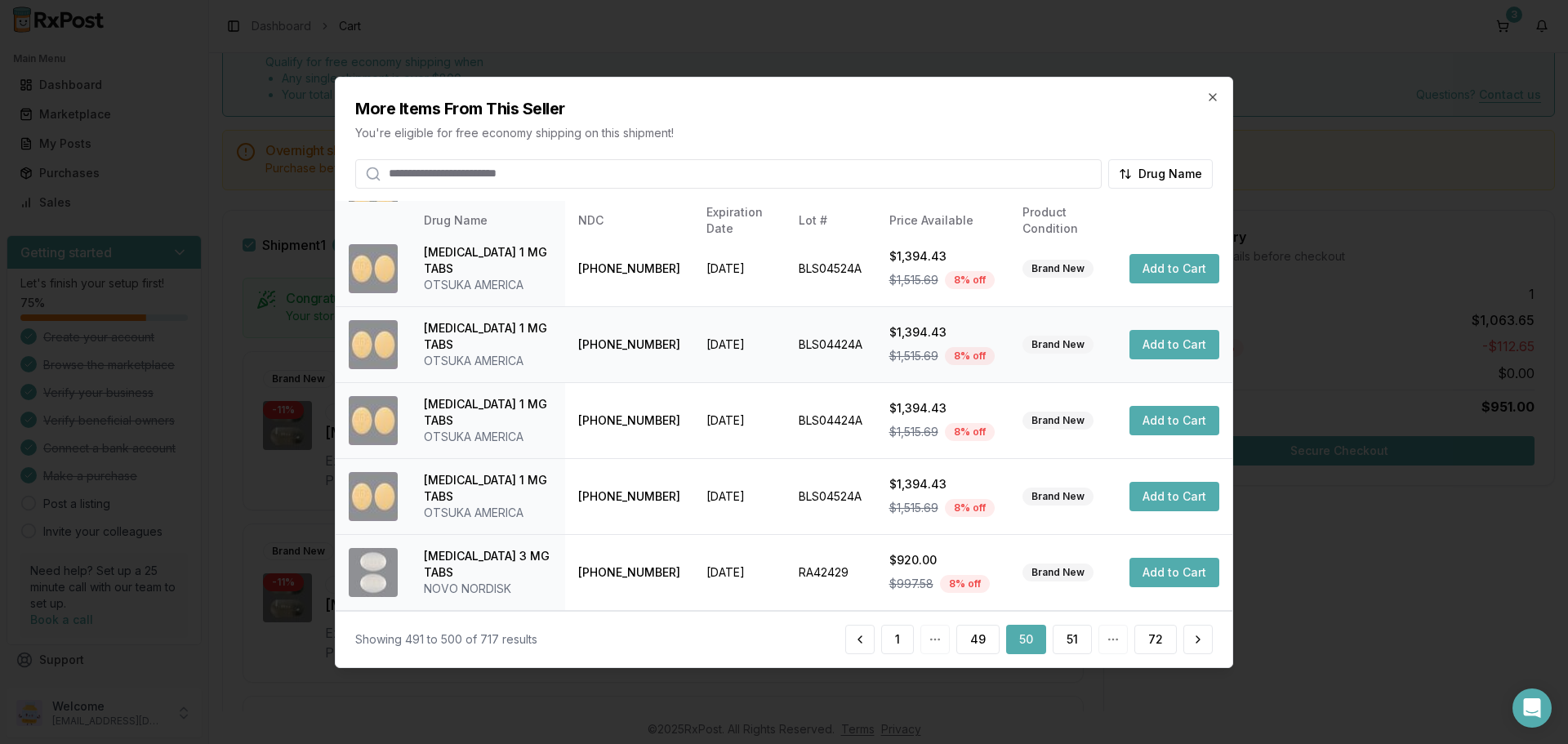
scroll to position [405, 0]
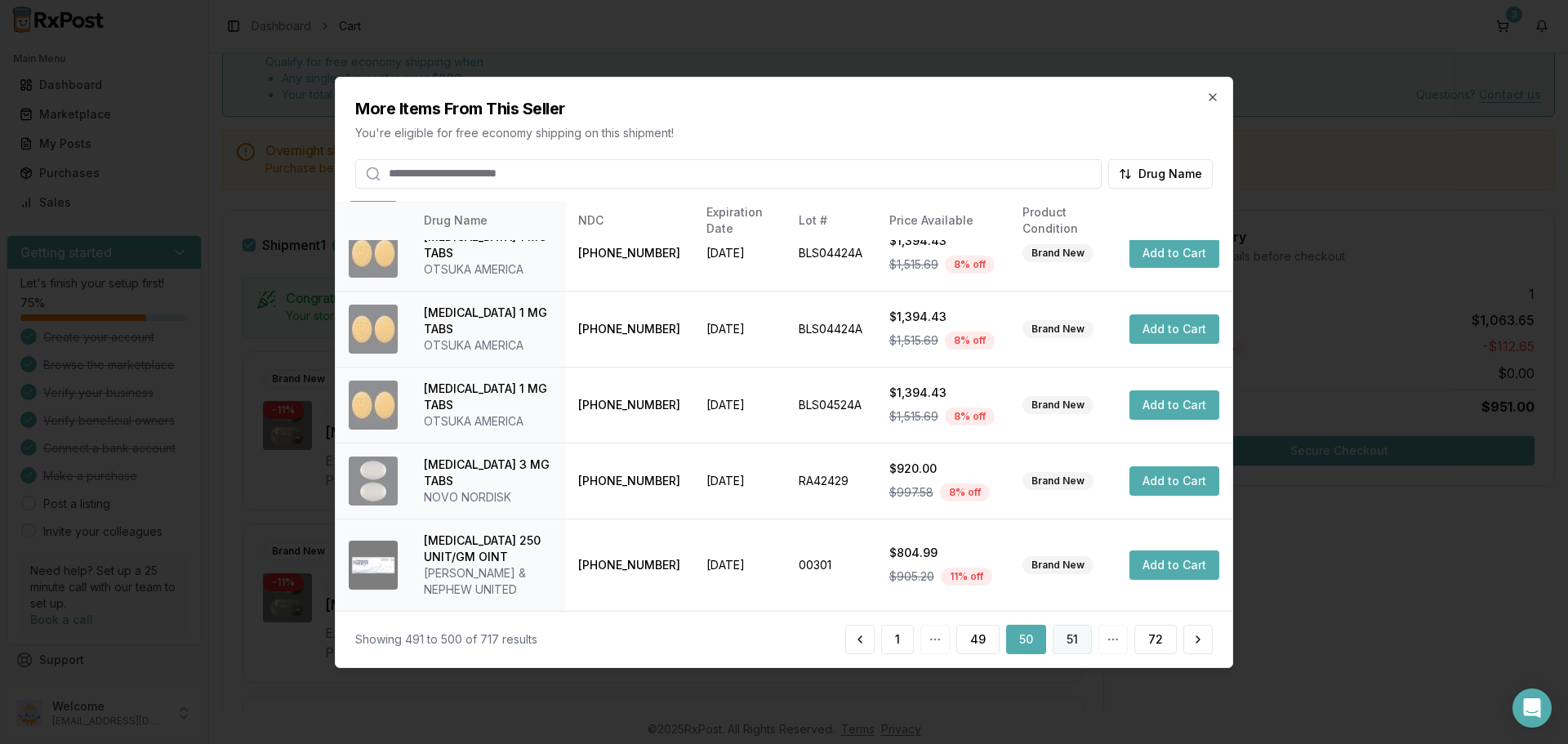
click at [1065, 641] on button "51" at bounding box center [1072, 639] width 39 height 29
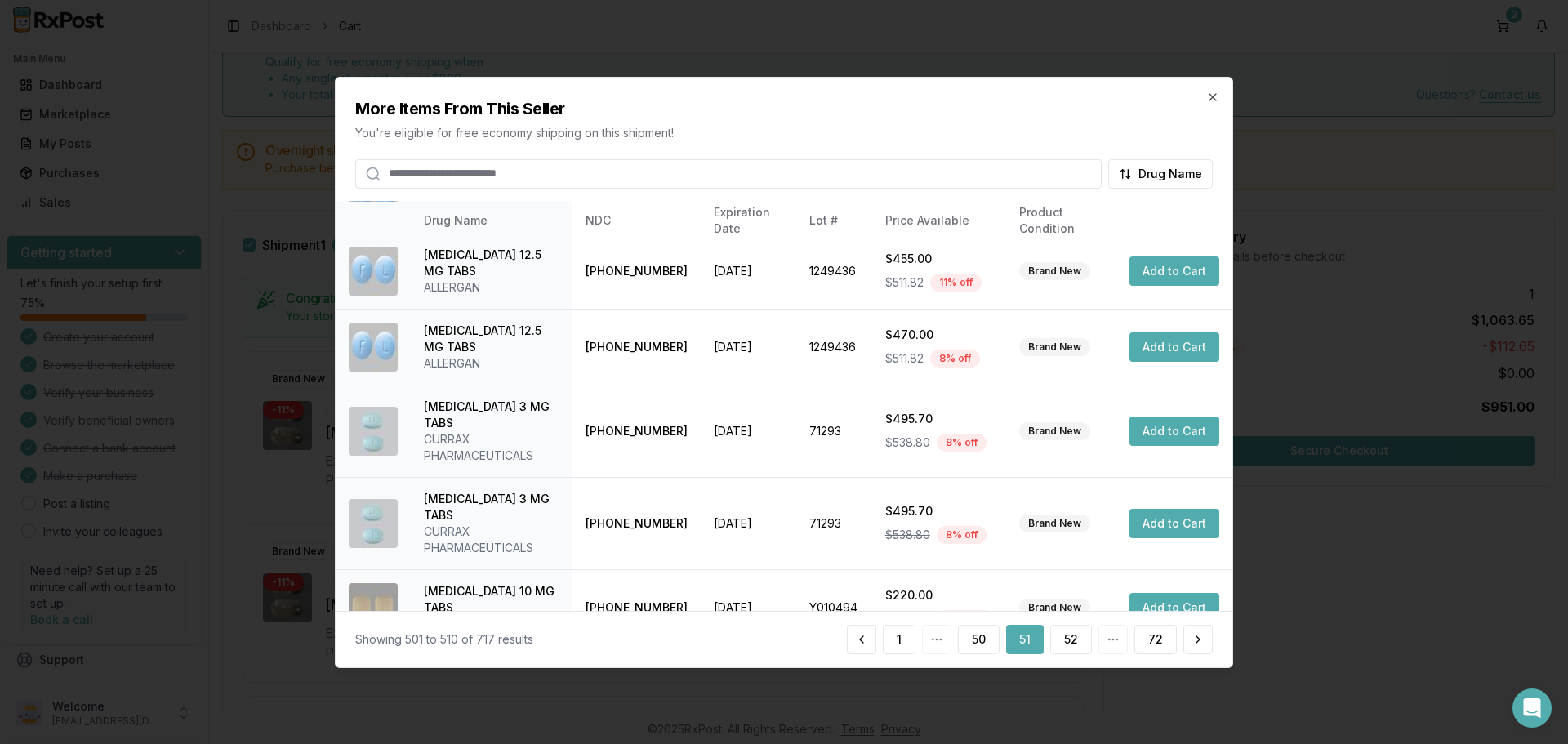
scroll to position [388, 0]
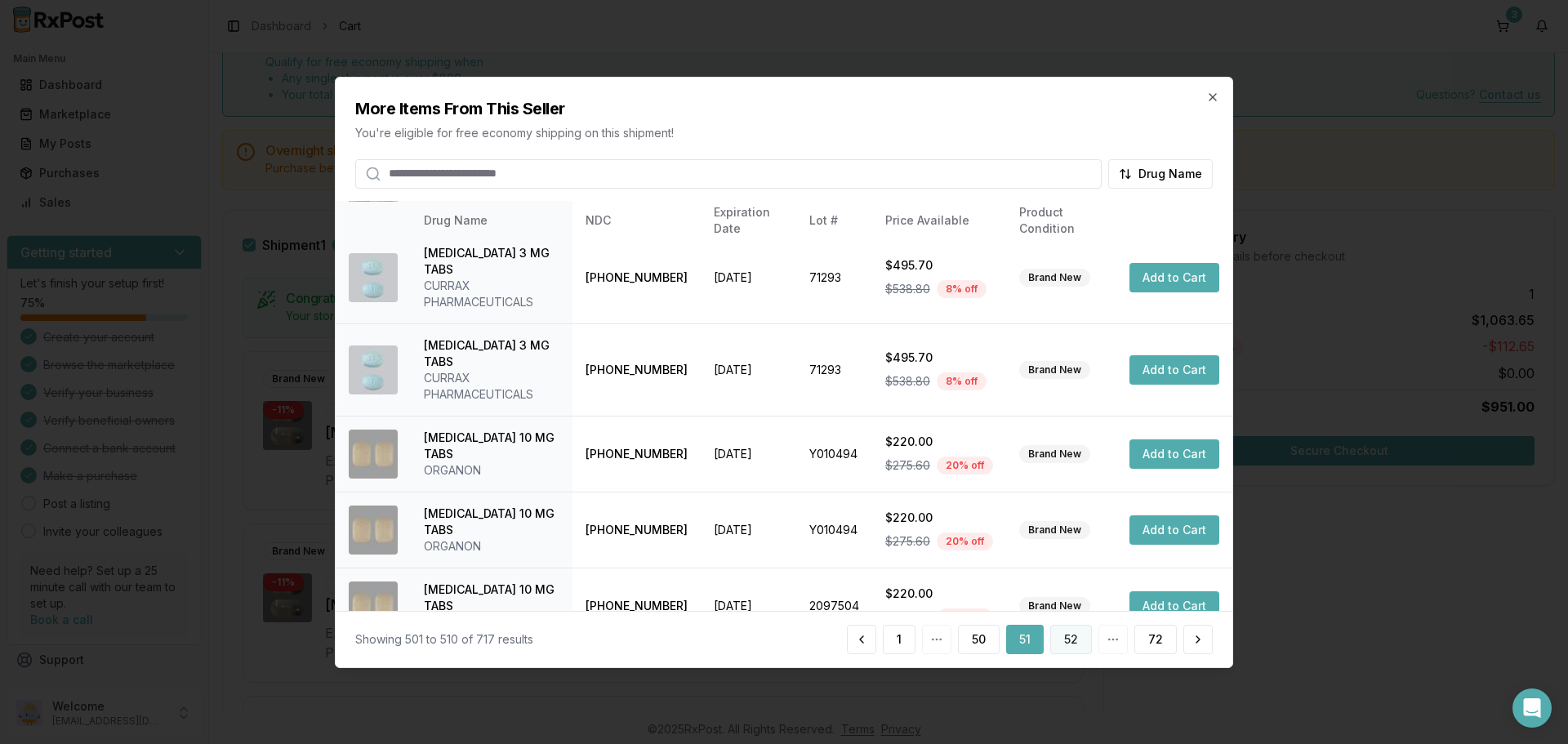
click at [1081, 638] on button "52" at bounding box center [1071, 639] width 42 height 29
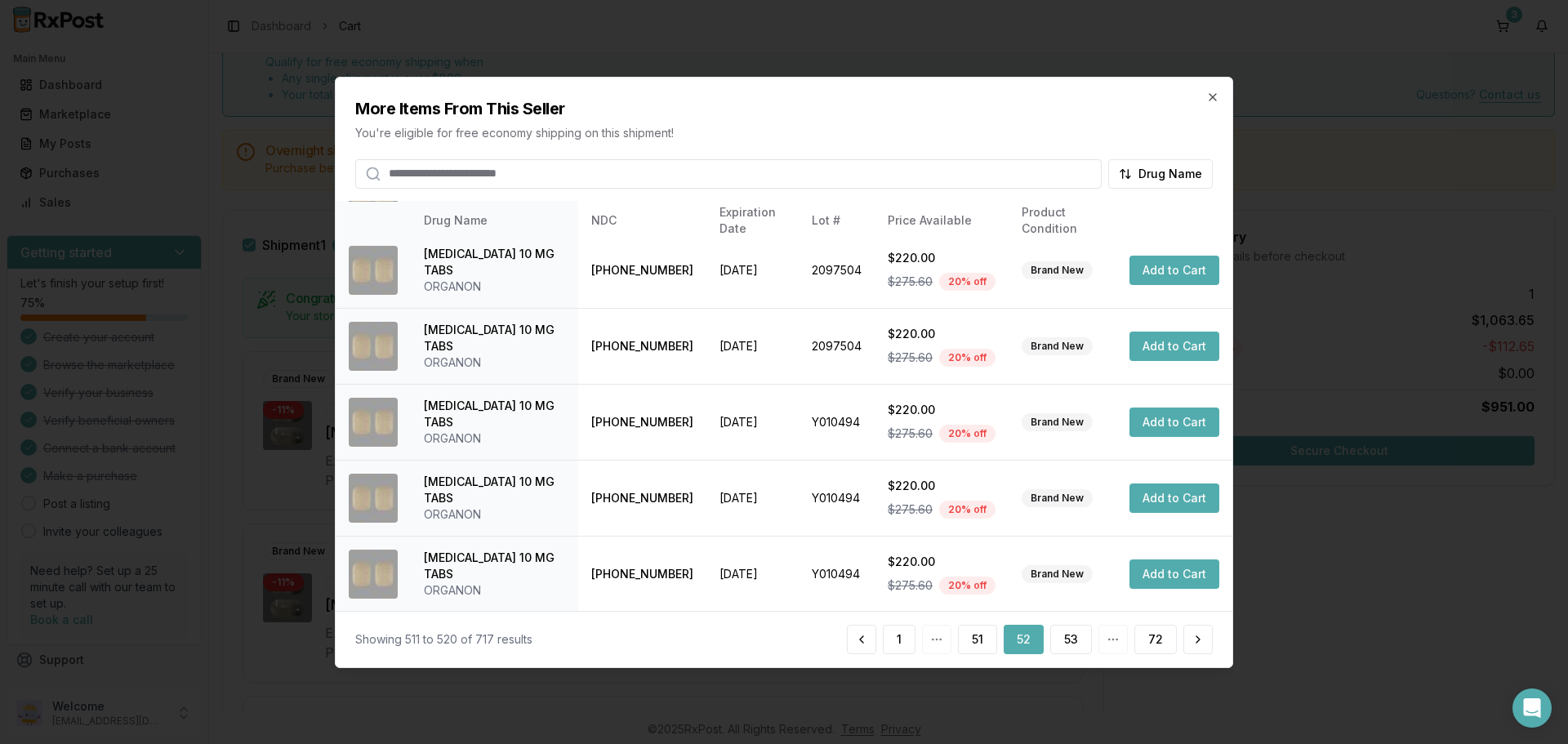
scroll to position [405, 0]
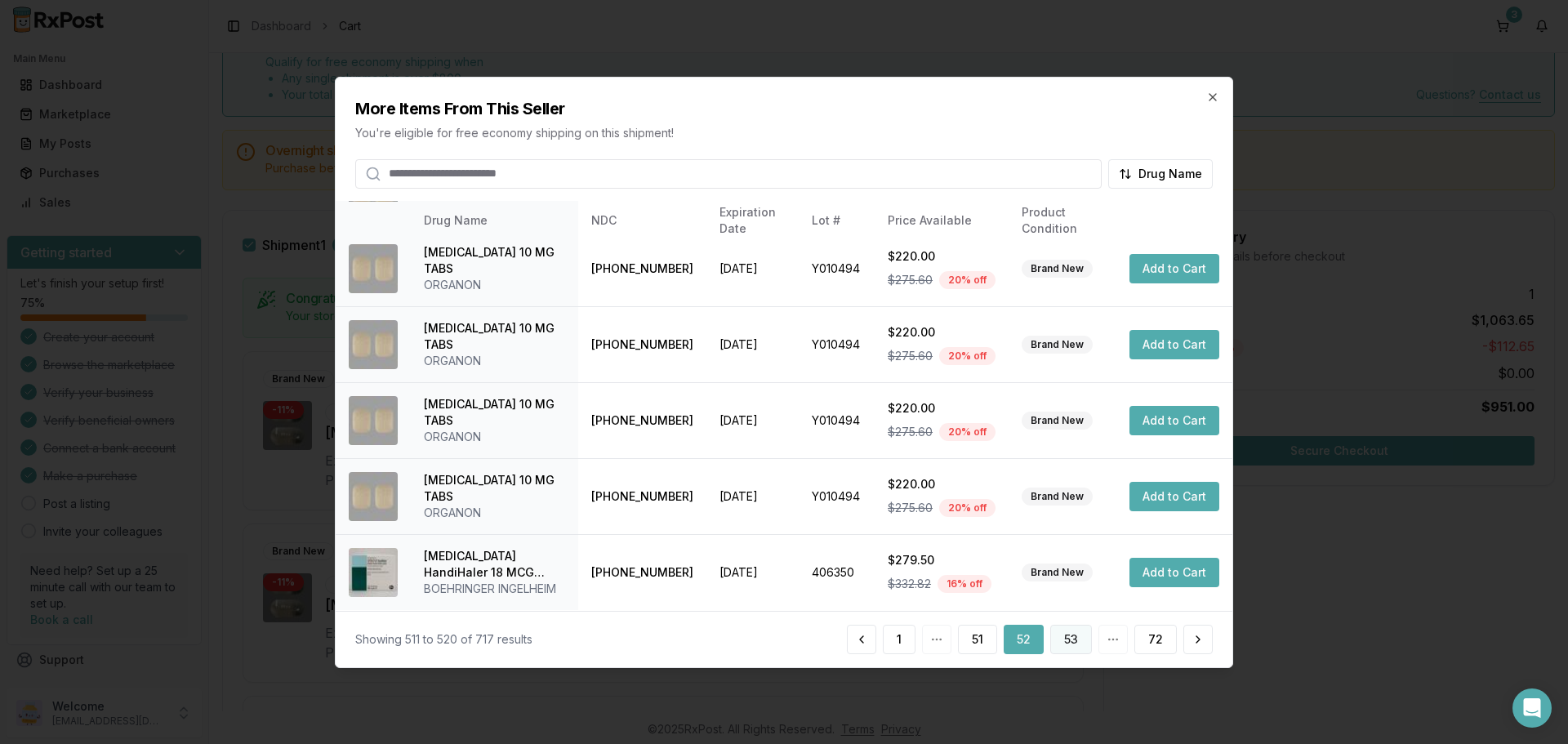
click at [1074, 646] on button "53" at bounding box center [1071, 639] width 42 height 29
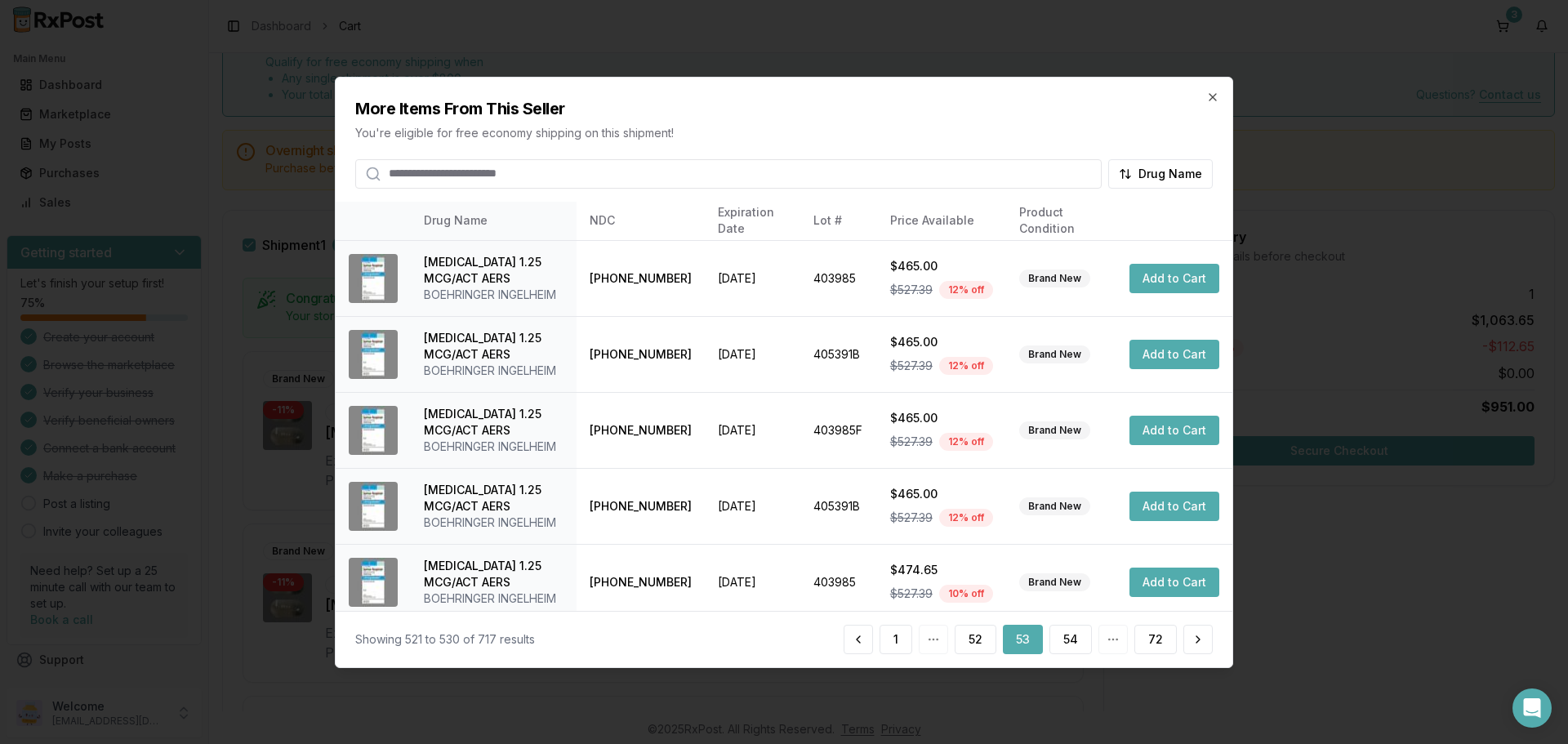
scroll to position [388, 0]
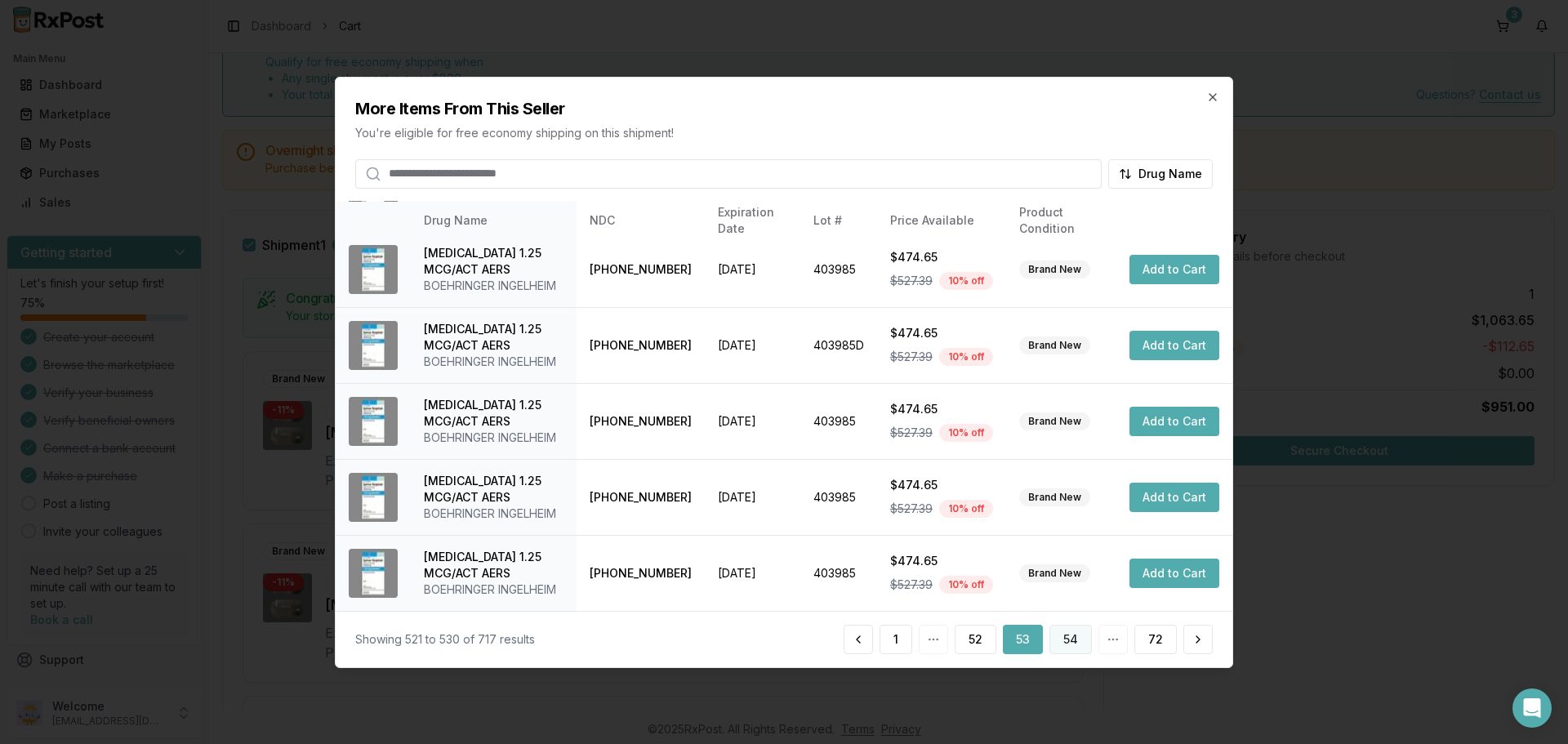
click at [1077, 641] on button "54" at bounding box center [1070, 639] width 43 height 29
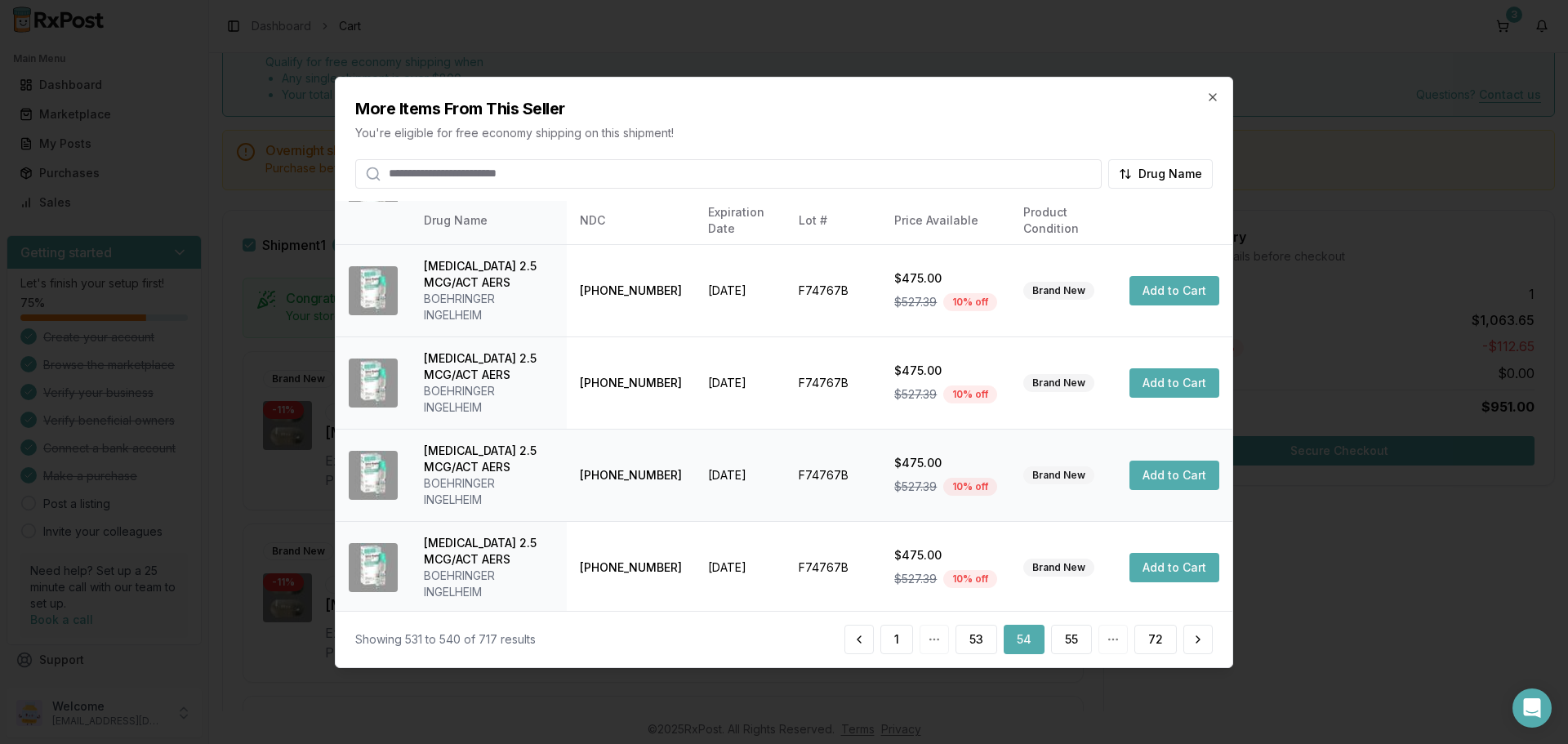
scroll to position [536, 0]
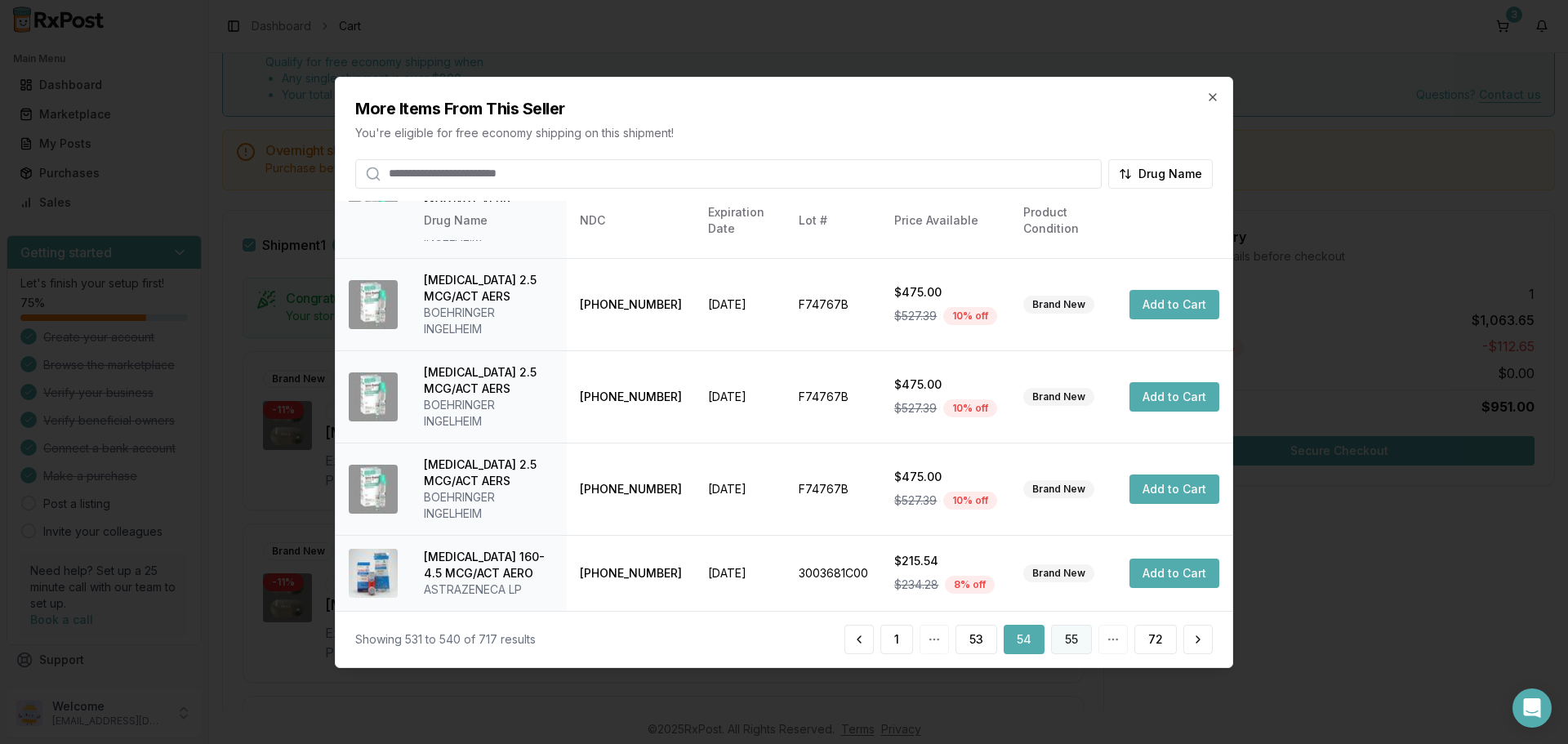
click at [1077, 640] on button "55" at bounding box center [1071, 639] width 41 height 29
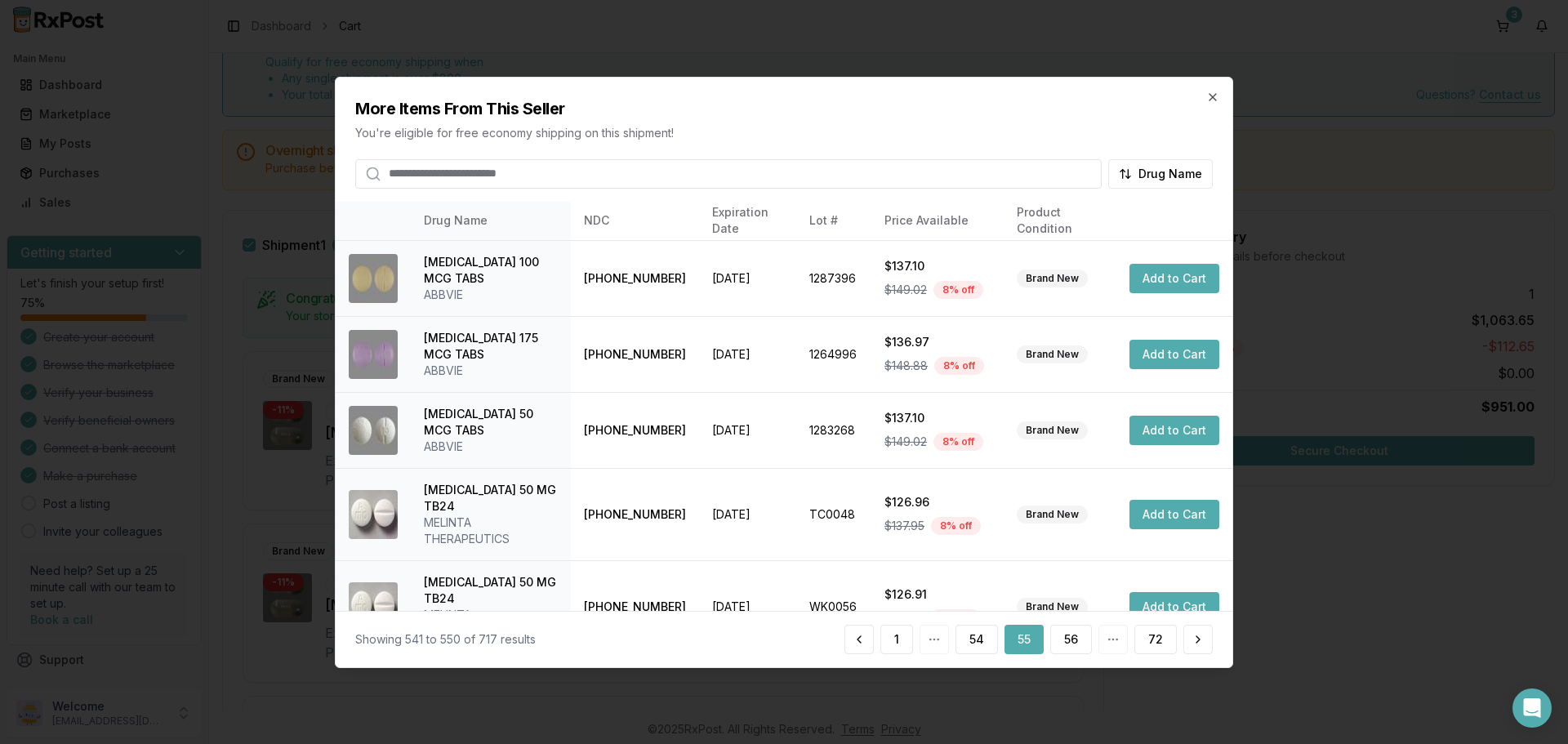
scroll to position [388, 0]
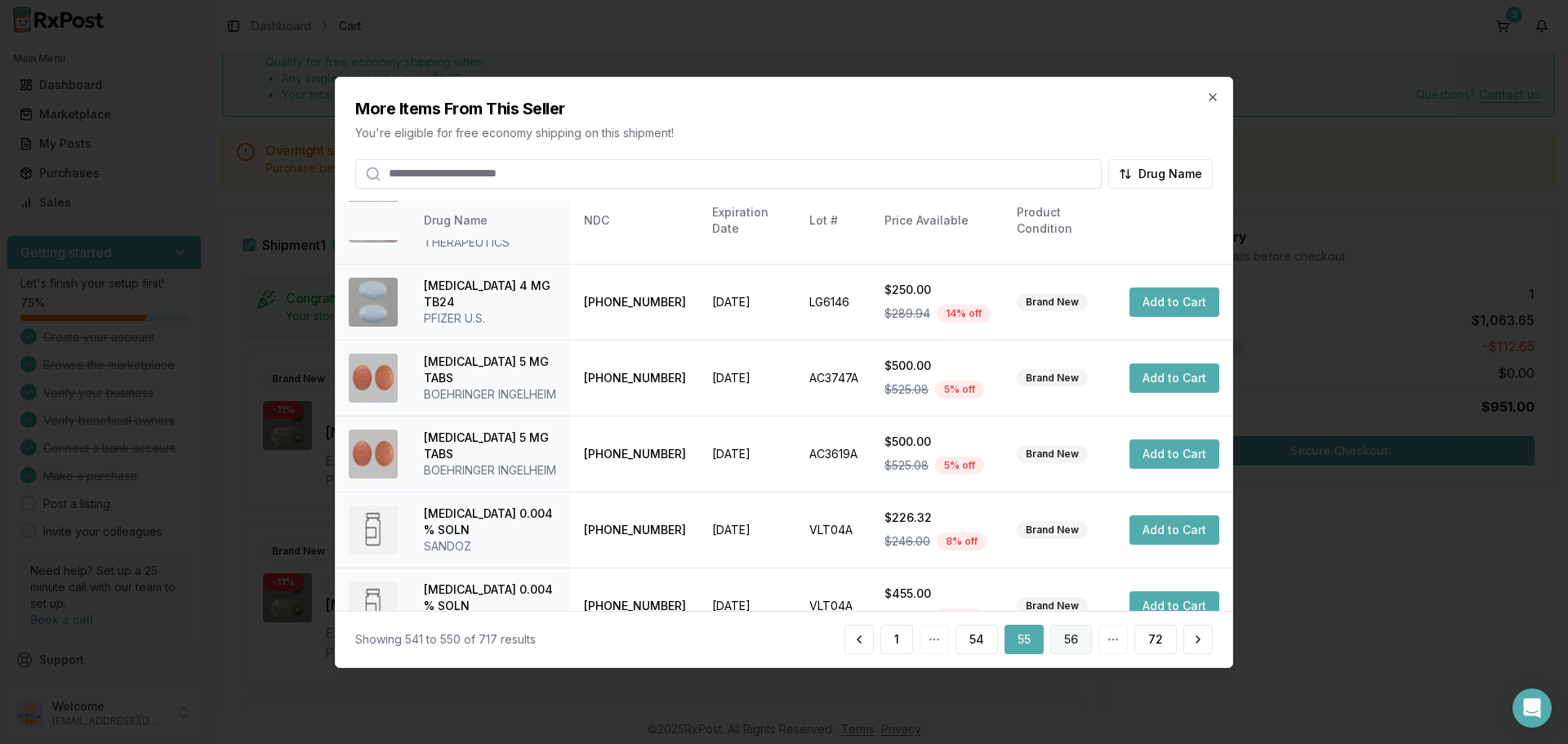
click at [1068, 636] on button "56" at bounding box center [1071, 639] width 42 height 29
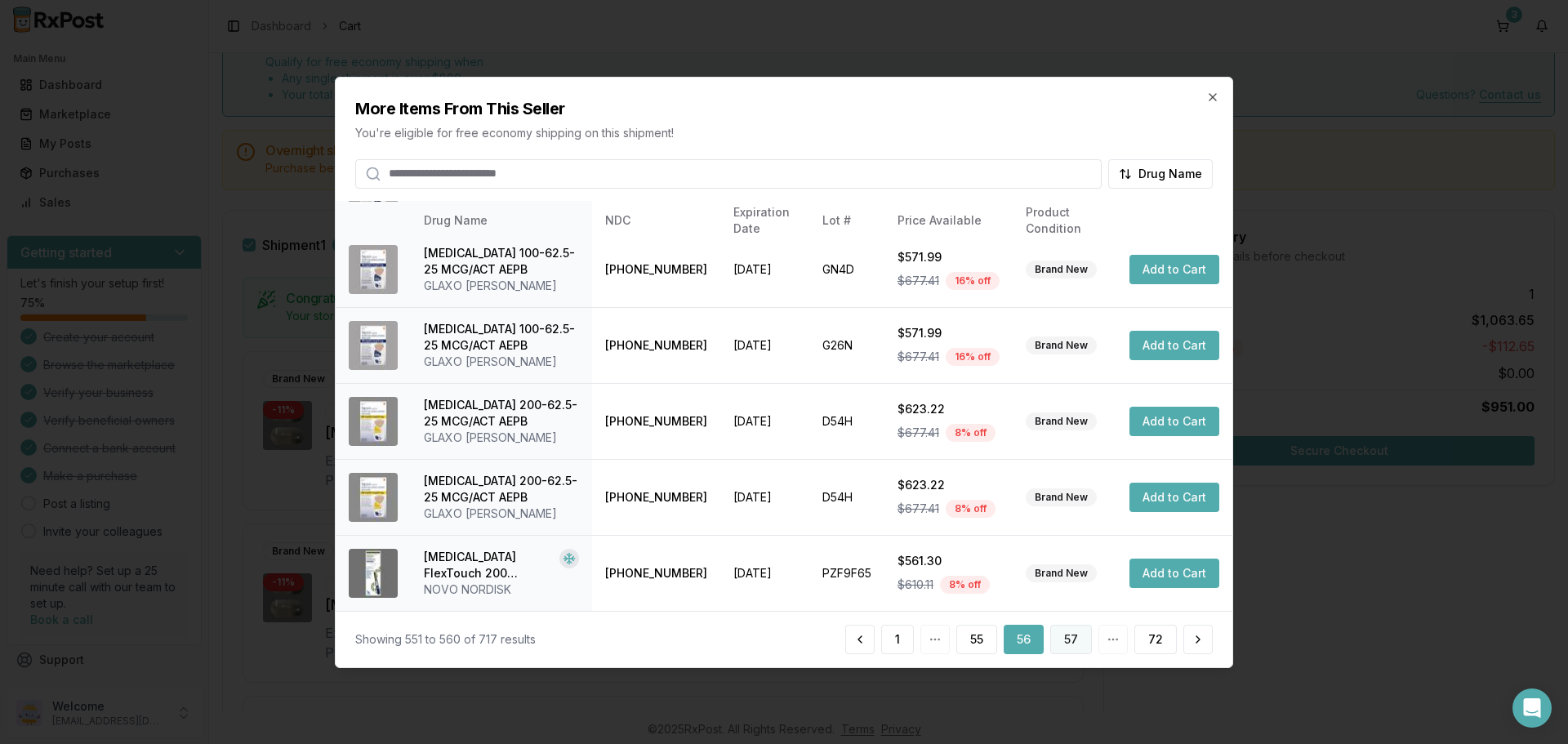
click at [1077, 641] on button "57" at bounding box center [1071, 639] width 42 height 29
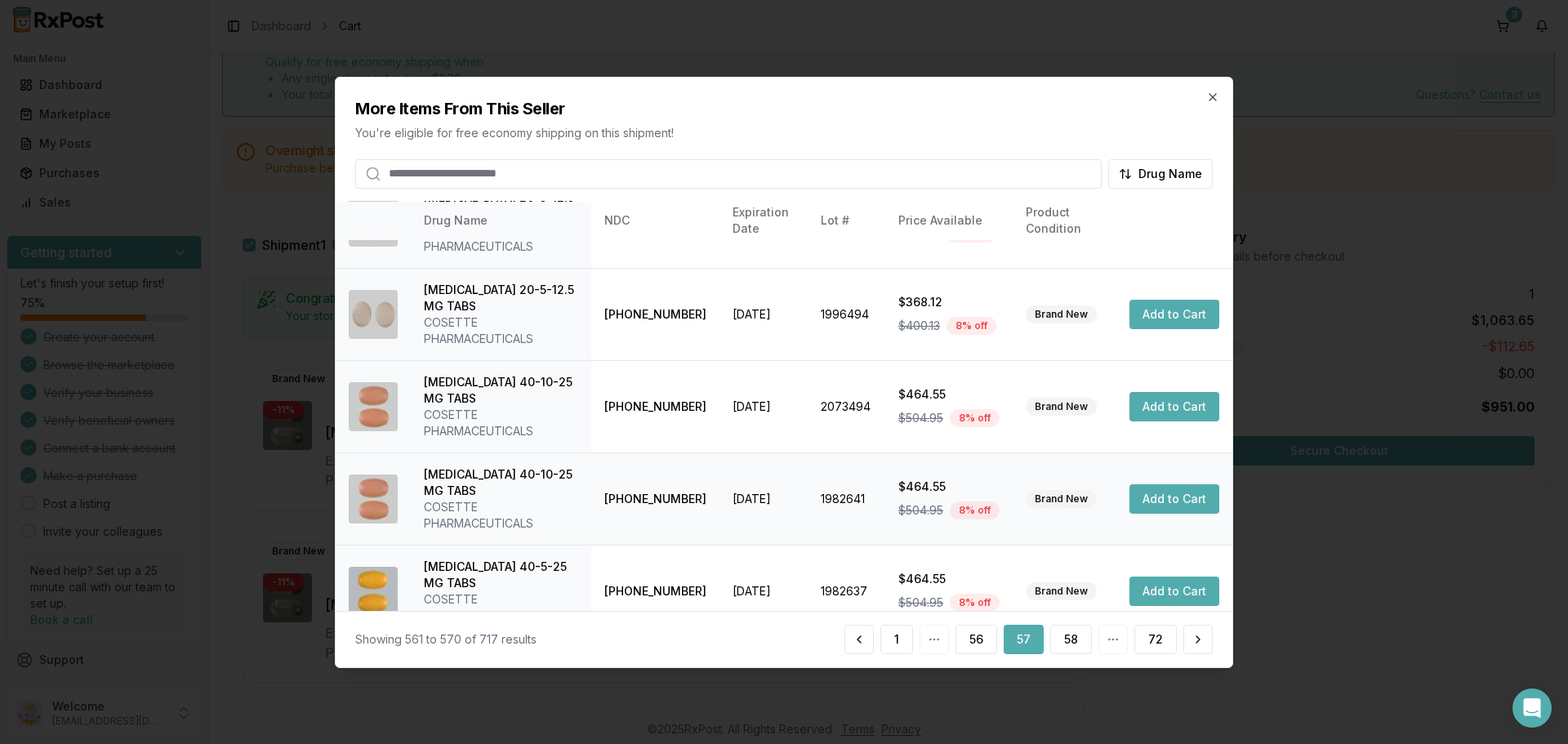
scroll to position [487, 0]
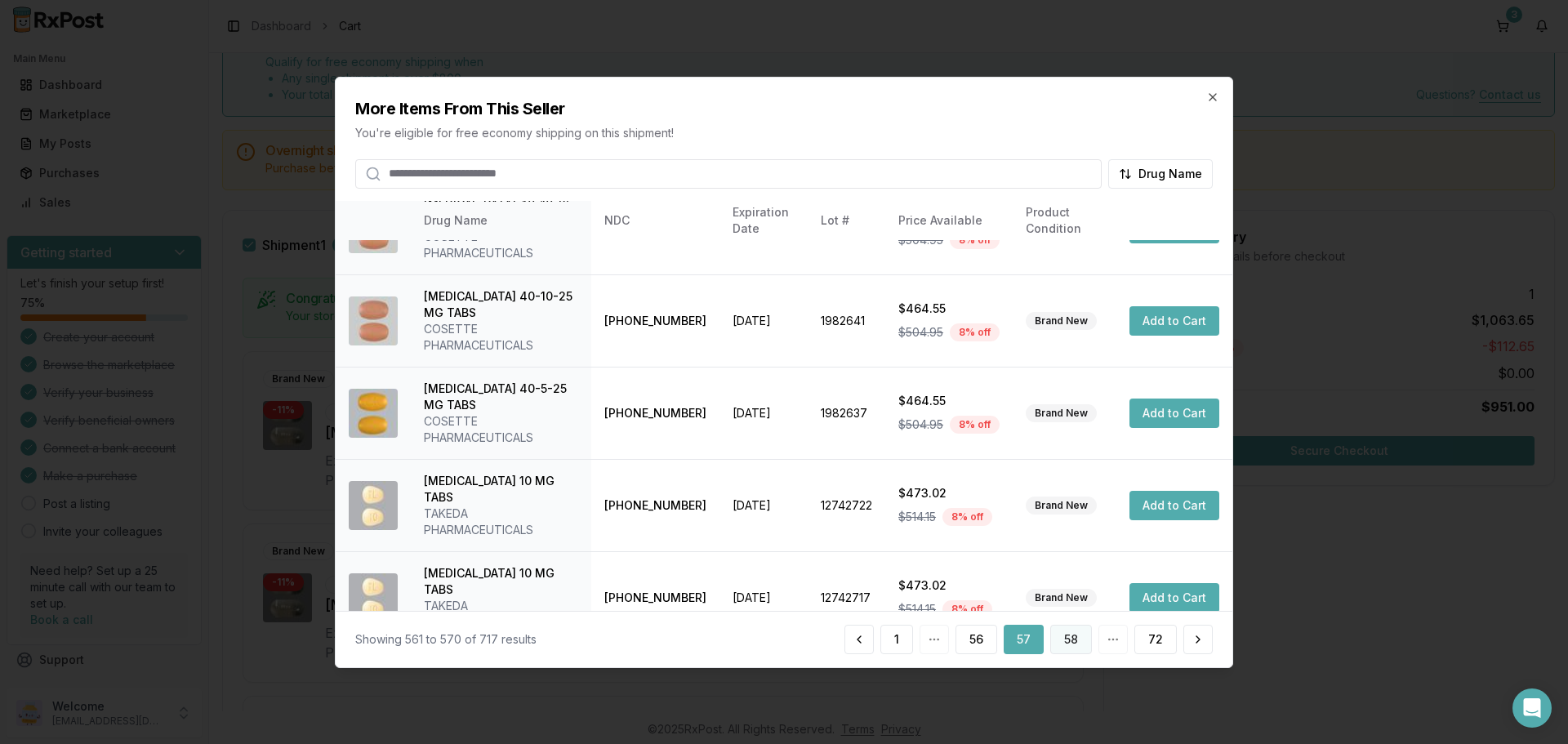
click at [1075, 638] on button "58" at bounding box center [1071, 639] width 42 height 29
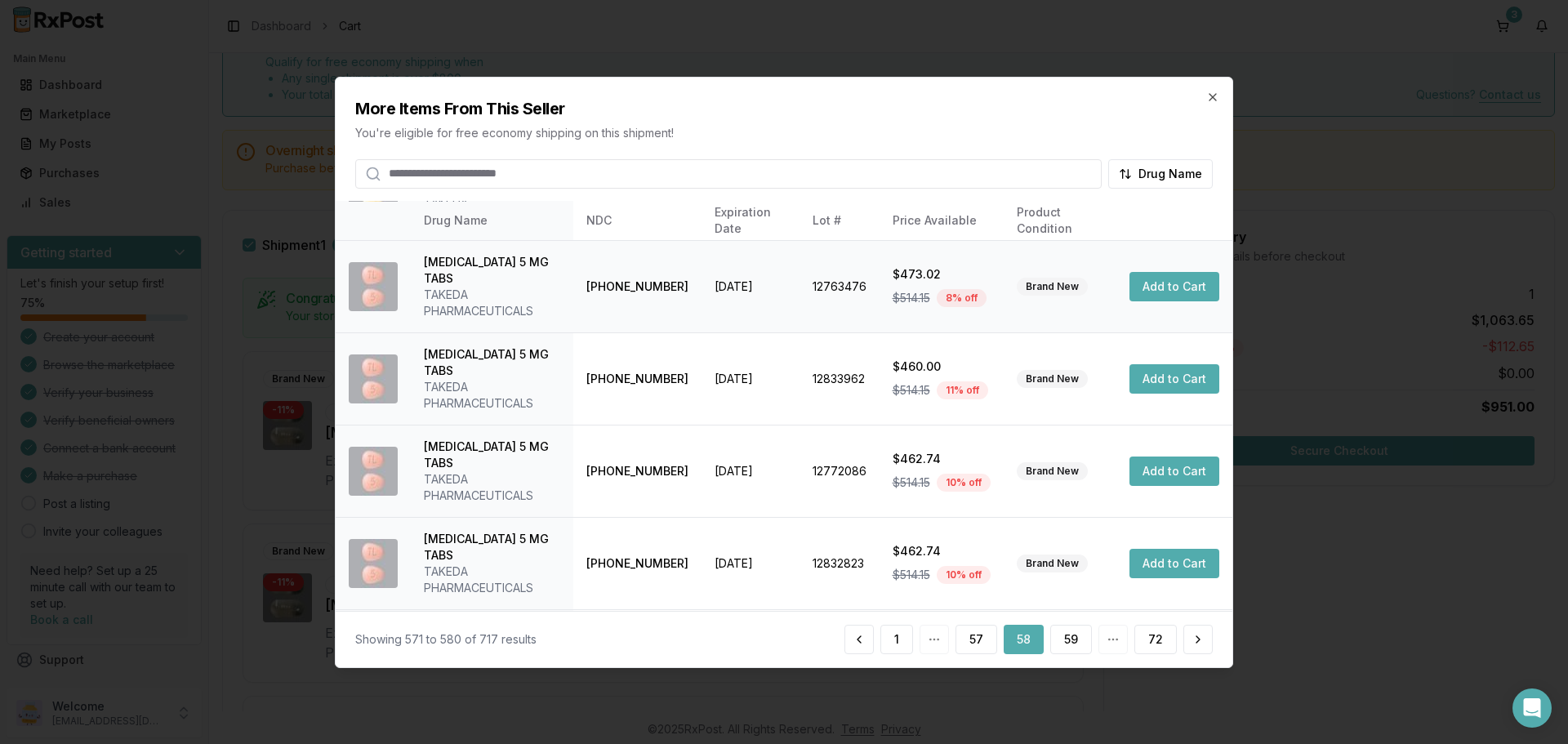
scroll to position [388, 0]
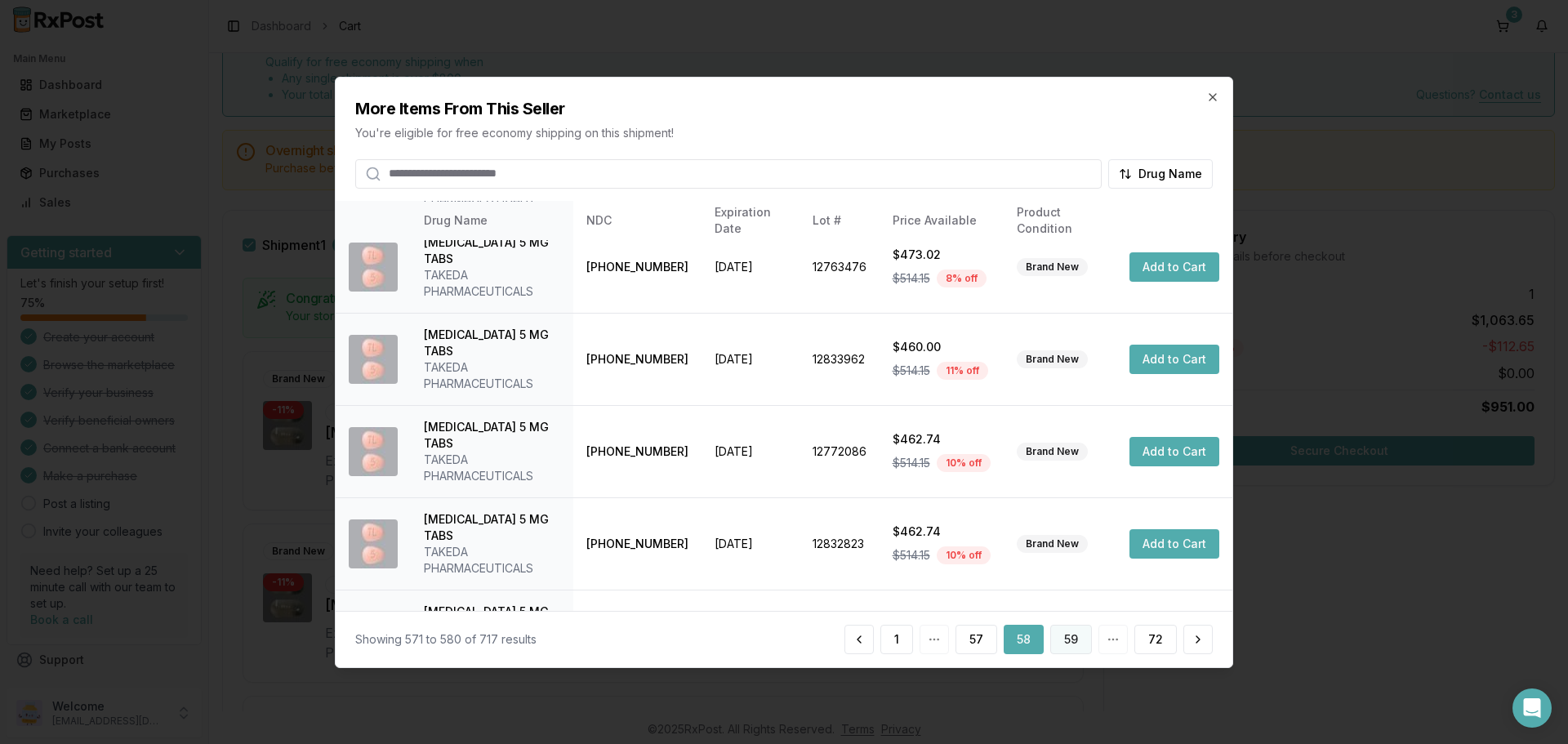
click at [1063, 641] on button "59" at bounding box center [1071, 639] width 42 height 29
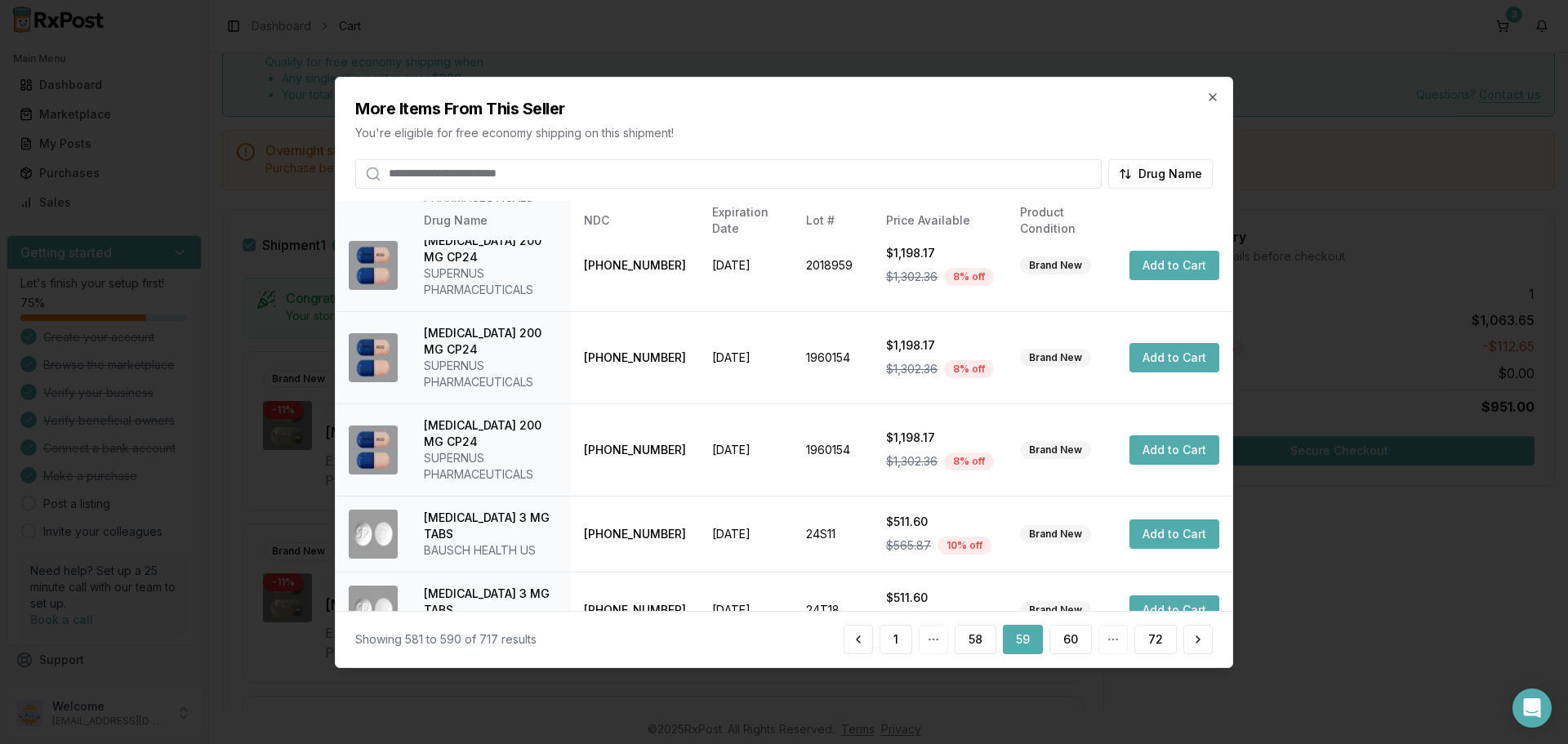
scroll to position [487, 0]
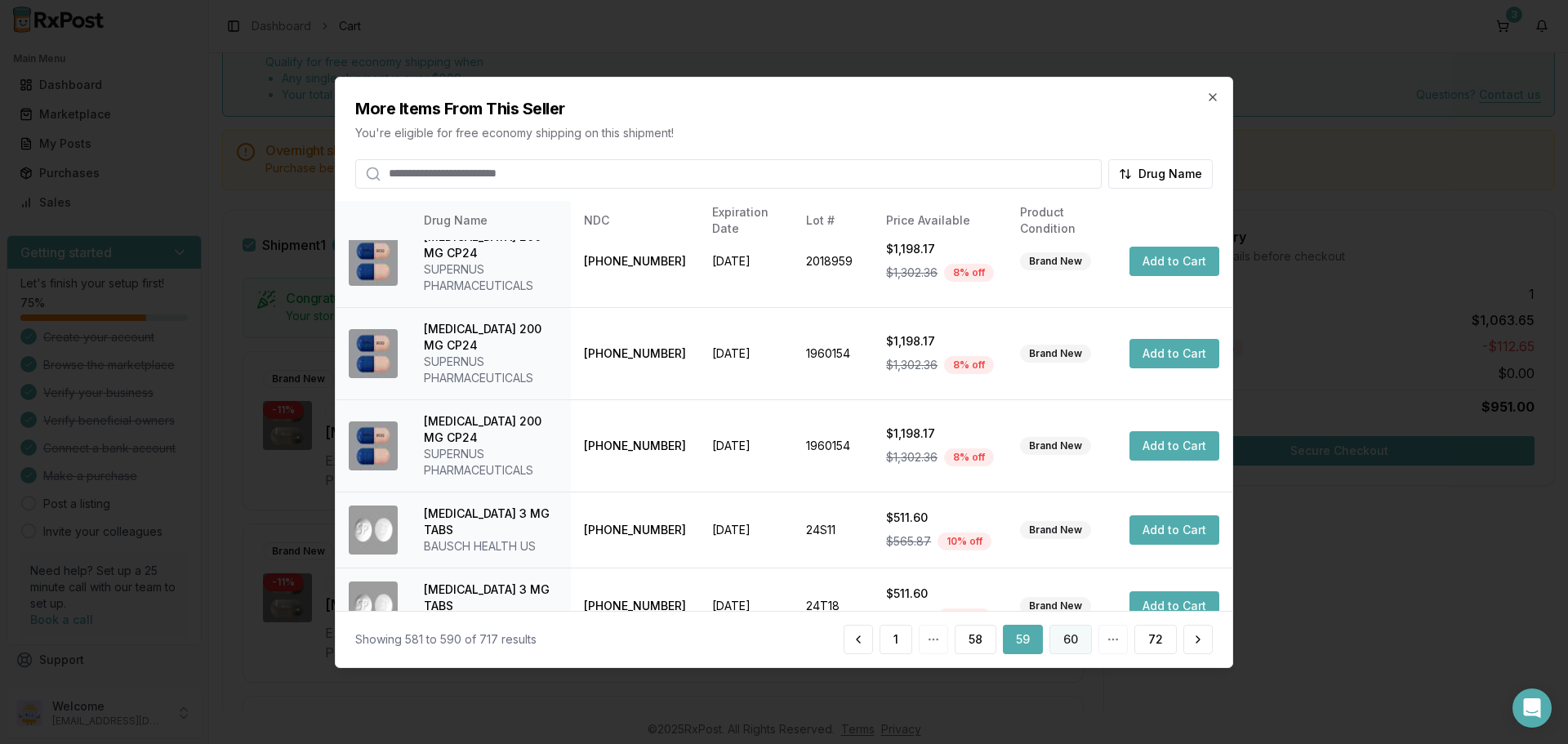
click at [1067, 643] on button "60" at bounding box center [1070, 639] width 43 height 29
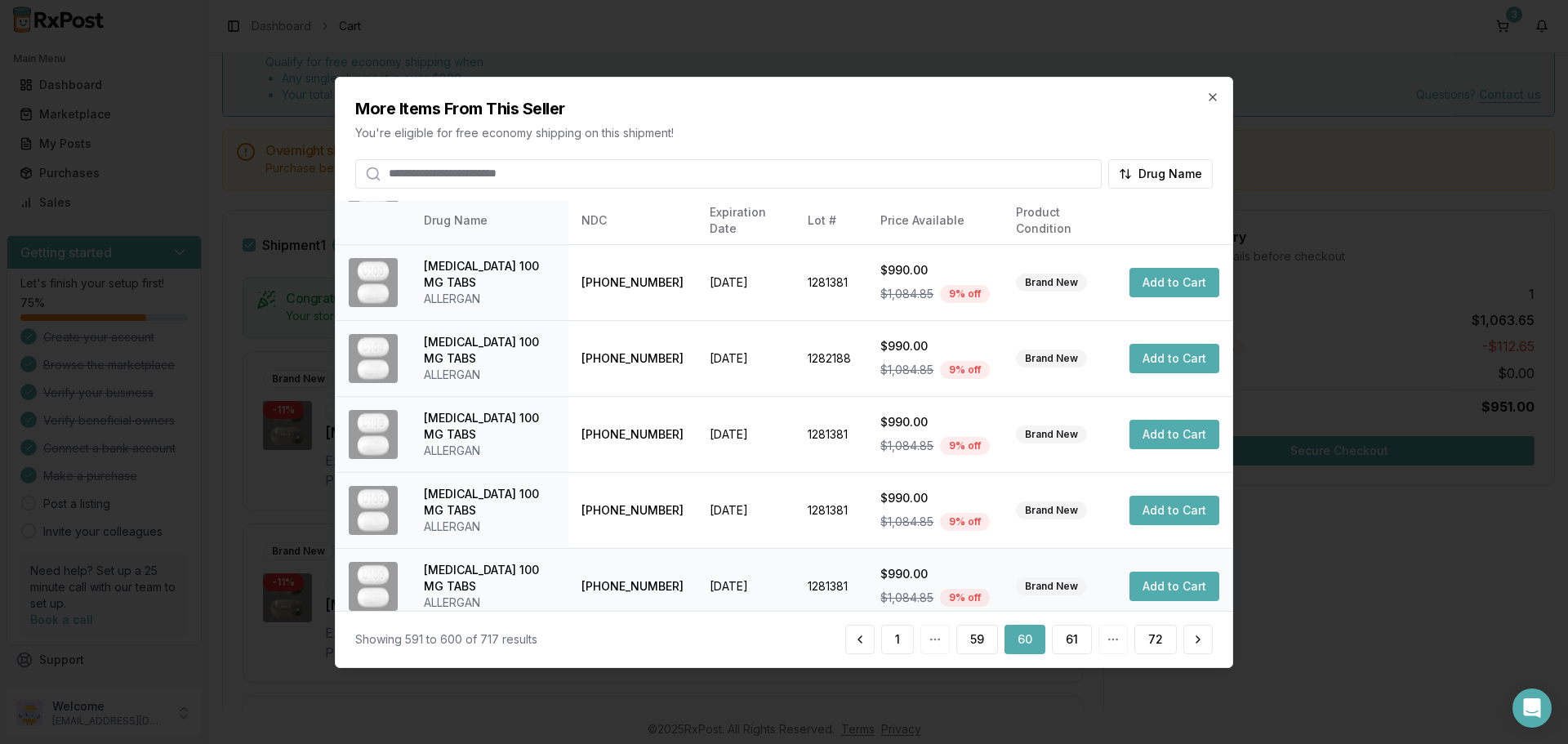
scroll to position [421, 0]
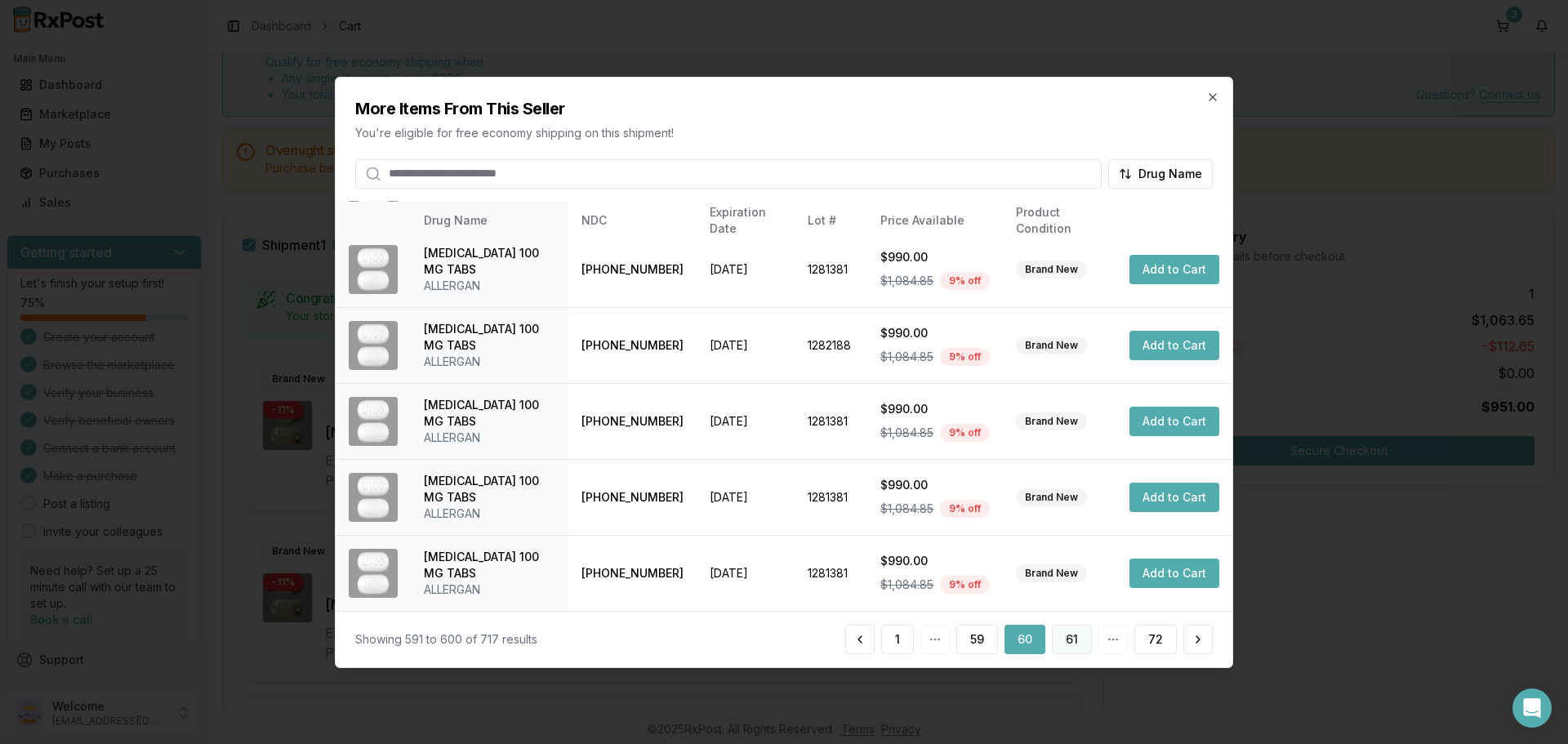
click at [1080, 637] on button "61" at bounding box center [1072, 639] width 40 height 29
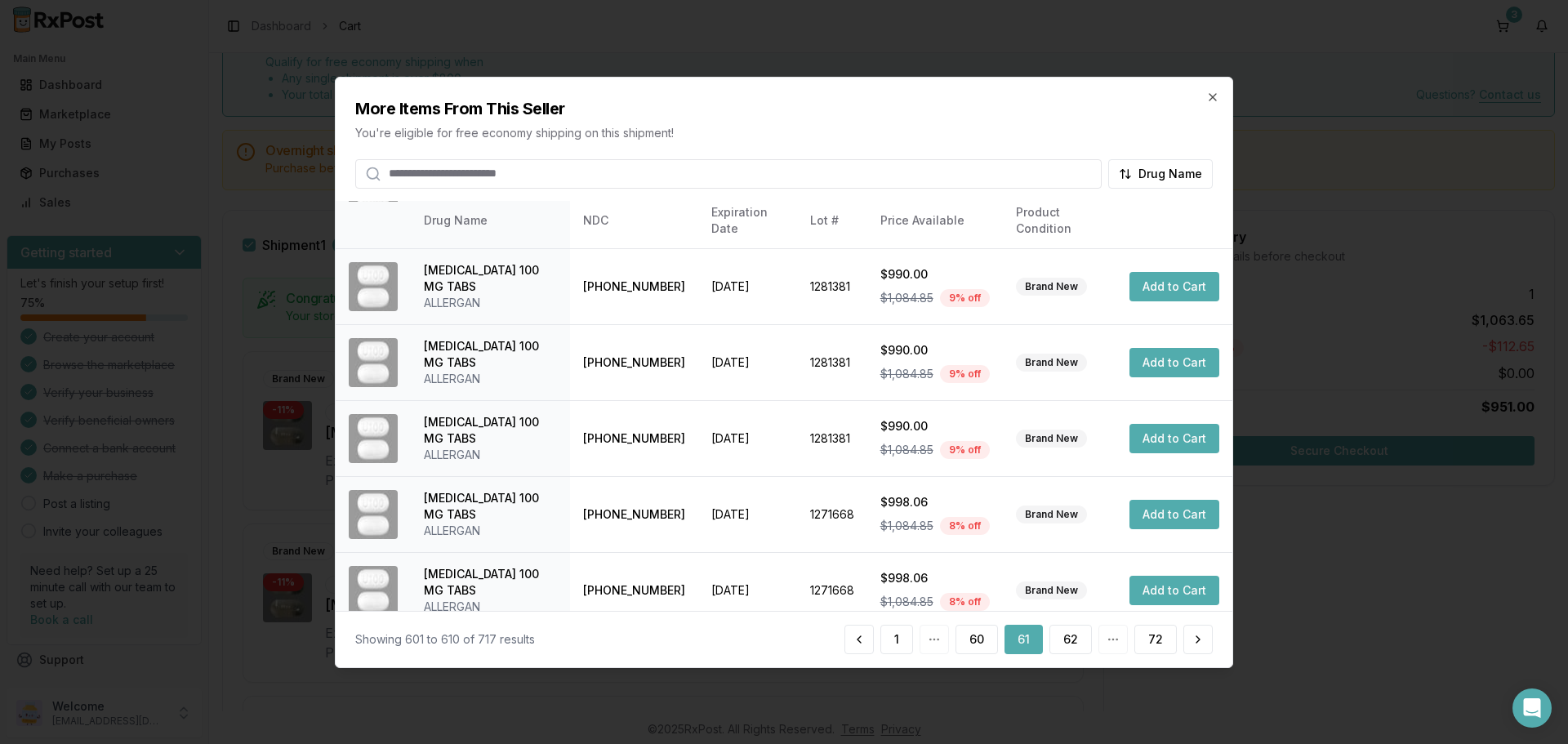
scroll to position [388, 0]
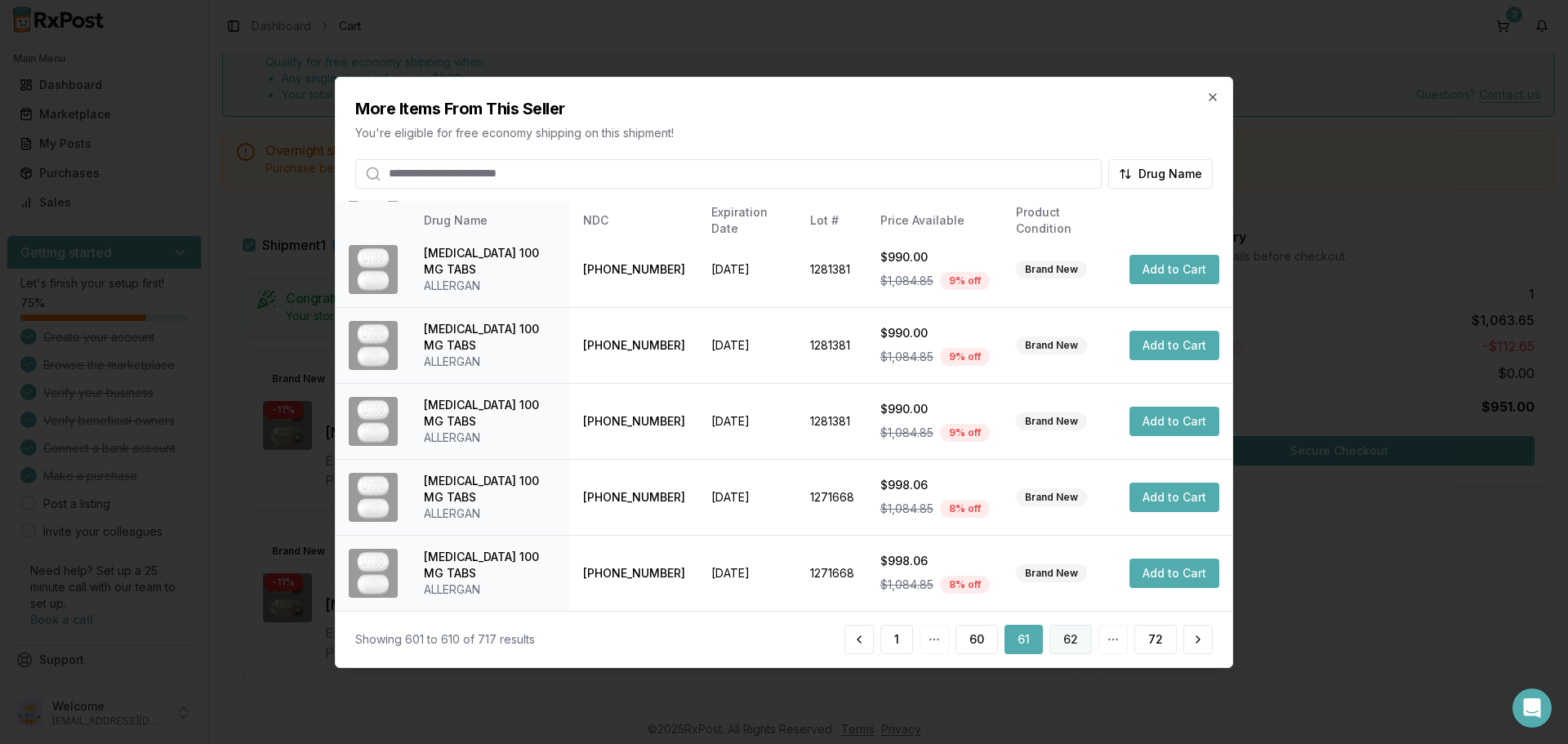
click at [1078, 642] on button "62" at bounding box center [1070, 639] width 43 height 29
click at [1062, 635] on button "63" at bounding box center [1070, 639] width 43 height 29
click at [1071, 639] on button "64" at bounding box center [1071, 639] width 44 height 29
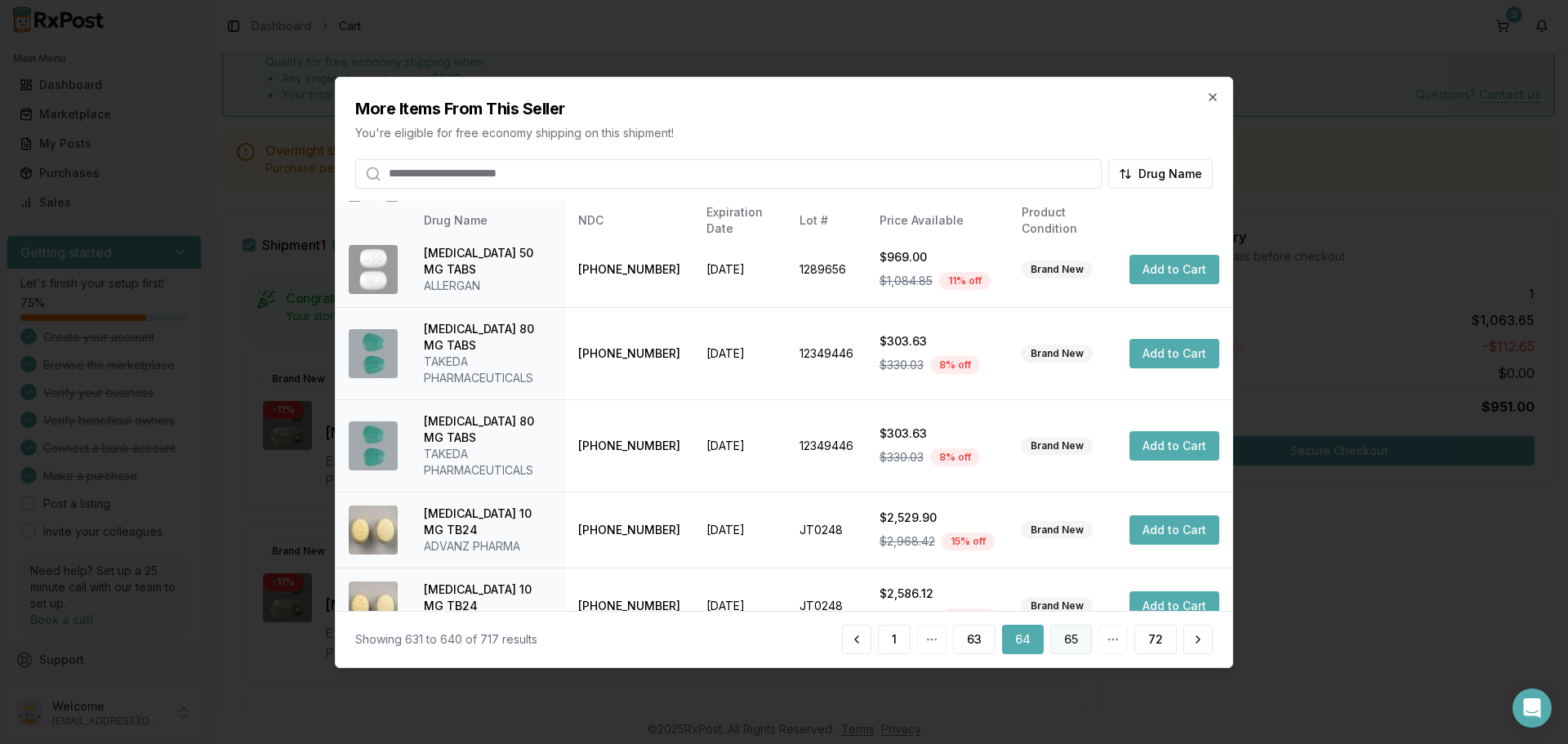
click at [1087, 639] on button "65" at bounding box center [1071, 639] width 42 height 29
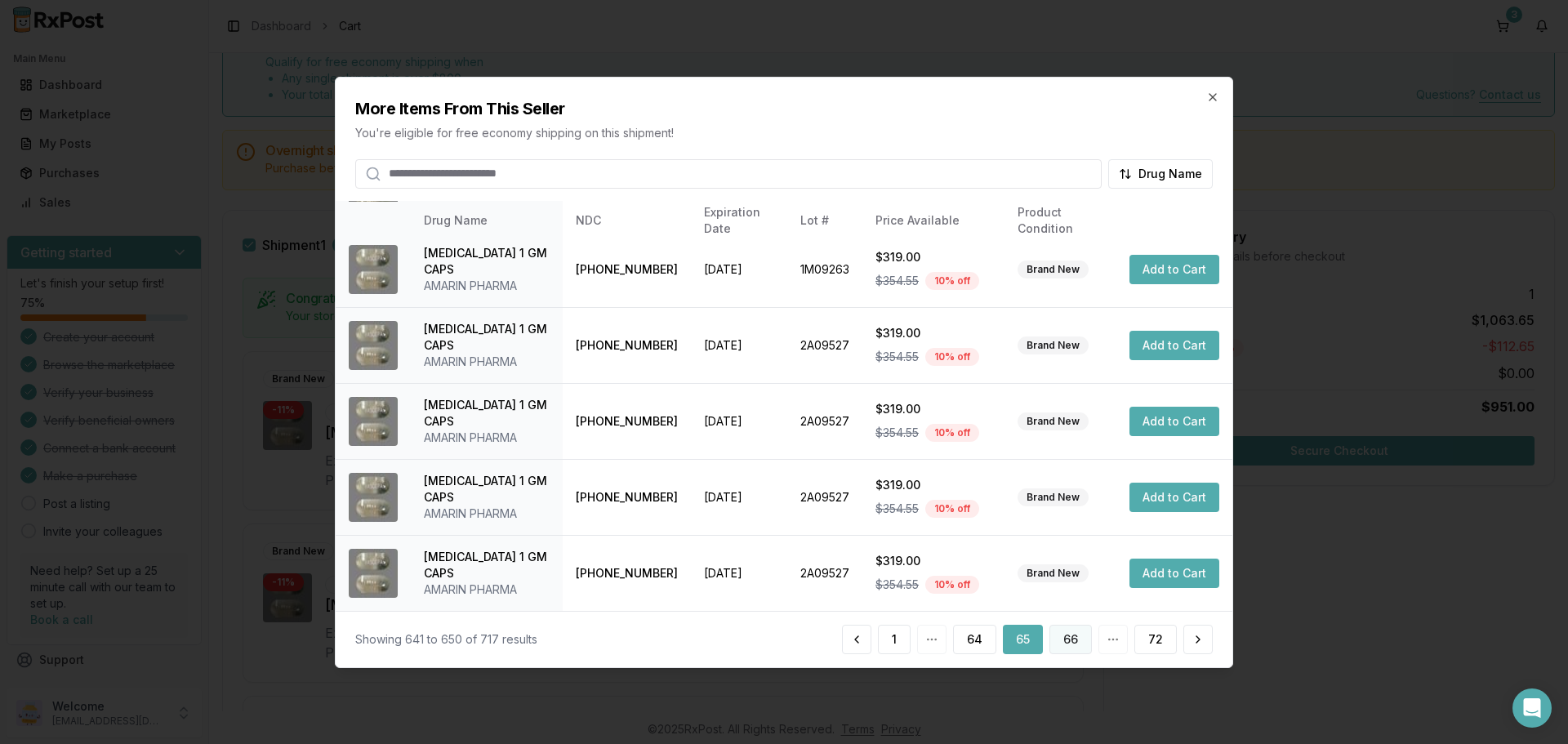
click at [1075, 644] on button "66" at bounding box center [1070, 639] width 43 height 29
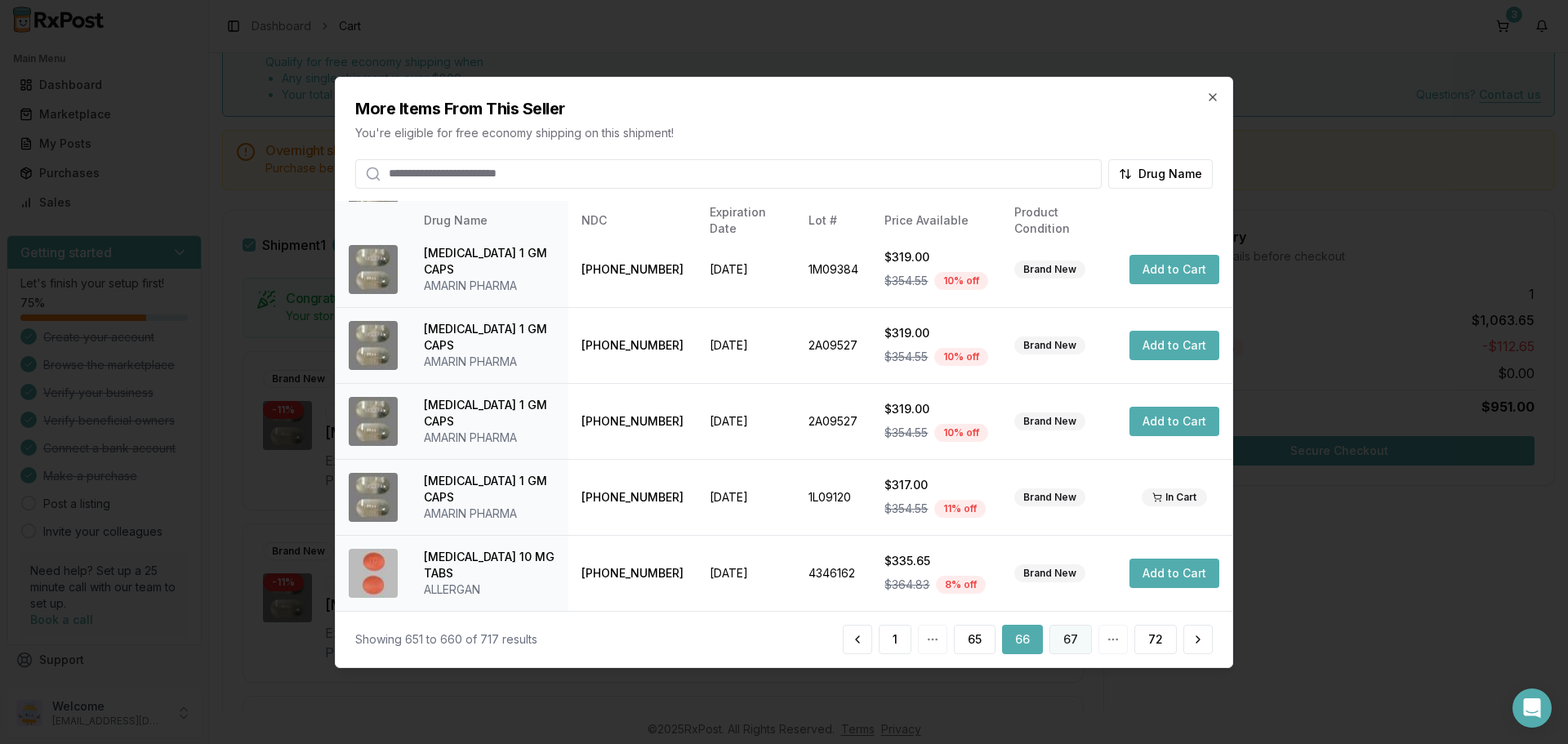
click at [1070, 635] on button "67" at bounding box center [1070, 639] width 43 height 29
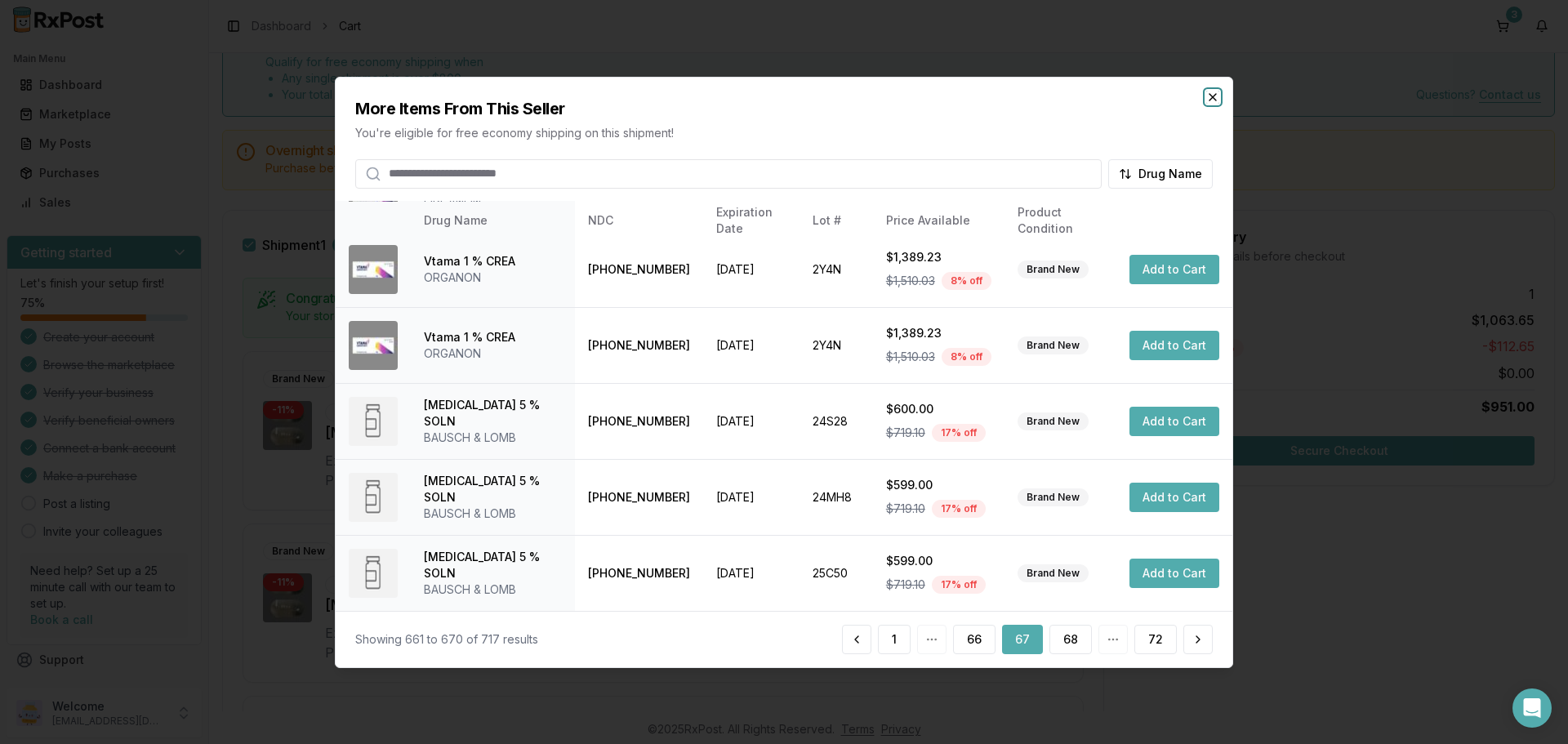
click at [1210, 97] on icon "button" at bounding box center [1213, 96] width 13 height 13
